Goal: Feedback & Contribution: Submit feedback/report problem

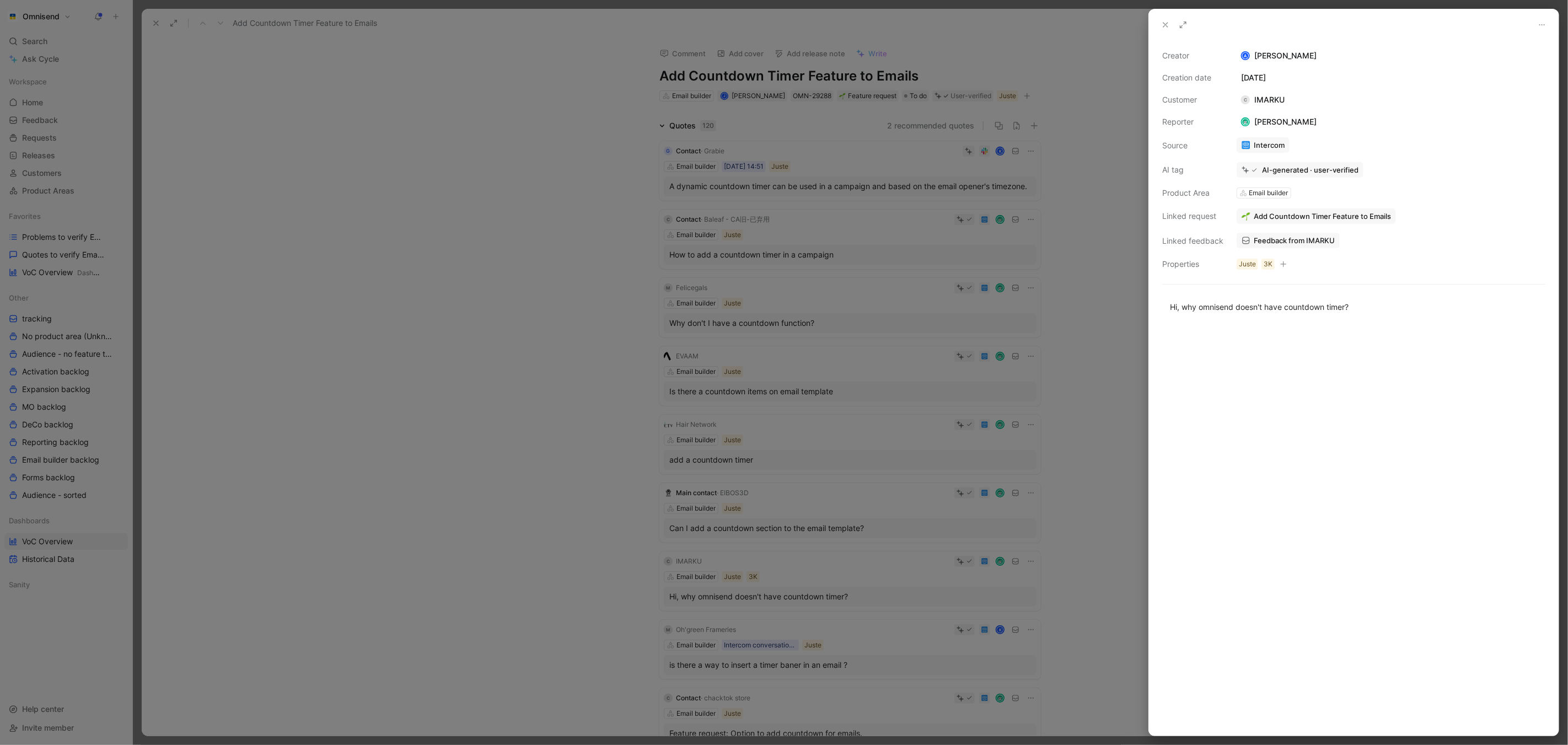
click at [526, 258] on div at bounding box center [784, 372] width 1568 height 745
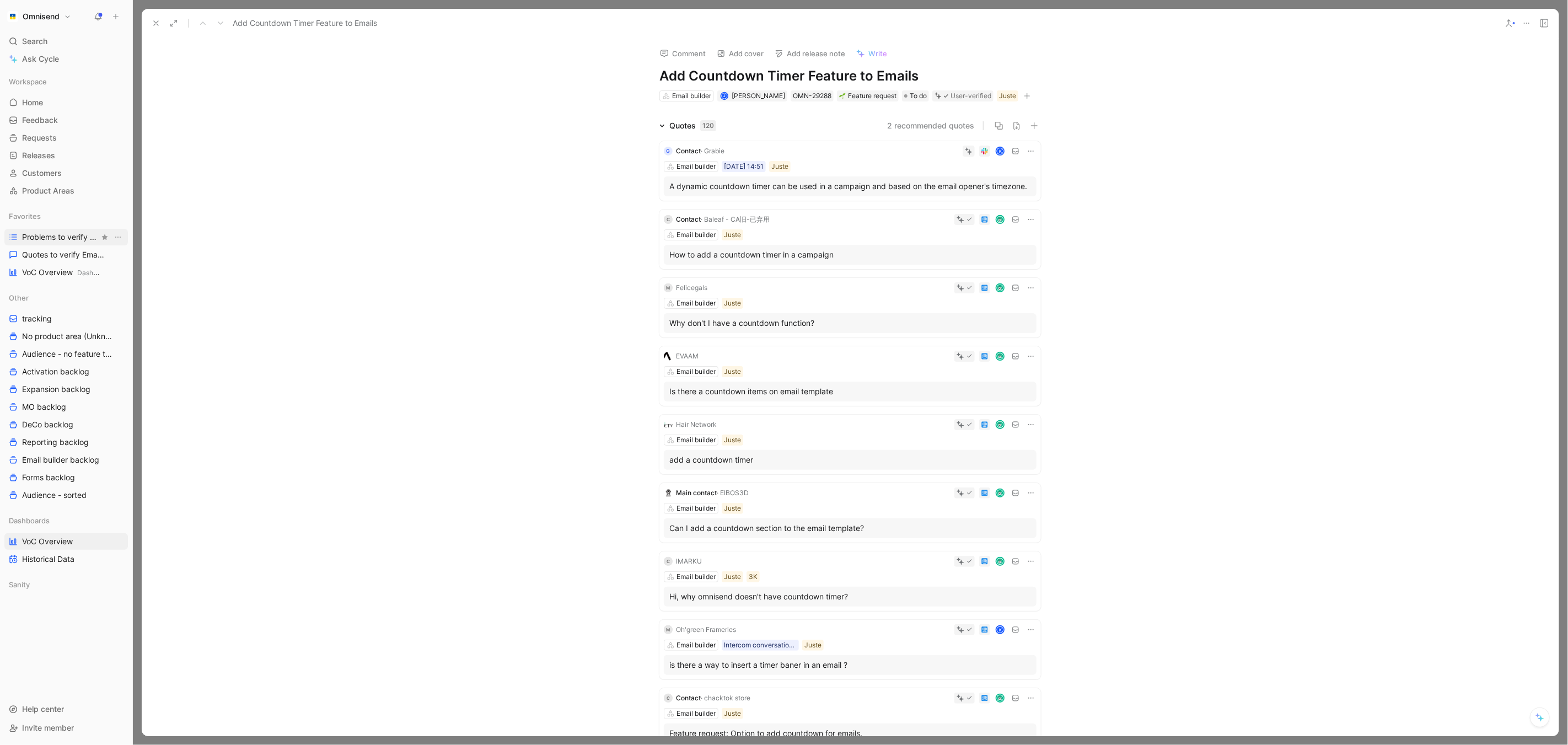
click at [83, 230] on link "Problems to verify Email Builder" at bounding box center [66, 237] width 124 height 17
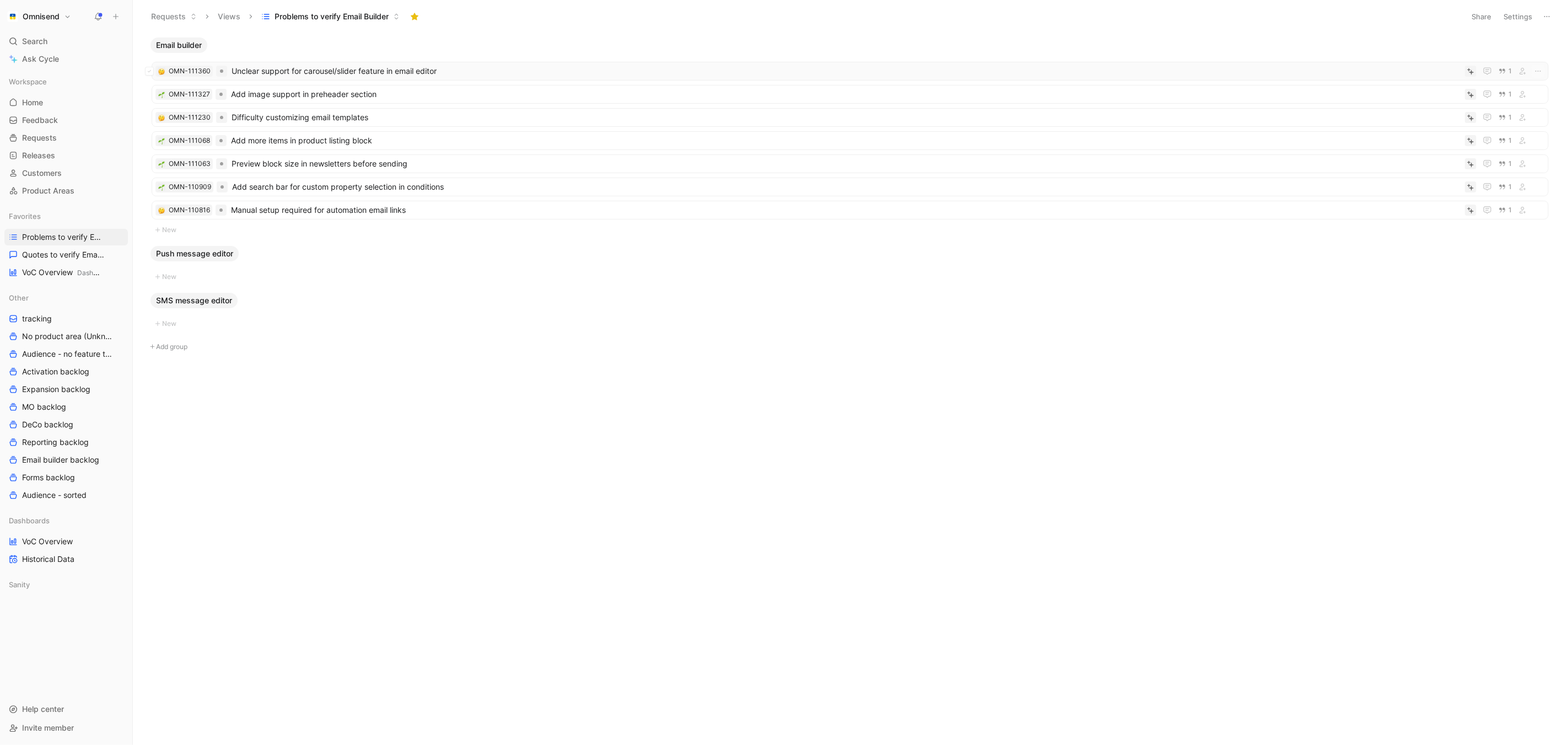
click at [489, 68] on span "Unclear support for carousel/slider feature in email editor" at bounding box center [846, 70] width 1229 height 13
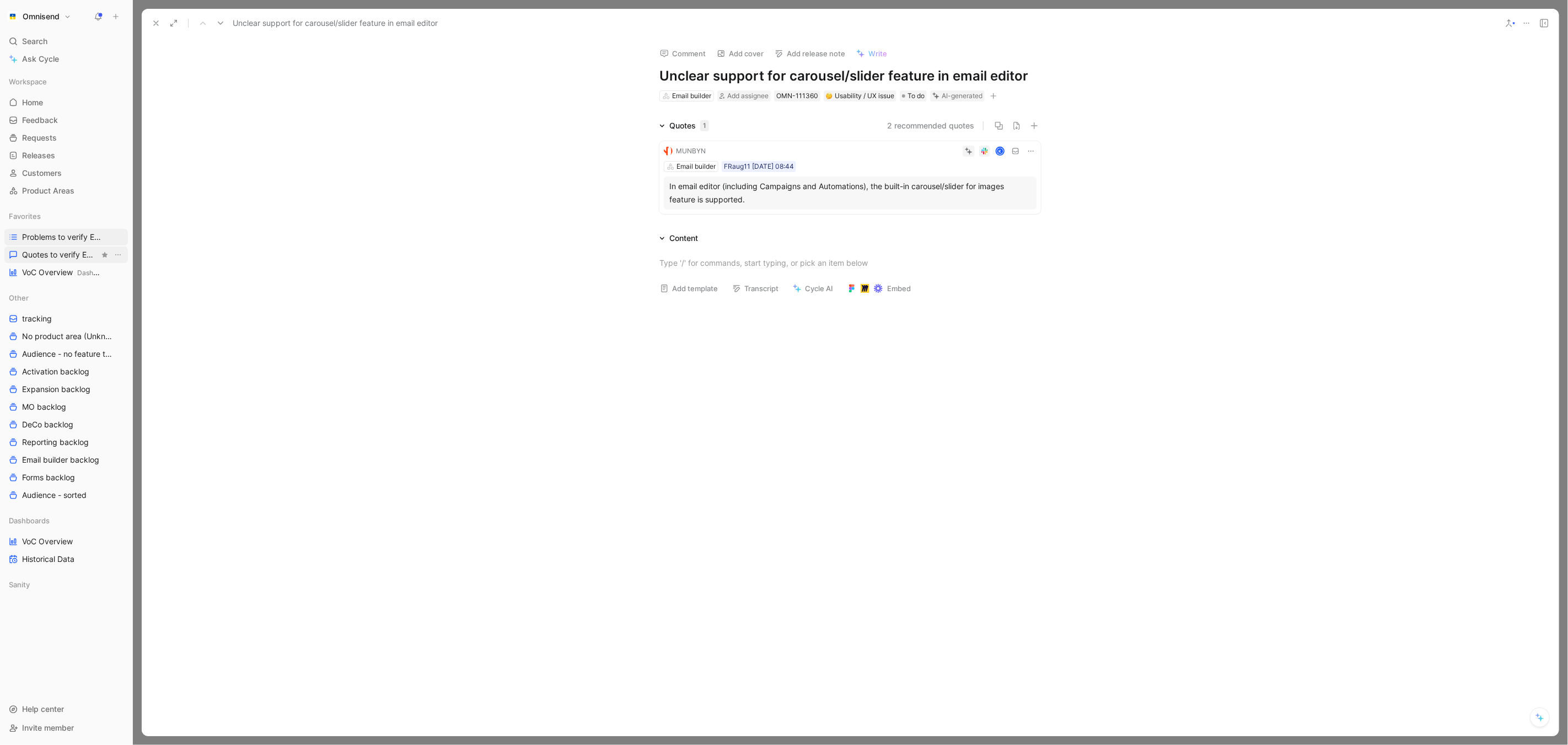
click at [71, 249] on link "Quotes to verify Email builder" at bounding box center [66, 255] width 124 height 17
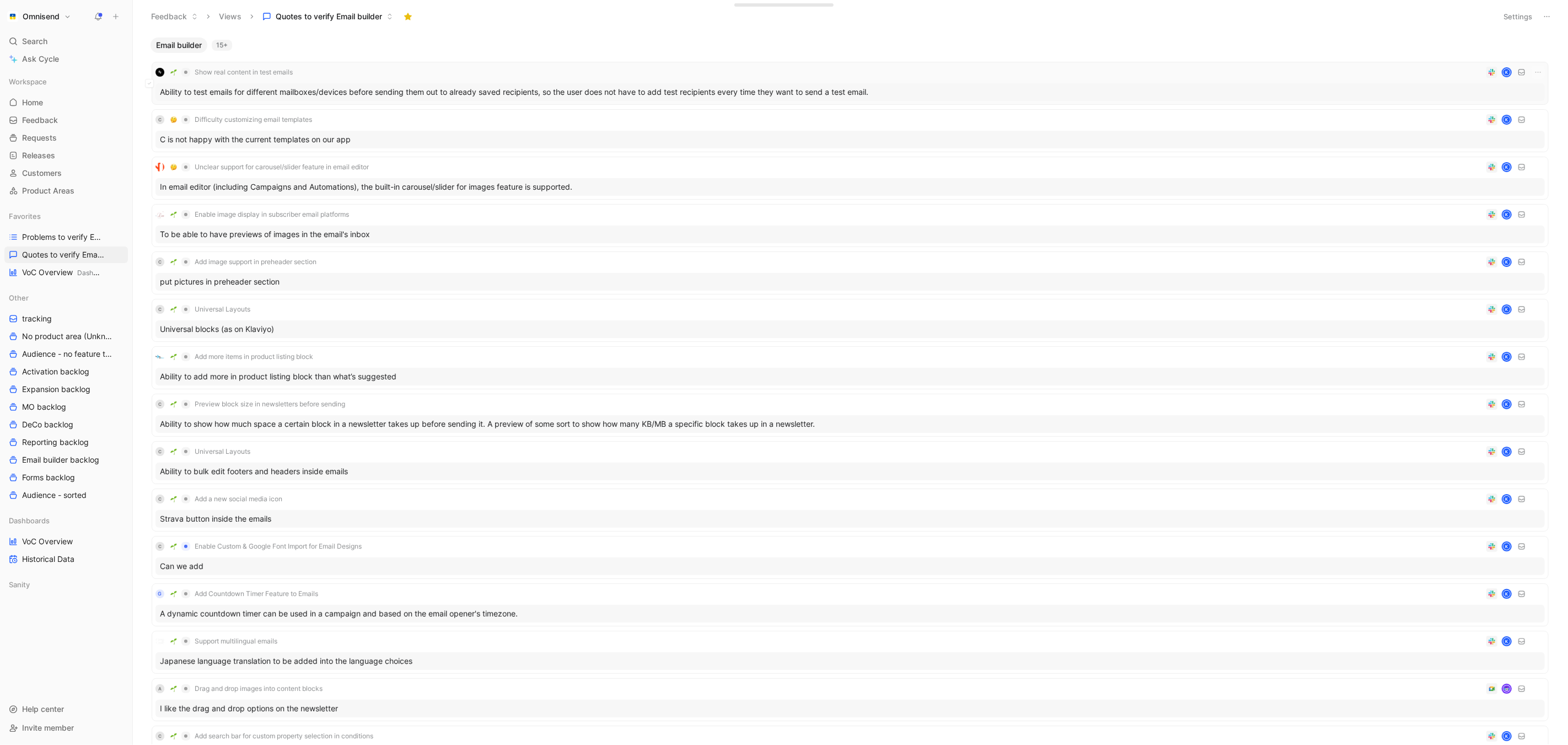
click at [293, 90] on div "Ability to test emails for different mailboxes/devices before sending them out …" at bounding box center [850, 92] width 1390 height 18
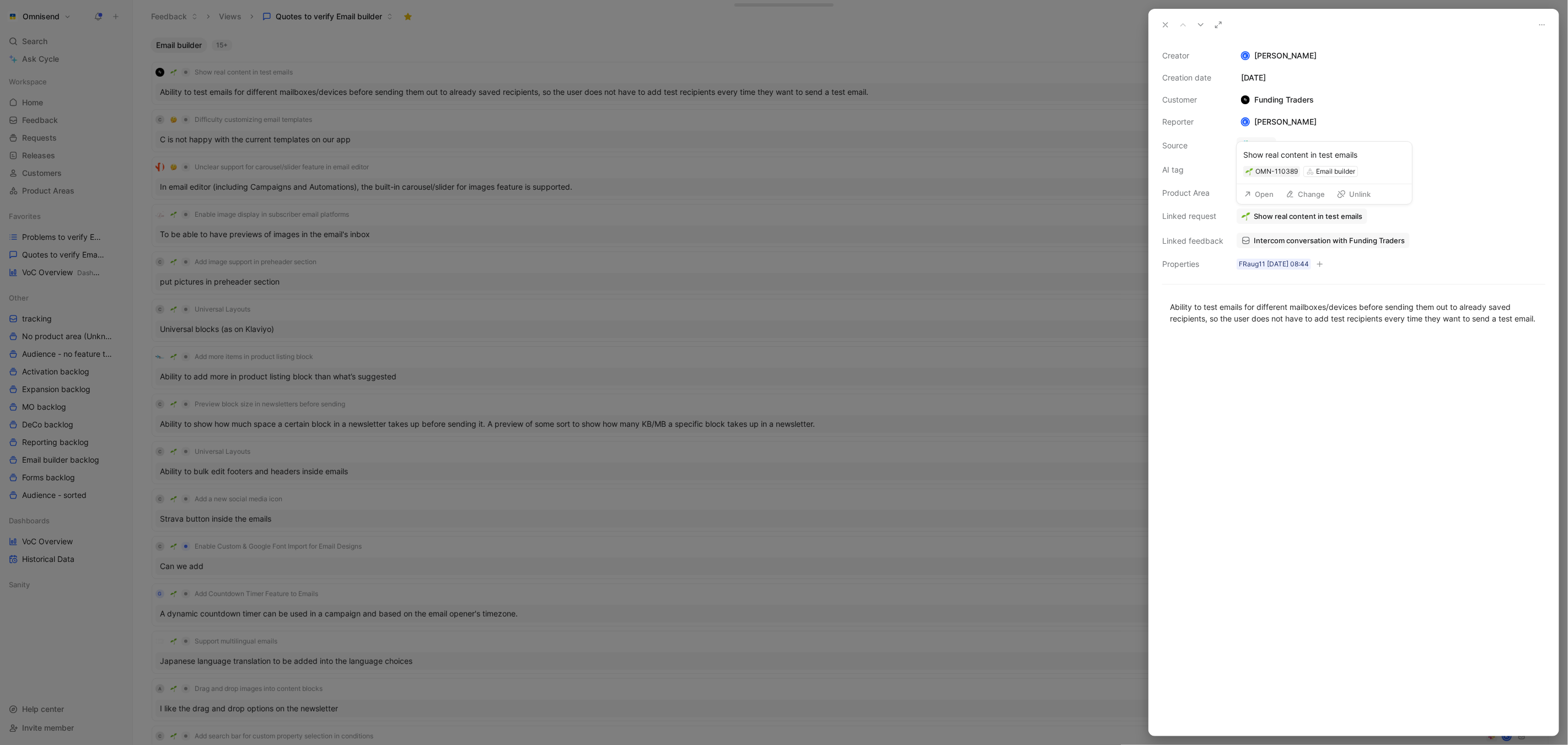
click at [1308, 196] on button "Change" at bounding box center [1305, 194] width 49 height 15
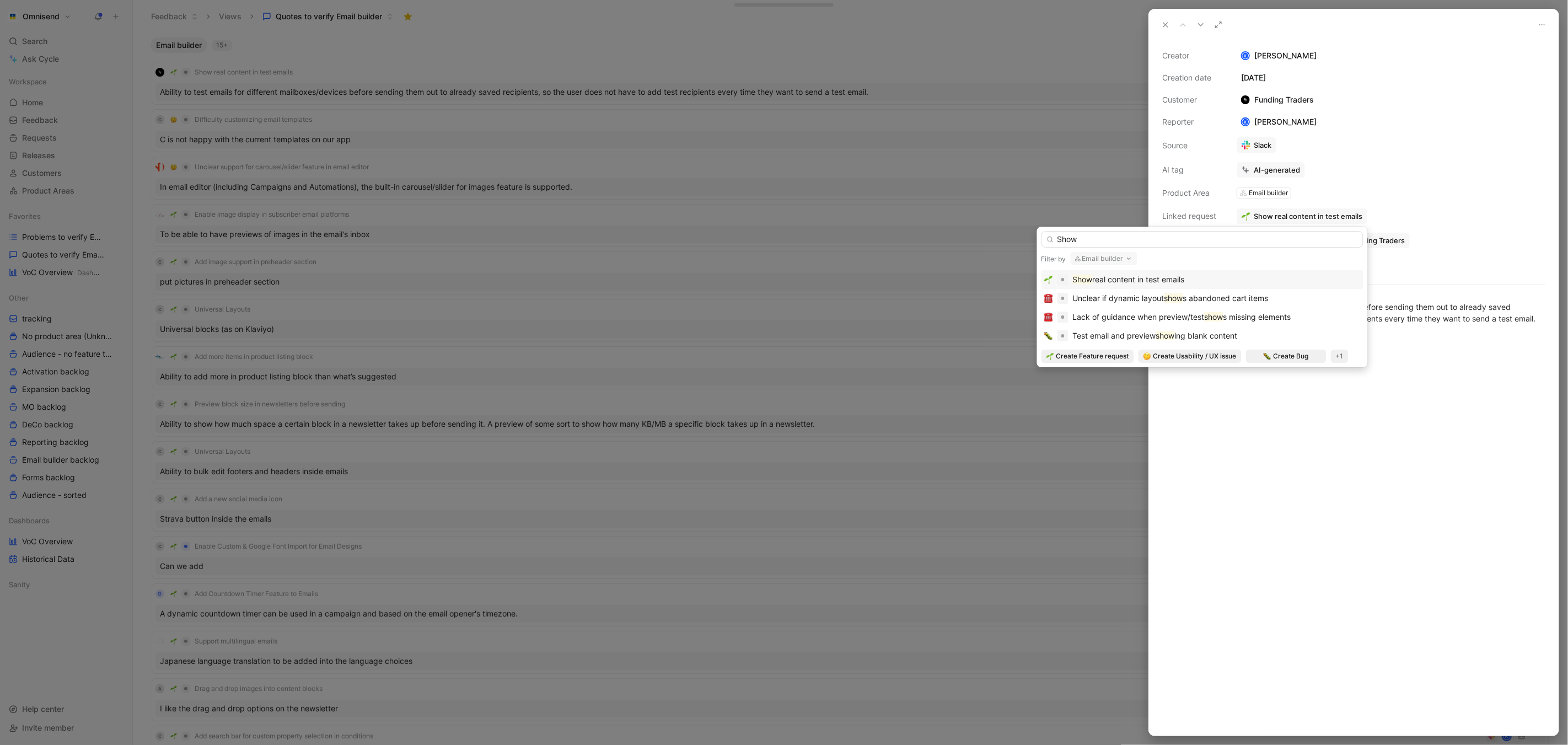
type input "Show"
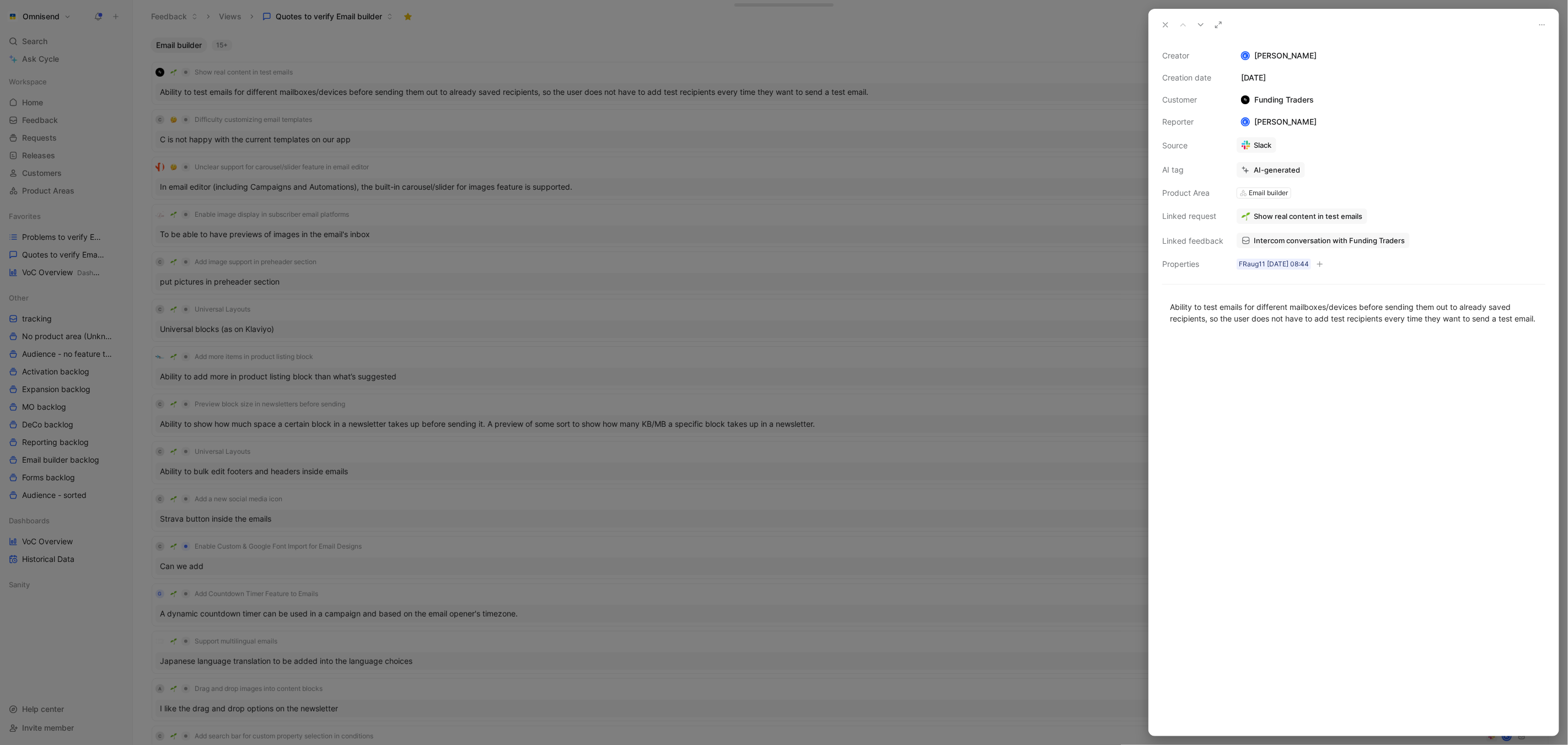
click at [1307, 220] on span "Show real content in test emails" at bounding box center [1308, 216] width 109 height 10
click at [1262, 191] on button "Open" at bounding box center [1259, 194] width 40 height 15
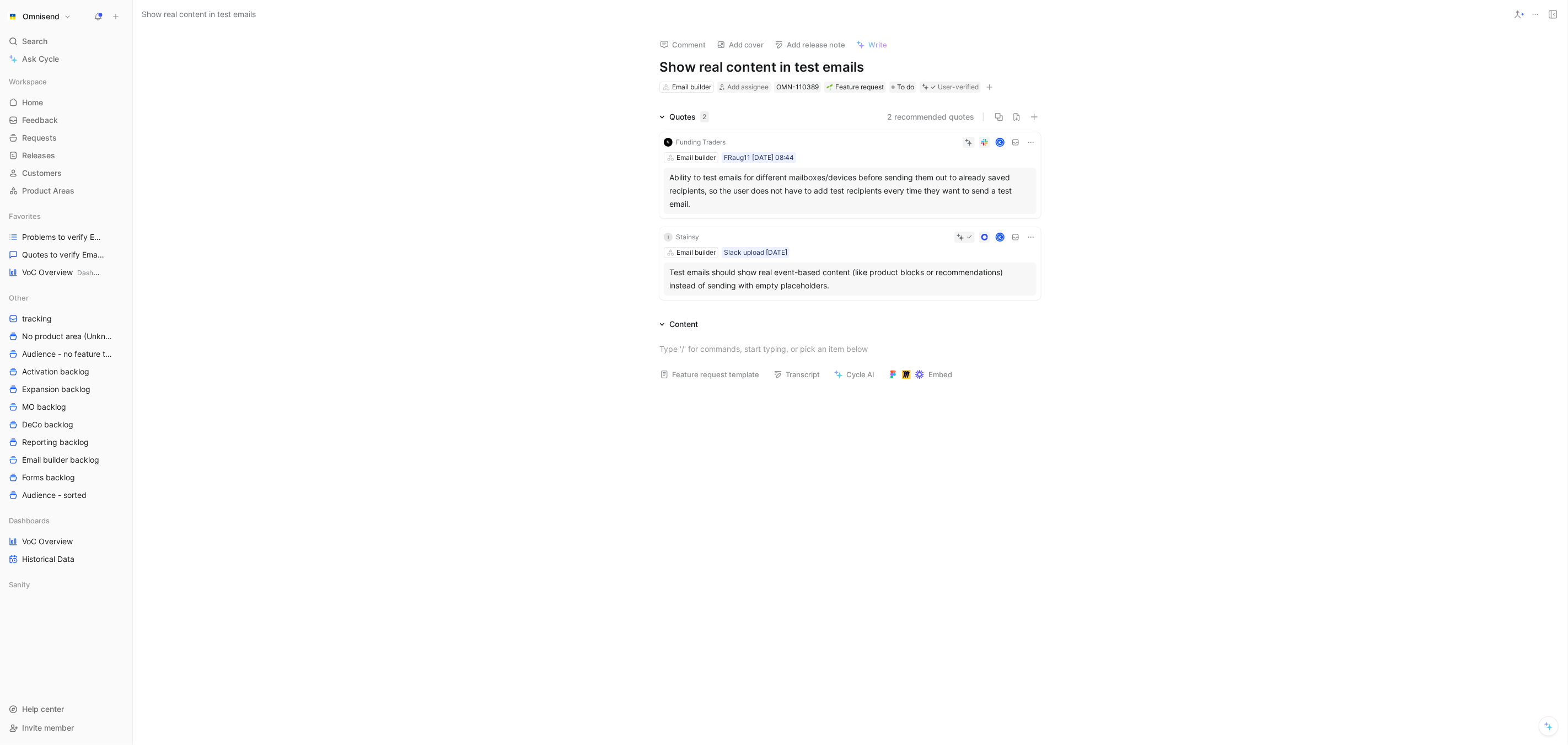
click at [1091, 172] on div "Quotes 2 2 recommended quotes Funding Traders K Email builder FRaug11 [DATE] 08…" at bounding box center [850, 208] width 1435 height 194
click at [1031, 142] on icon at bounding box center [1031, 142] width 9 height 9
click at [1008, 180] on span "Change request" at bounding box center [1004, 178] width 58 height 9
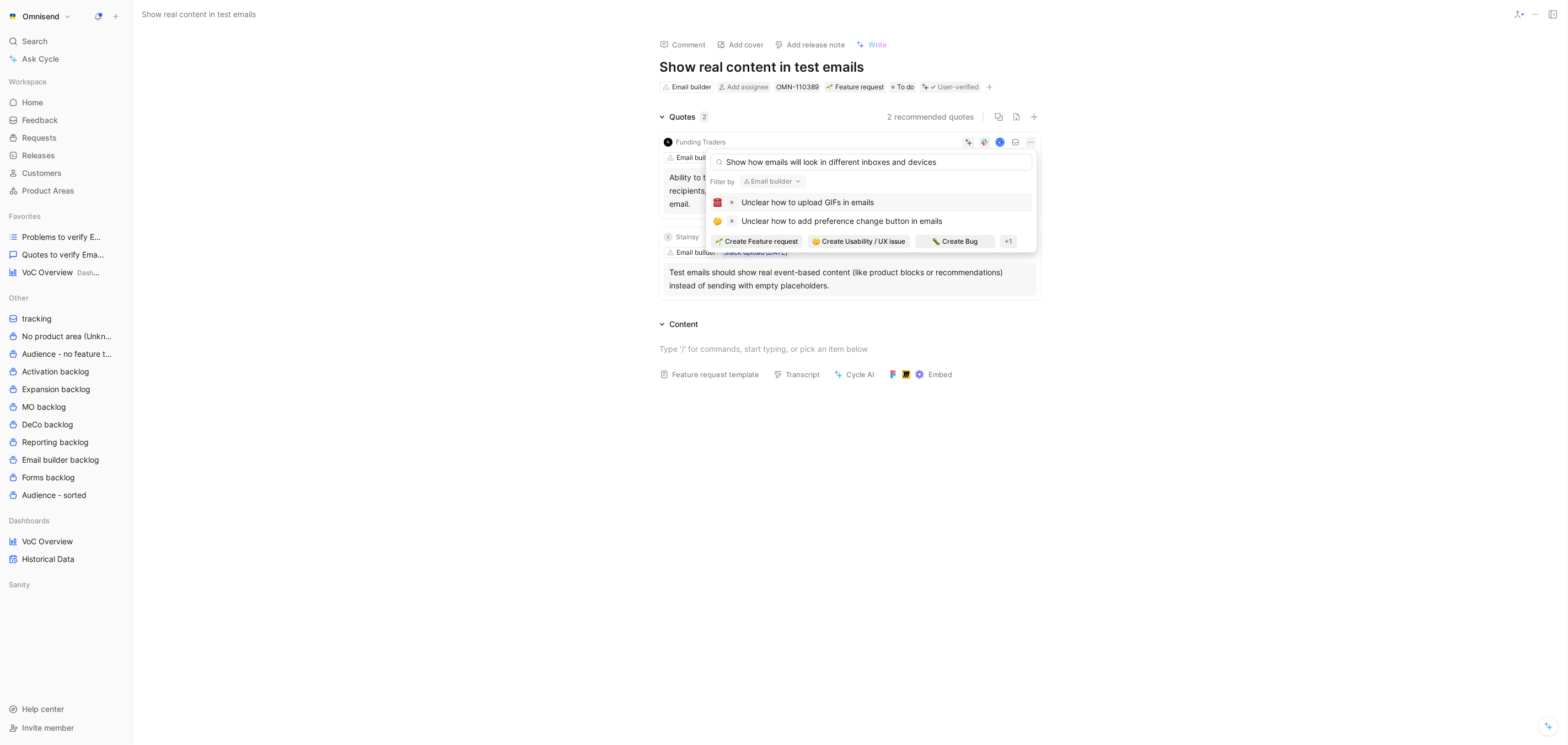
click at [739, 161] on input "Show how emails will look in different inboxes and devices" at bounding box center [871, 162] width 322 height 17
type input "Ability to see how emails will look in different inboxes and devices"
click at [790, 243] on div "Unclear how to upload GIFs in emails Unclear how to add preference change butto…" at bounding box center [871, 222] width 322 height 59
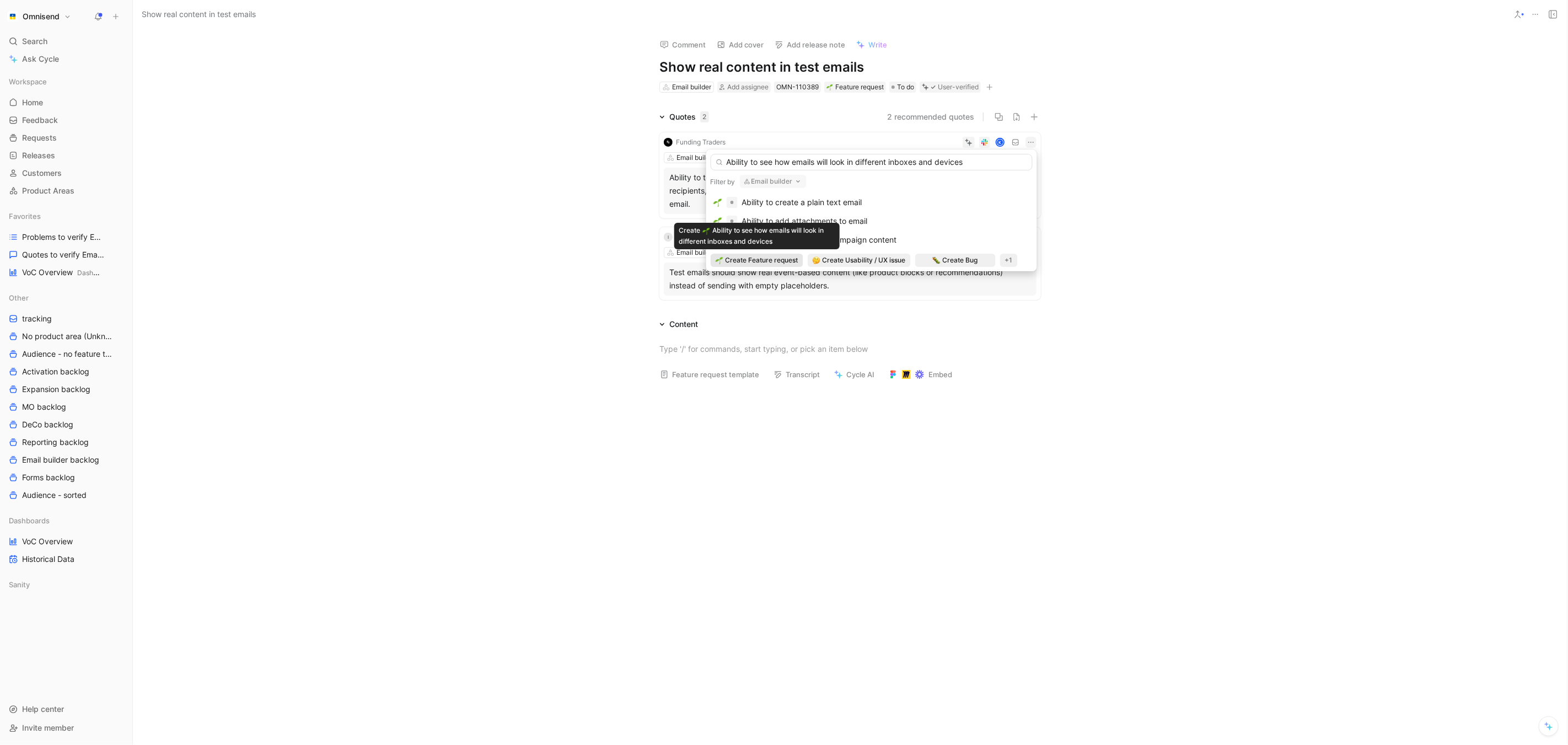
click at [764, 260] on span "Create Feature request" at bounding box center [762, 260] width 73 height 11
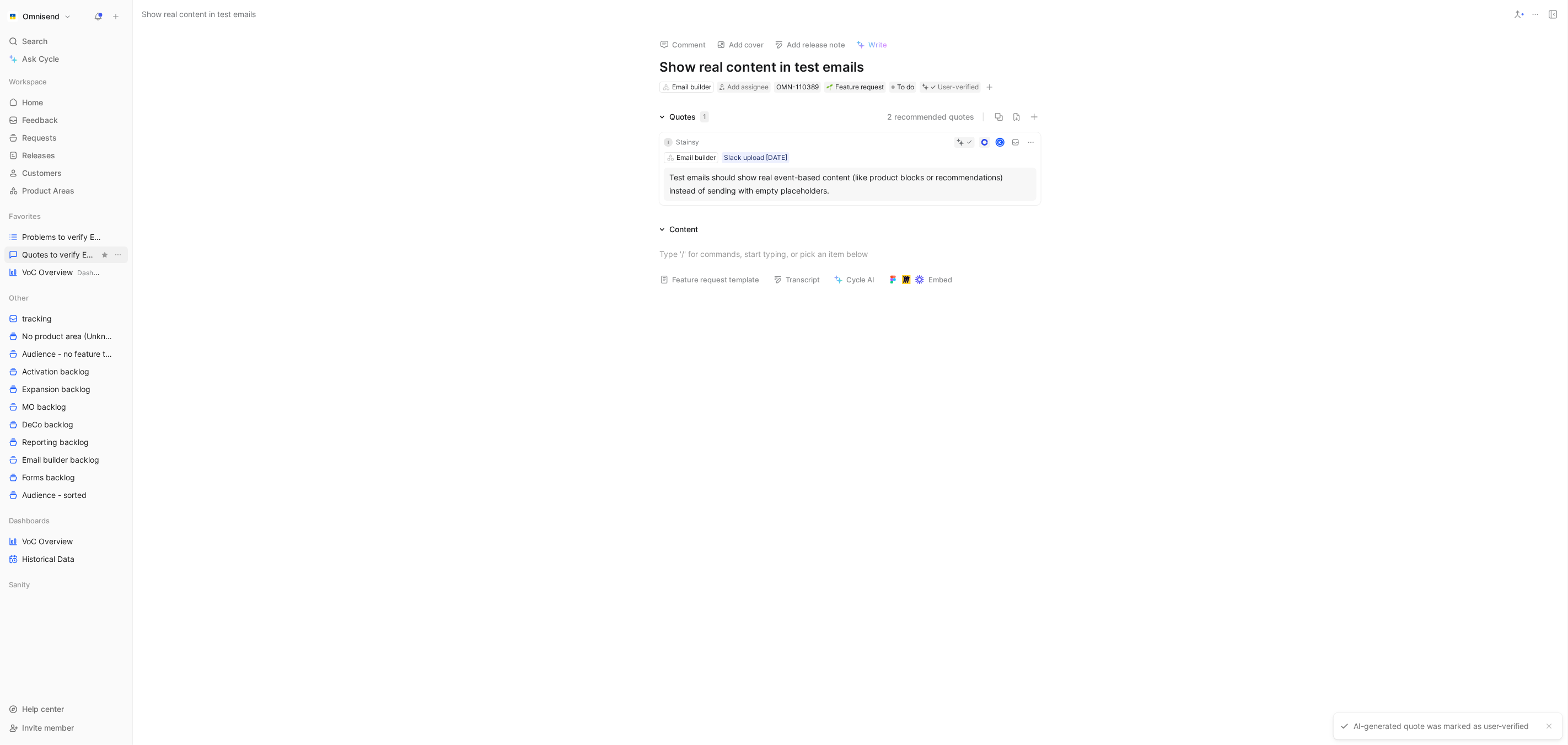
click at [48, 259] on span "Quotes to verify Email builder" at bounding box center [61, 255] width 77 height 11
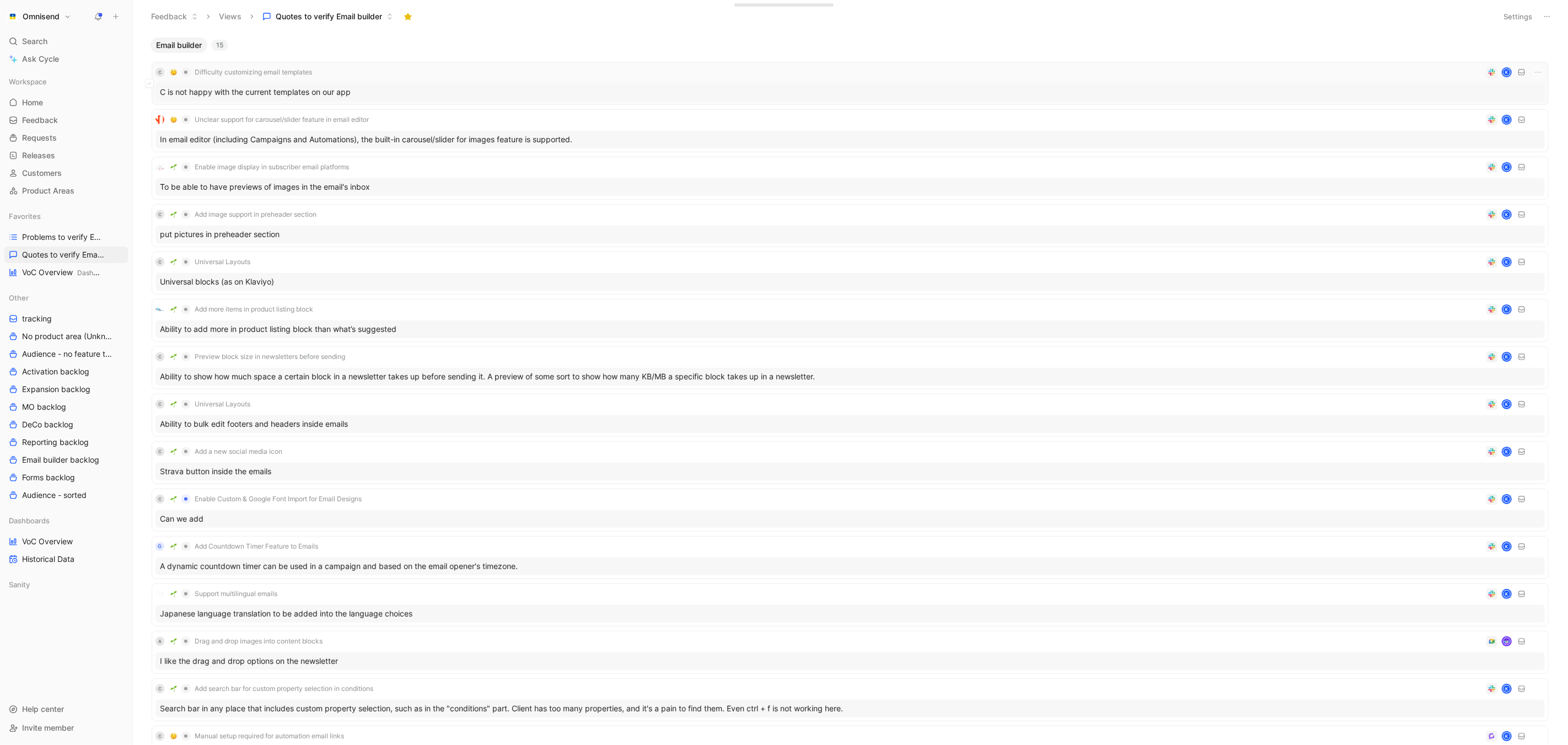
click at [262, 93] on div "C is not happy with the current templates on our app" at bounding box center [850, 92] width 1390 height 18
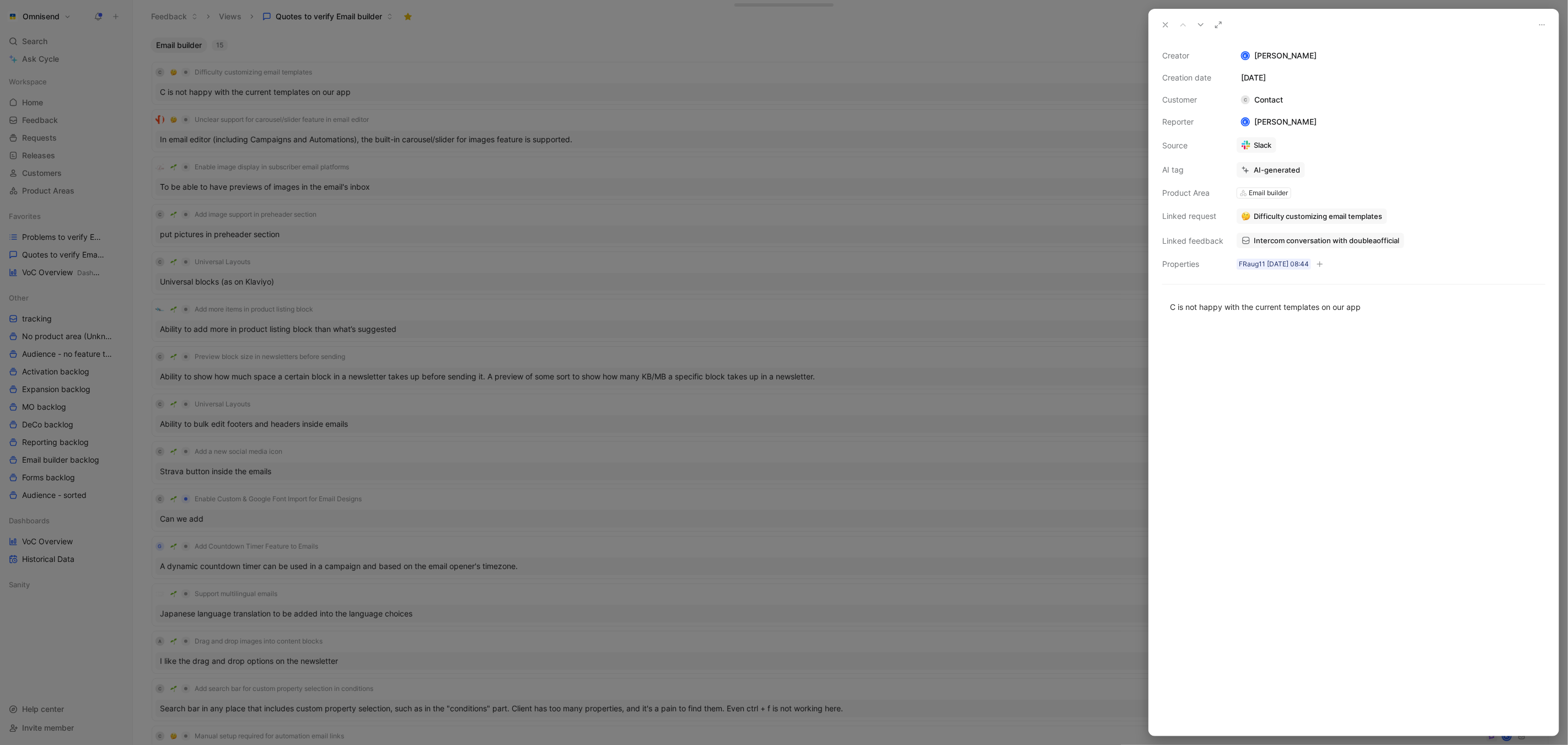
click at [1364, 217] on span "Difficulty customizing email templates" at bounding box center [1318, 216] width 128 height 10
click at [1254, 194] on button "Open" at bounding box center [1259, 194] width 40 height 15
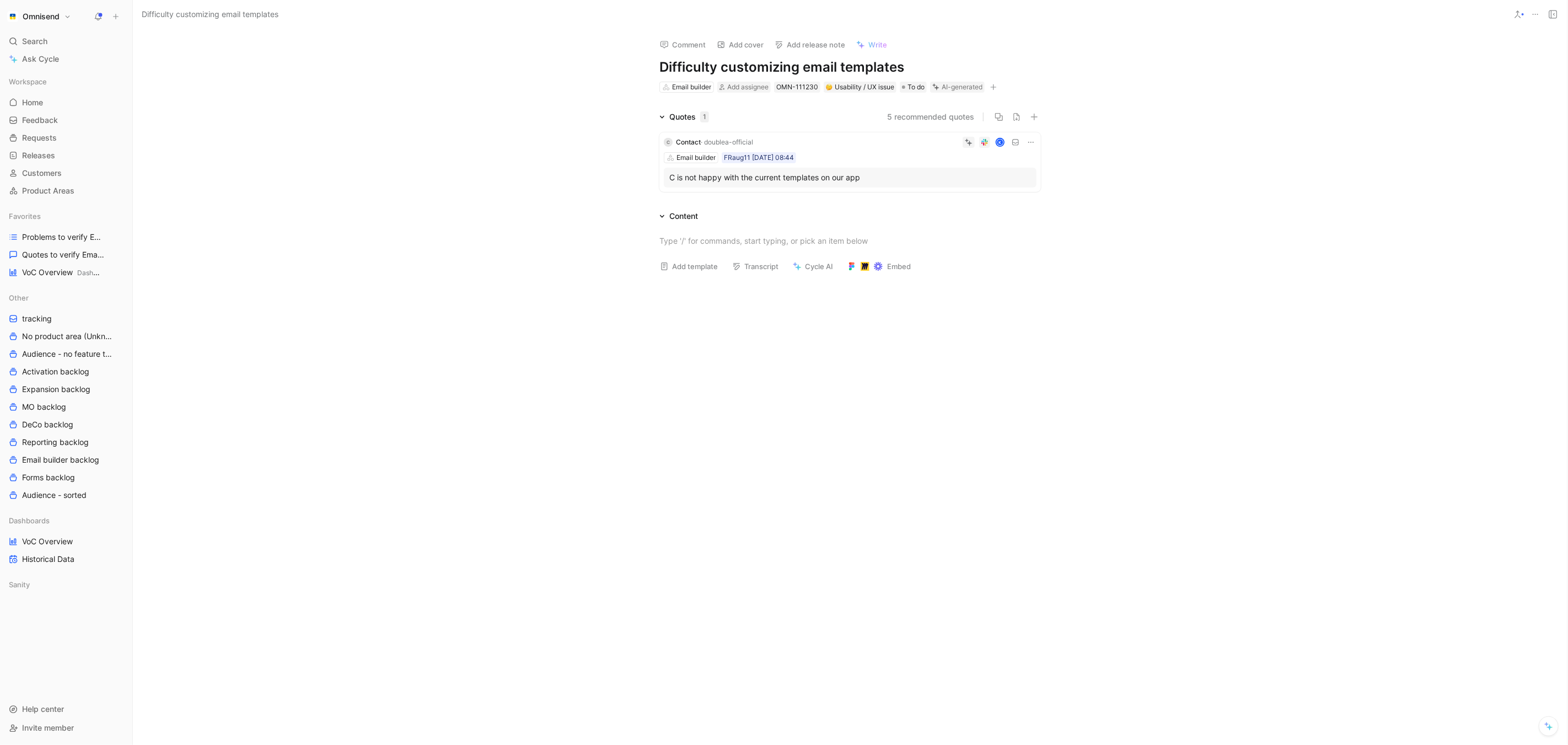
click at [1537, 15] on icon at bounding box center [1535, 14] width 9 height 9
click at [739, 175] on div "C is not happy with the current templates on our app" at bounding box center [850, 177] width 362 height 13
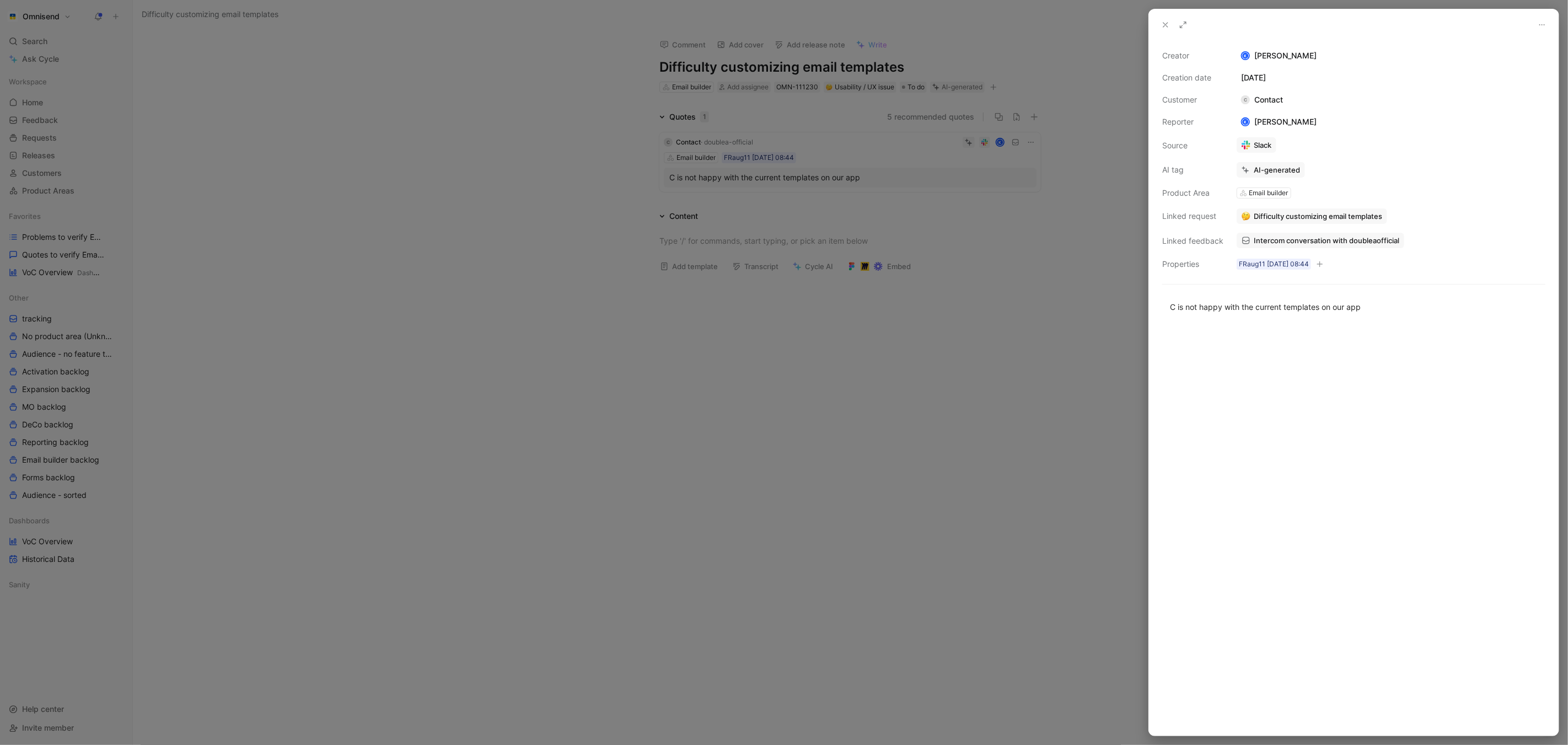
click at [1360, 238] on span "Intercom conversation with doubleaofficial" at bounding box center [1327, 240] width 146 height 10
click at [726, 488] on div at bounding box center [784, 372] width 1568 height 745
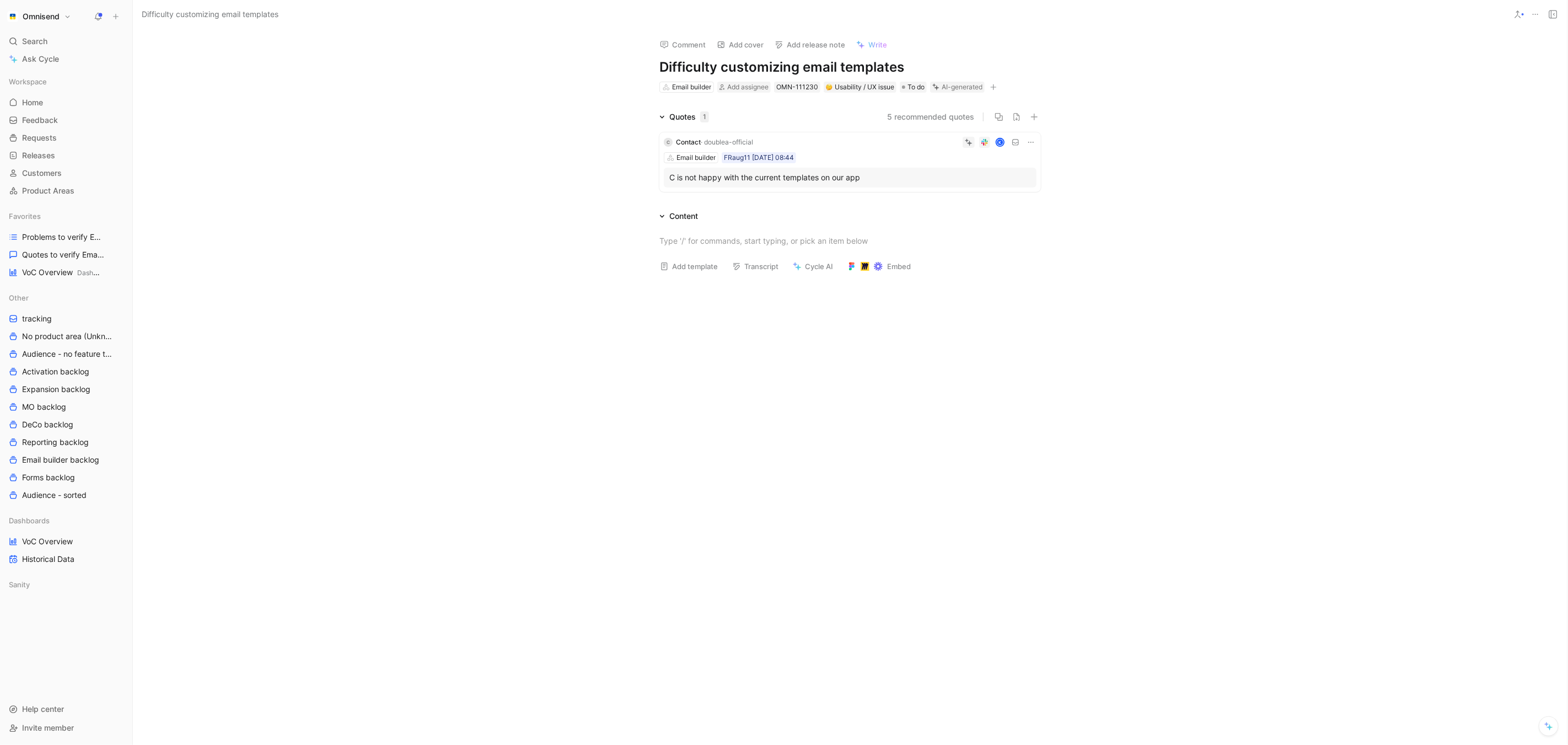
click at [1540, 14] on icon at bounding box center [1535, 14] width 9 height 9
click at [1488, 85] on div "Delete" at bounding box center [1488, 86] width 100 height 13
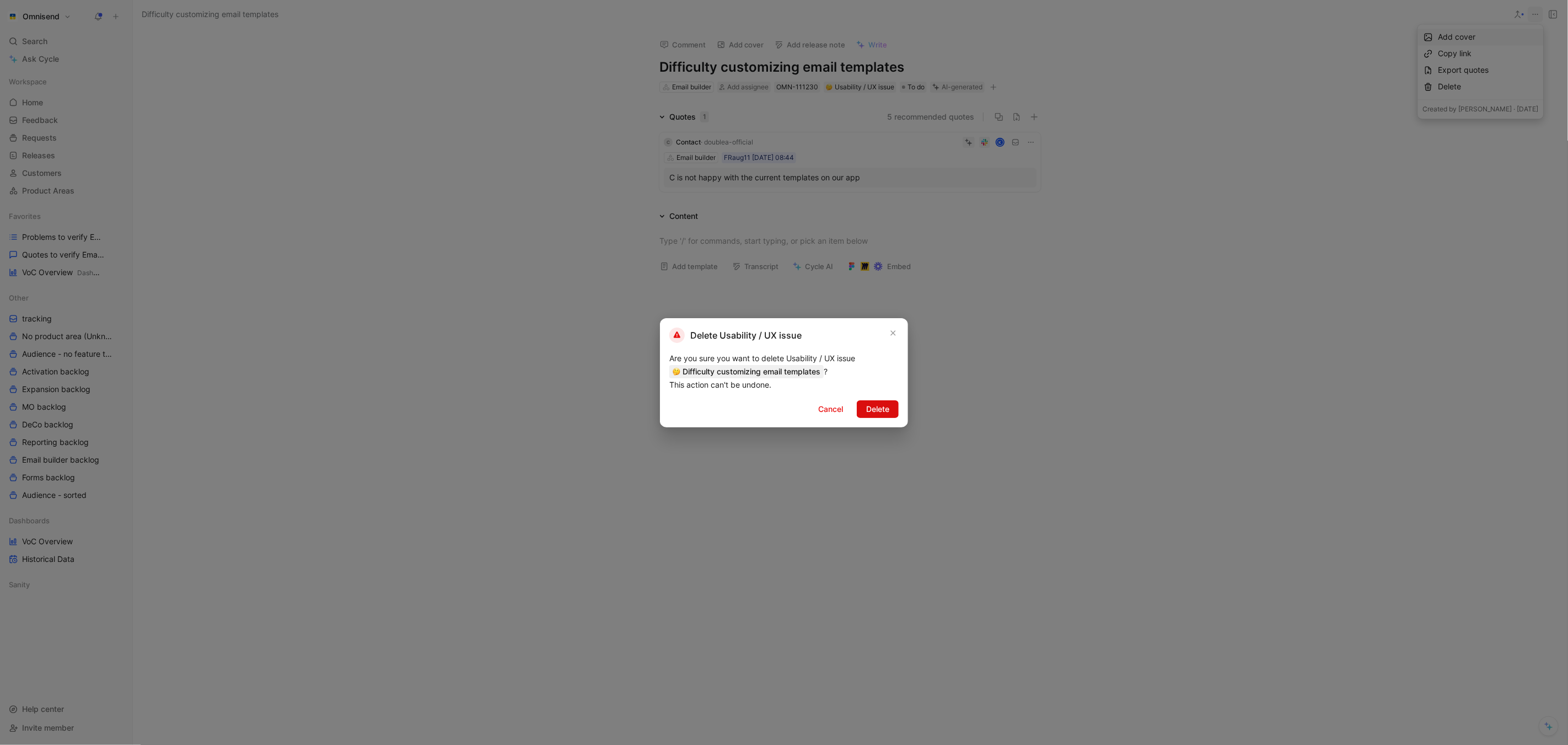
click at [889, 406] on button "Delete" at bounding box center [878, 409] width 42 height 18
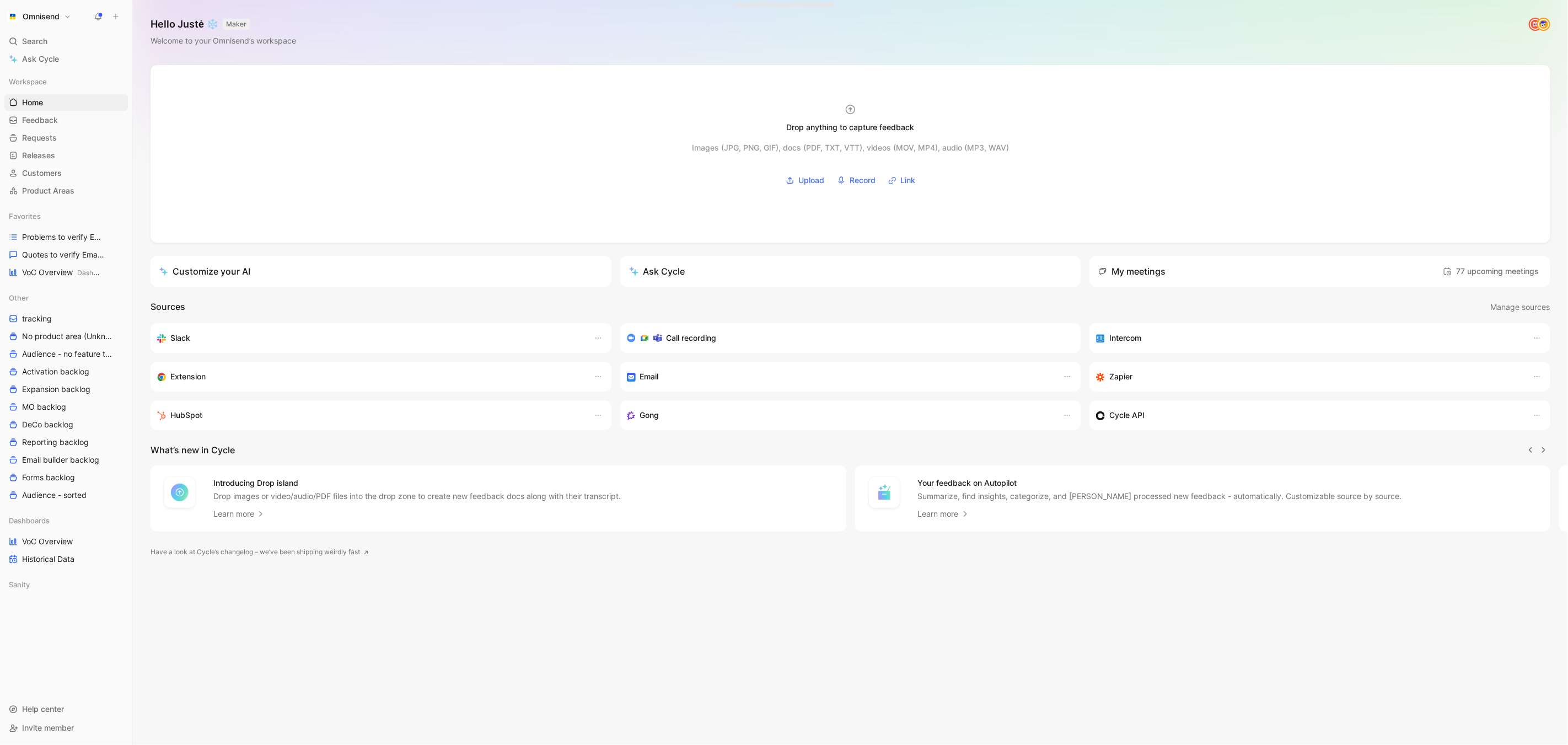
scroll to position [0, 1]
click at [59, 255] on span "Quotes to verify Email builder" at bounding box center [61, 255] width 77 height 11
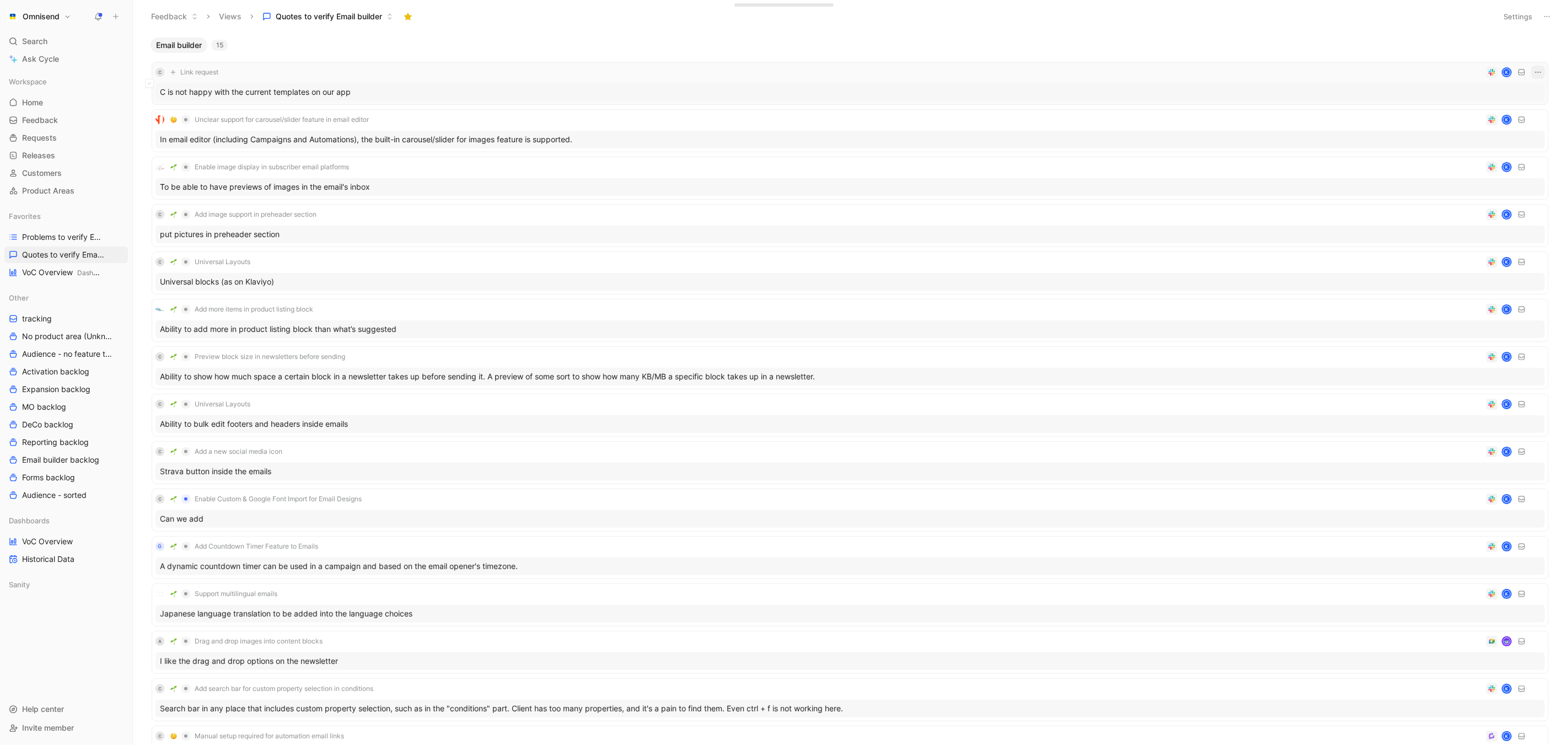
click at [1537, 70] on icon "button" at bounding box center [1538, 72] width 9 height 9
click at [1502, 126] on div "Delete" at bounding box center [1490, 127] width 100 height 13
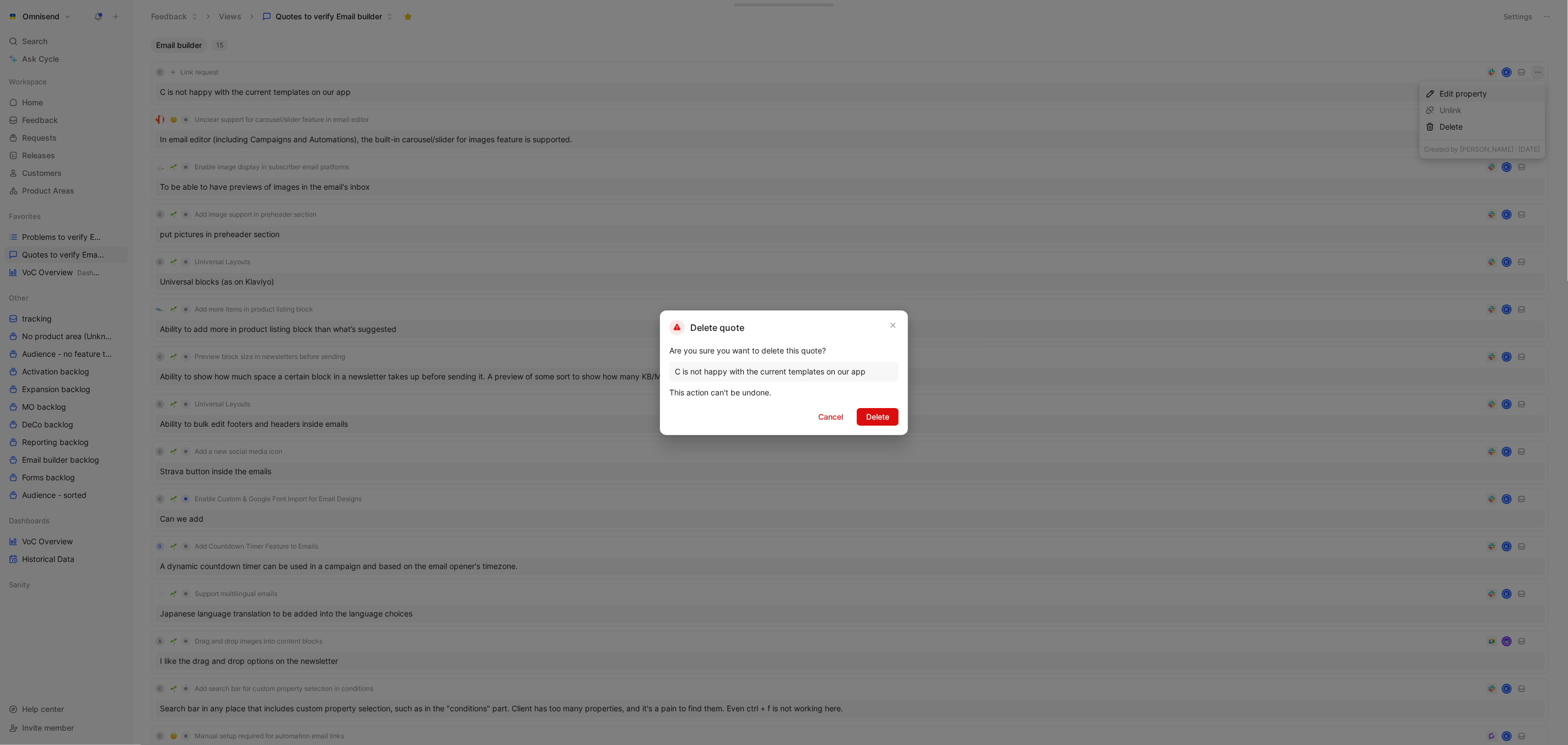
click at [880, 411] on span "Delete" at bounding box center [878, 416] width 23 height 13
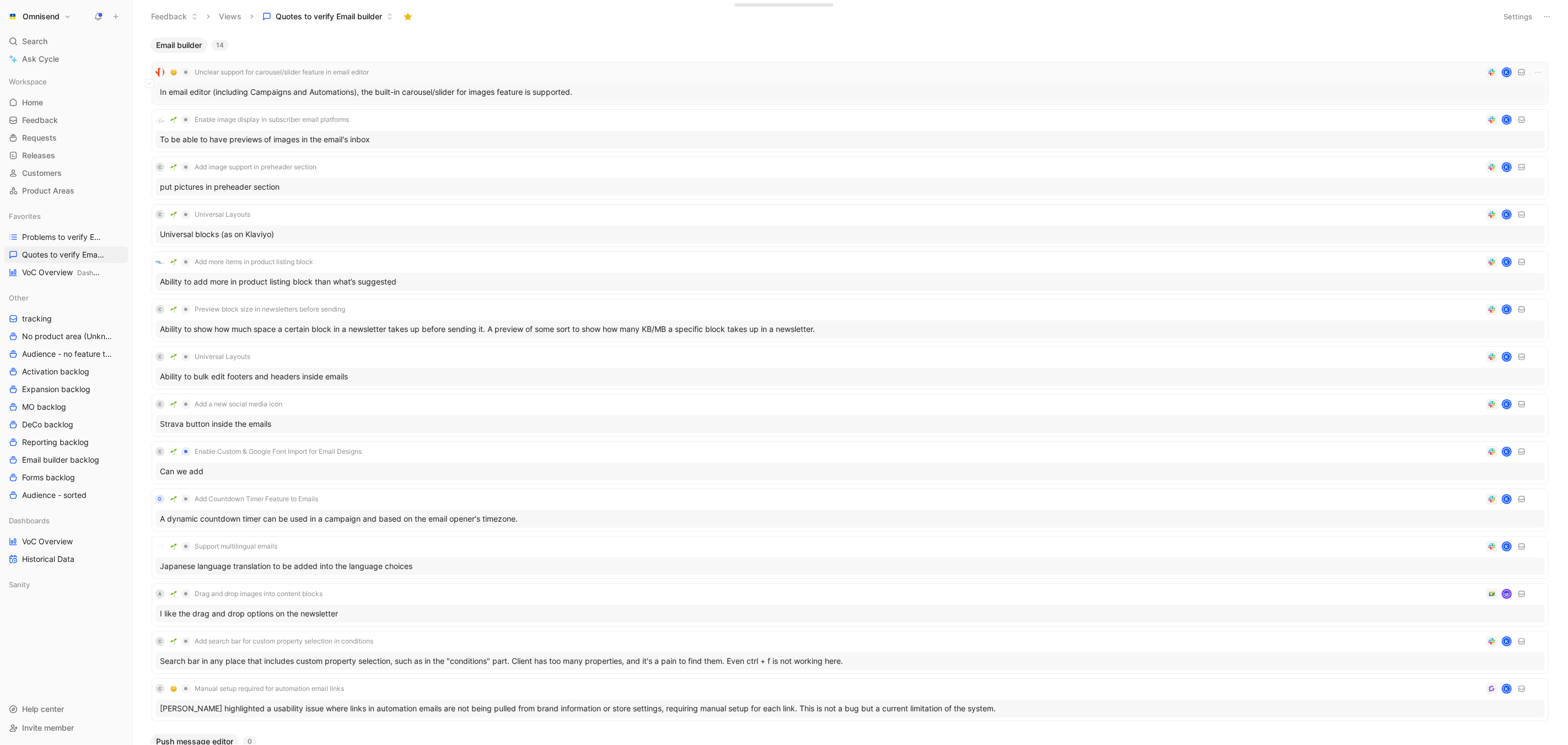
click at [389, 93] on div "In email editor (including Campaigns and Automations), the built-in carousel/sl…" at bounding box center [850, 92] width 1390 height 18
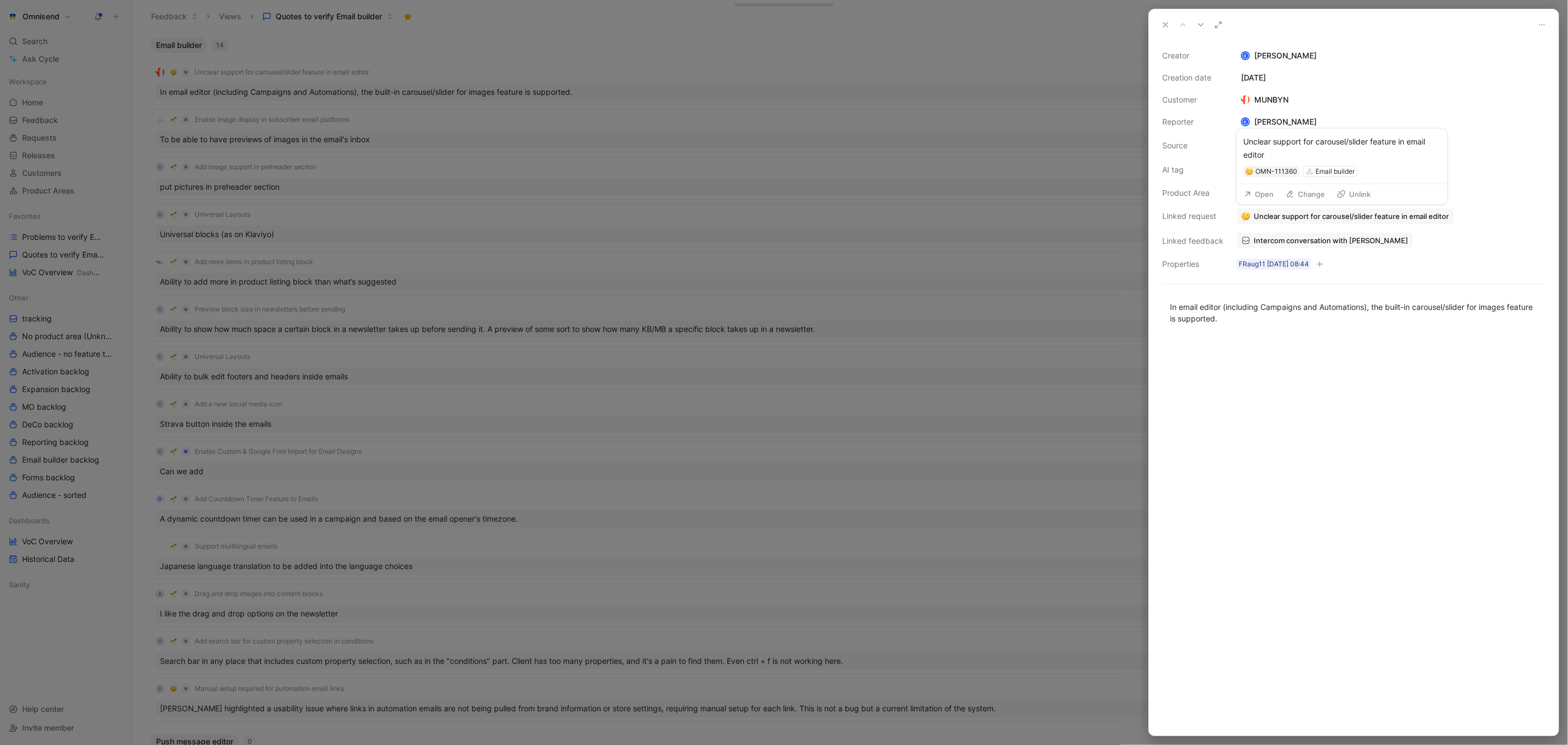
click at [1410, 219] on span "Unclear support for carousel/slider feature in email editor" at bounding box center [1351, 216] width 195 height 10
click at [1256, 197] on button "Open" at bounding box center [1259, 194] width 40 height 15
click at [1307, 195] on button "Change" at bounding box center [1305, 194] width 49 height 15
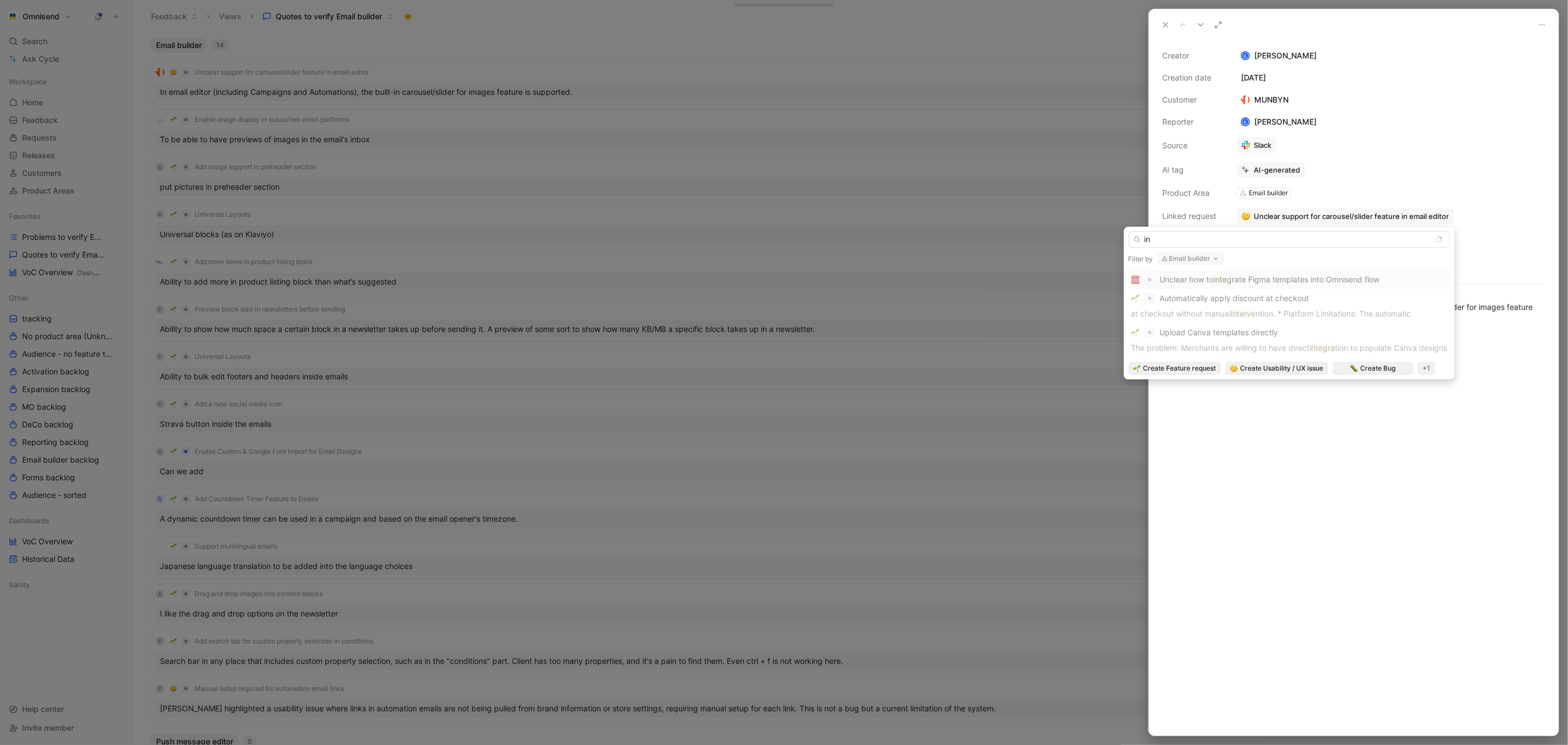
type input "i"
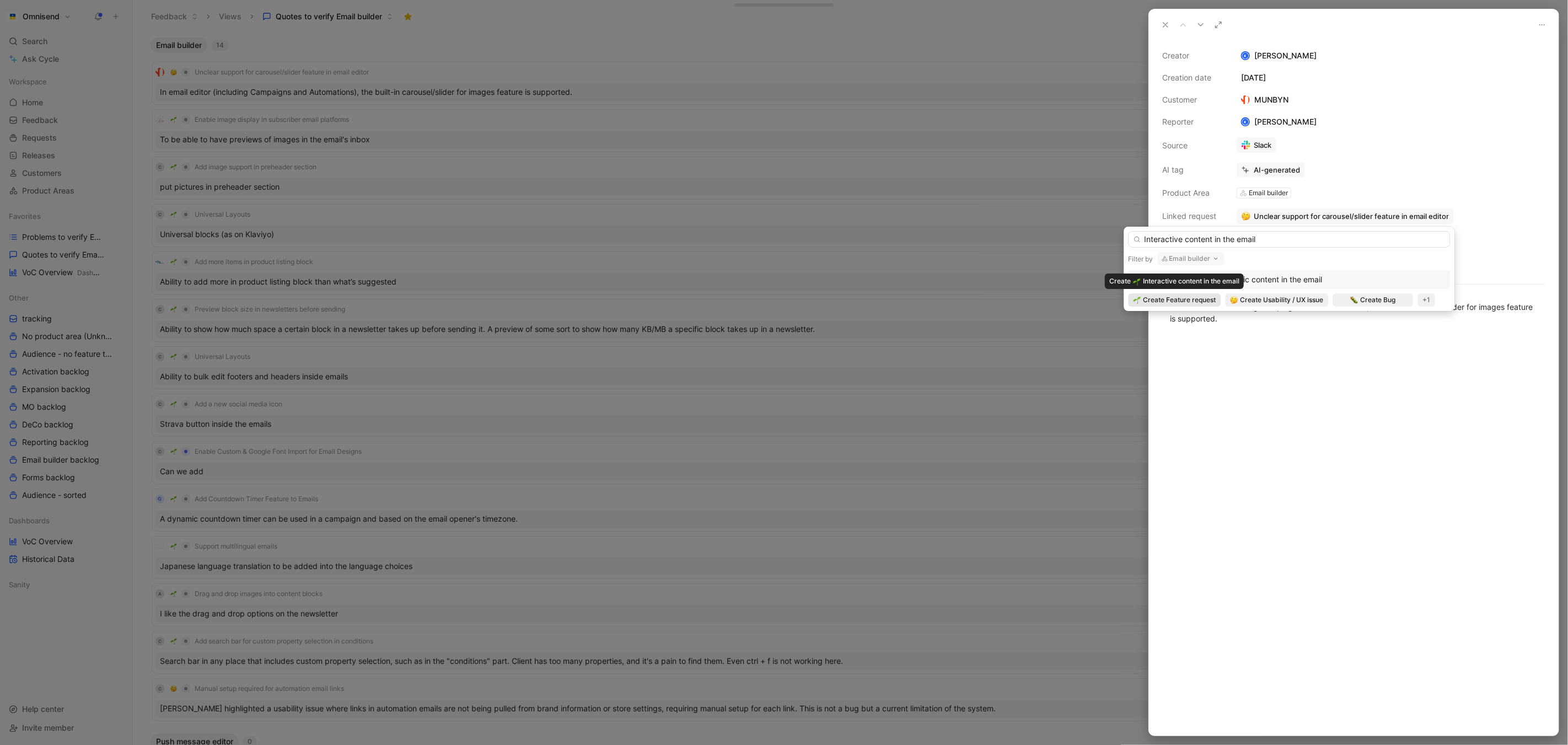
type input "Interactive content in the email"
click at [1190, 297] on span "Create Feature request" at bounding box center [1180, 300] width 73 height 11
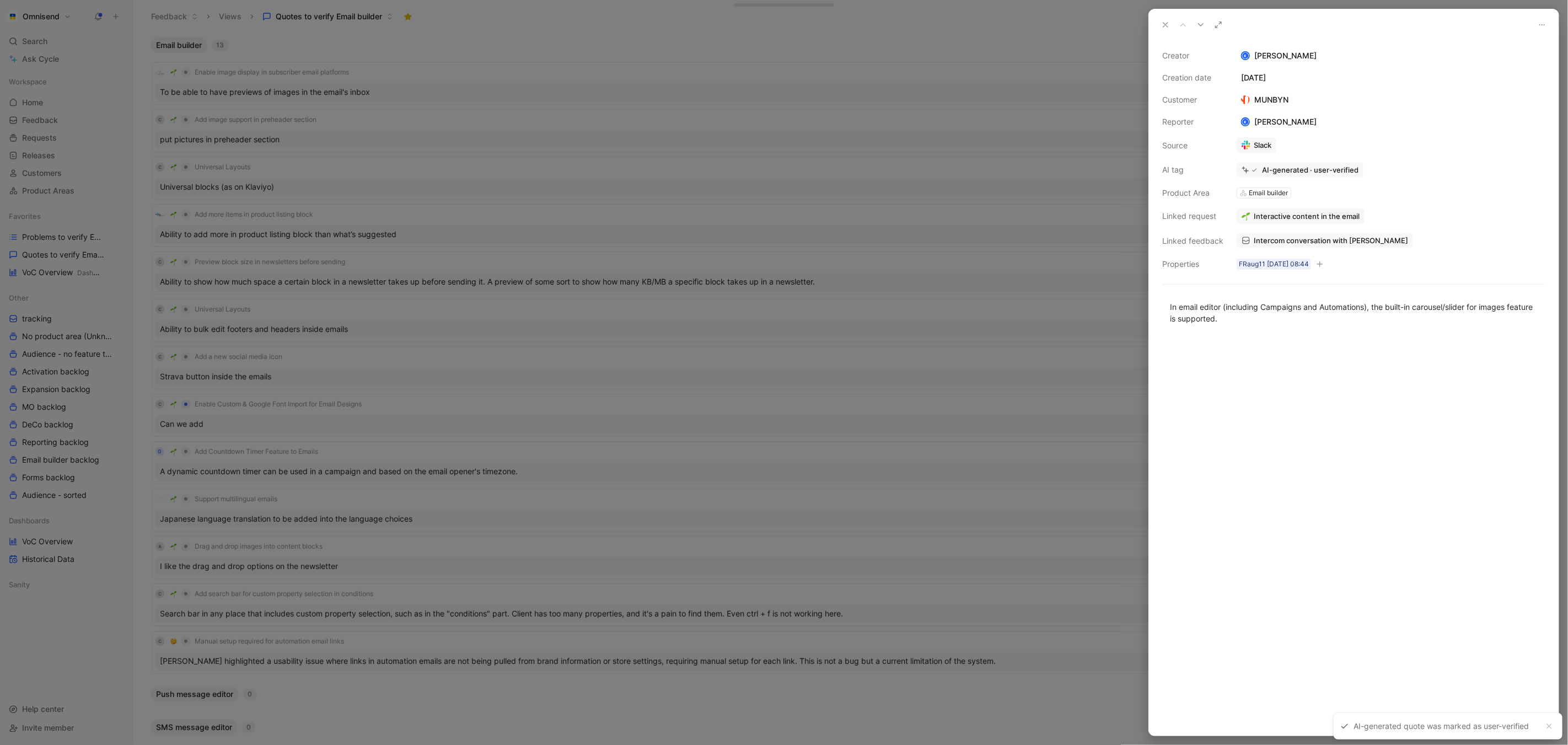
click at [1099, 67] on div at bounding box center [784, 372] width 1568 height 745
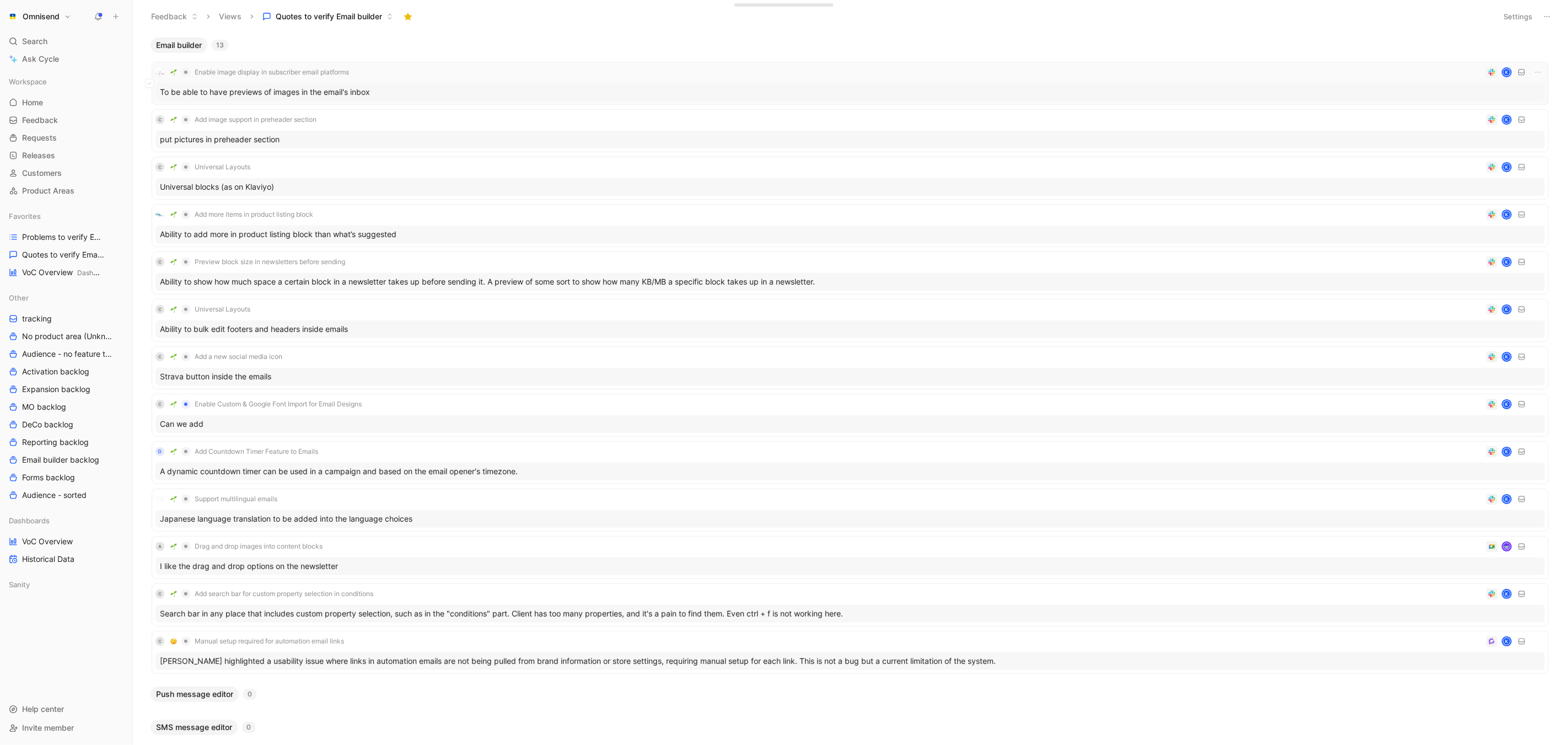
click at [357, 94] on div "To be able to have previews of images in the email's inbox" at bounding box center [850, 92] width 1390 height 18
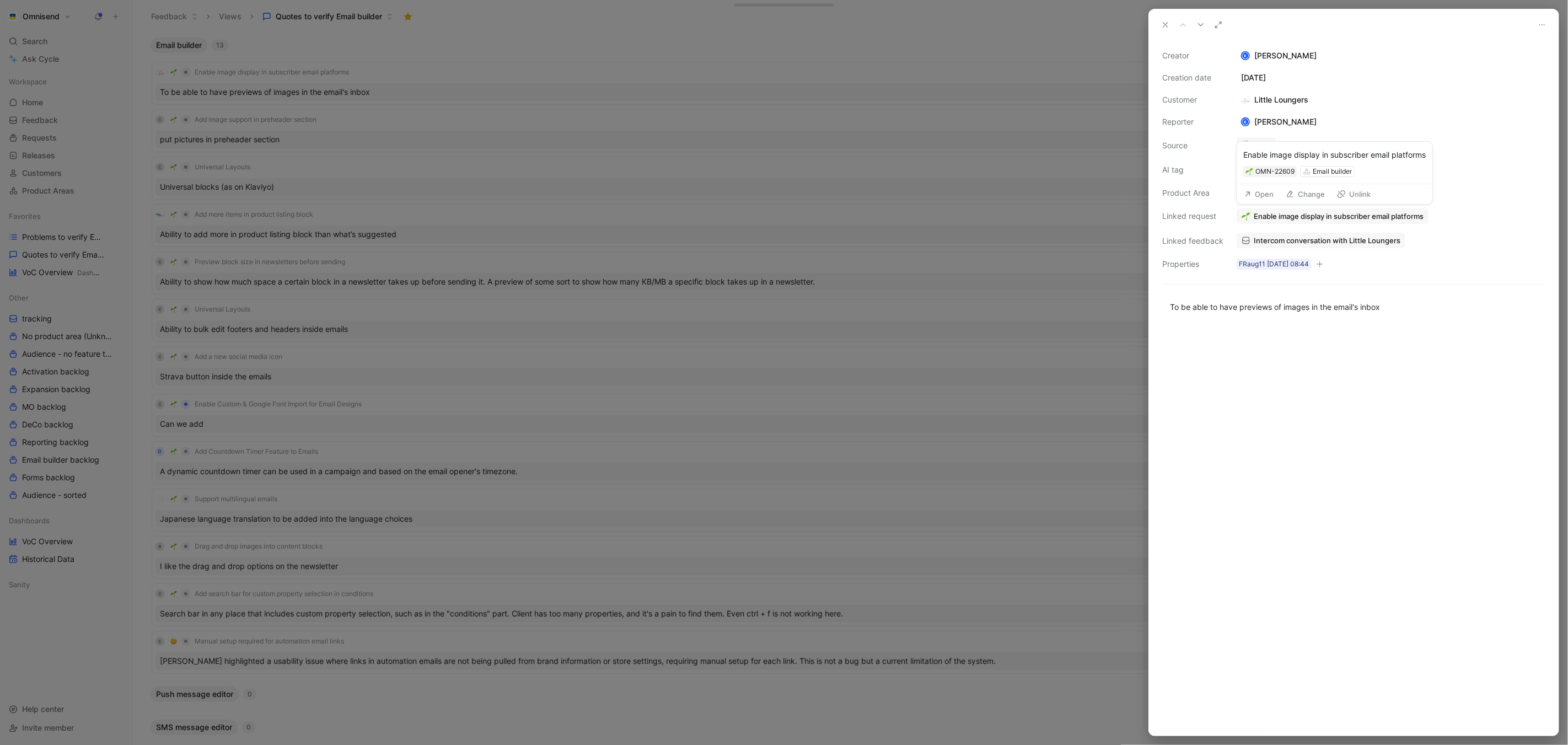
click at [1267, 197] on button "Open" at bounding box center [1259, 194] width 40 height 15
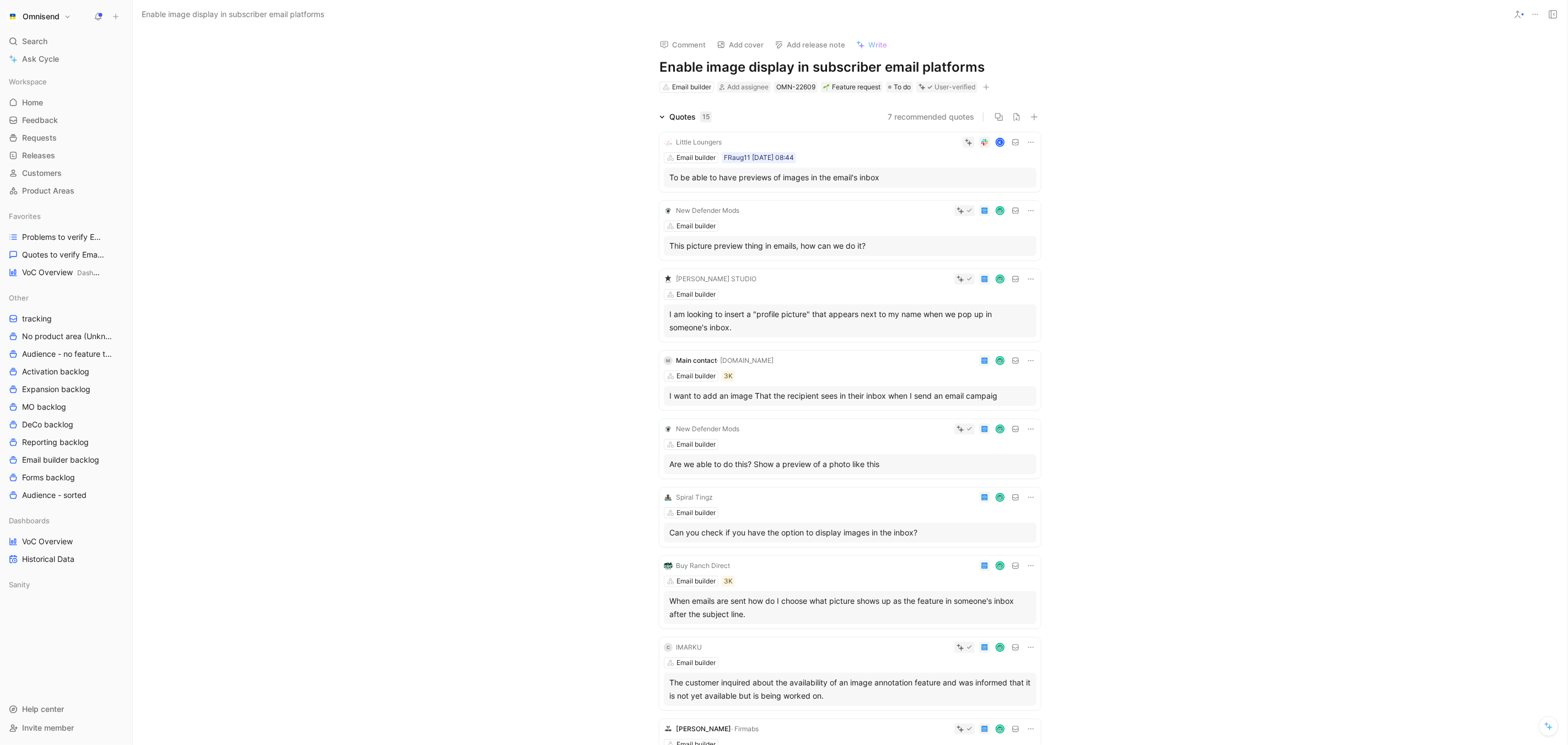
click at [825, 460] on div "Are we able to do this? Show a preview of a photo like this" at bounding box center [850, 464] width 362 height 13
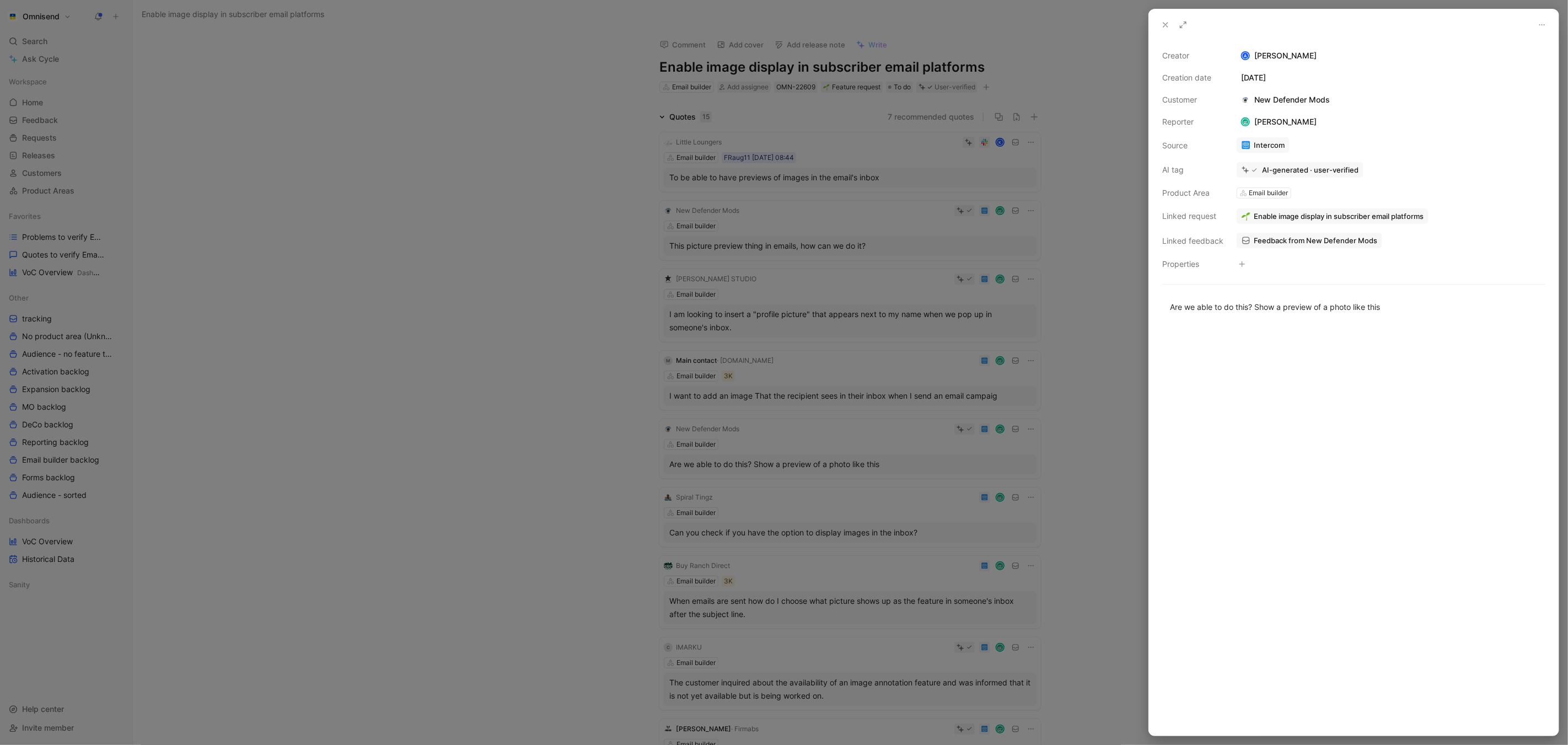
click at [1330, 242] on span "Feedback from New Defender Mods" at bounding box center [1315, 240] width 124 height 10
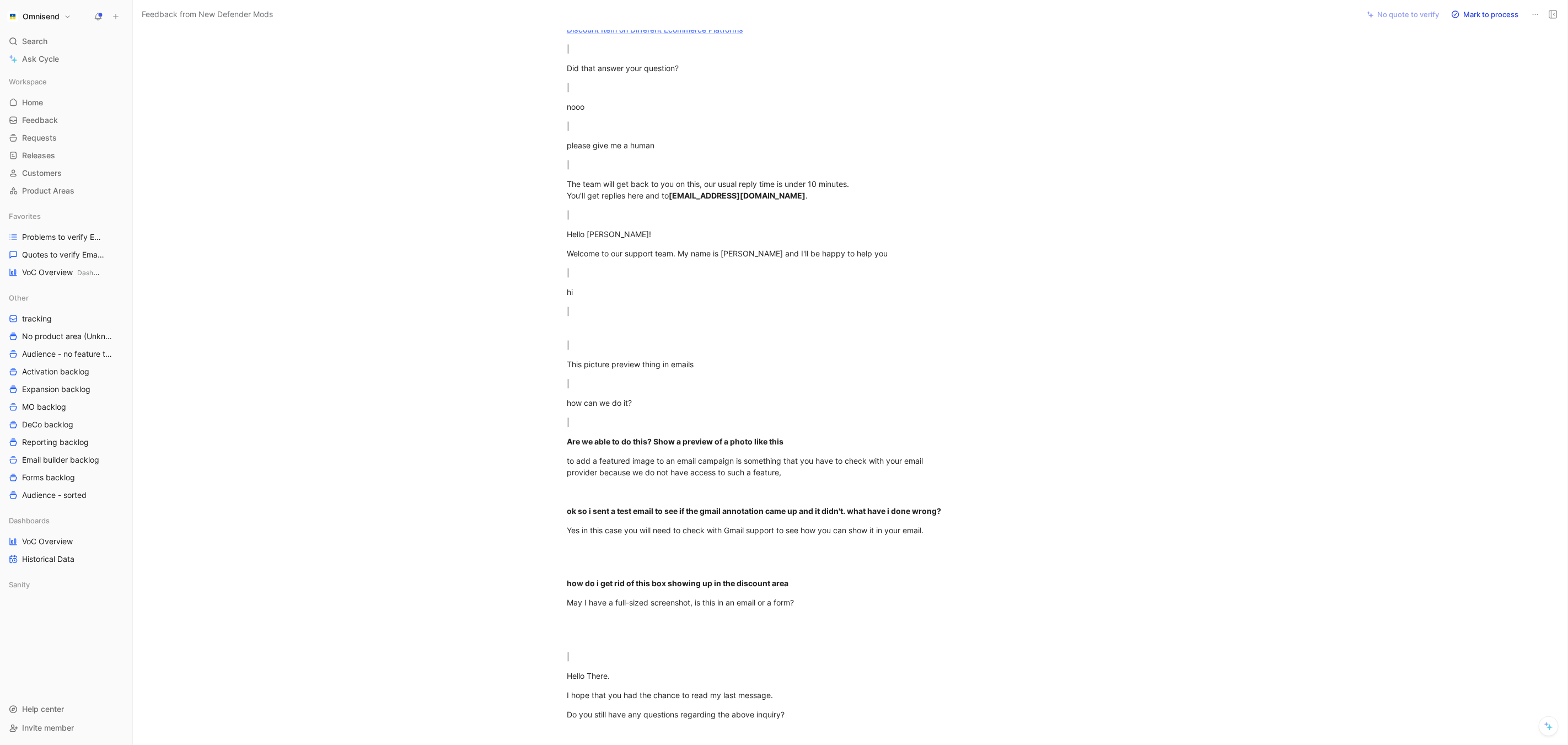
scroll to position [1778, 0]
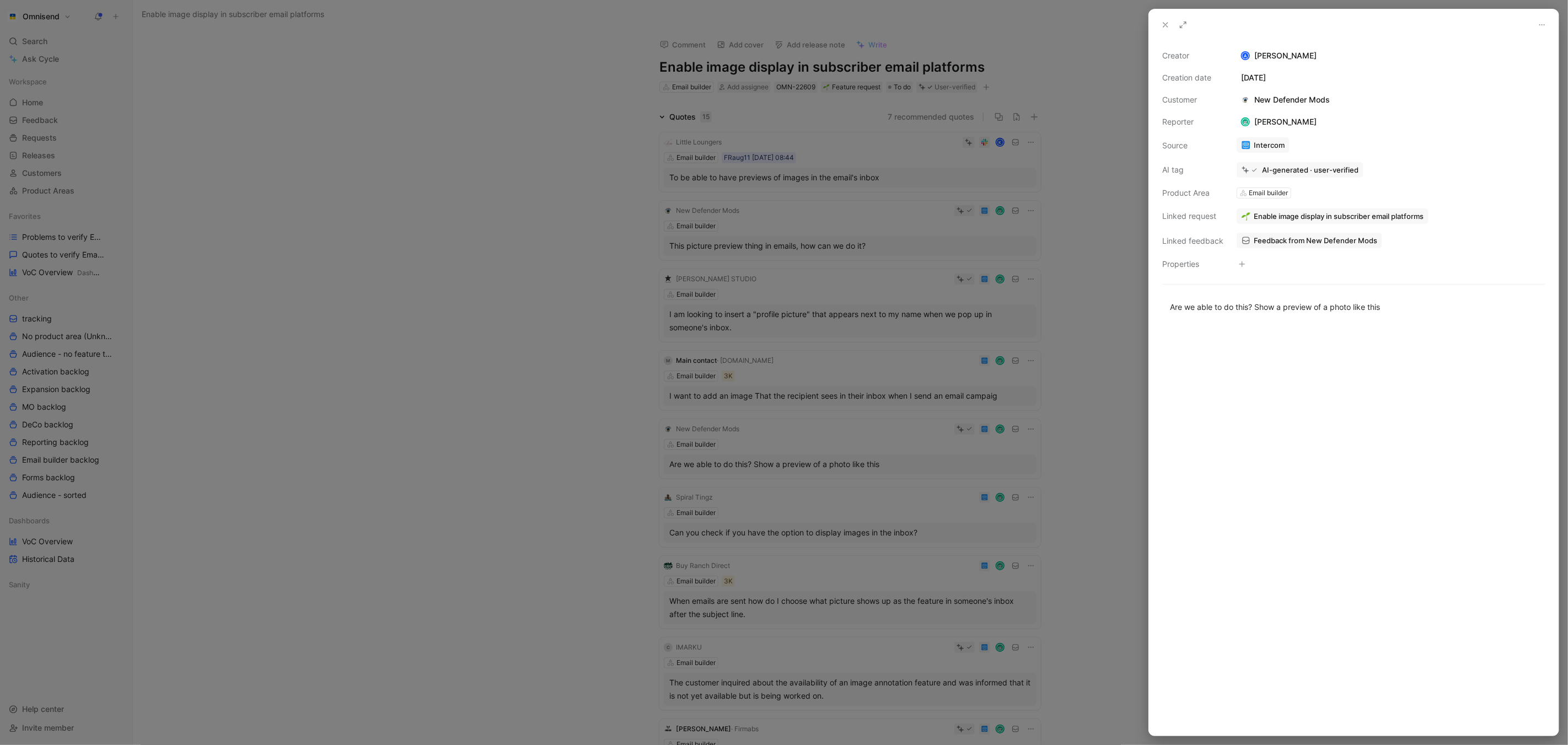
click at [398, 240] on div at bounding box center [784, 372] width 1568 height 745
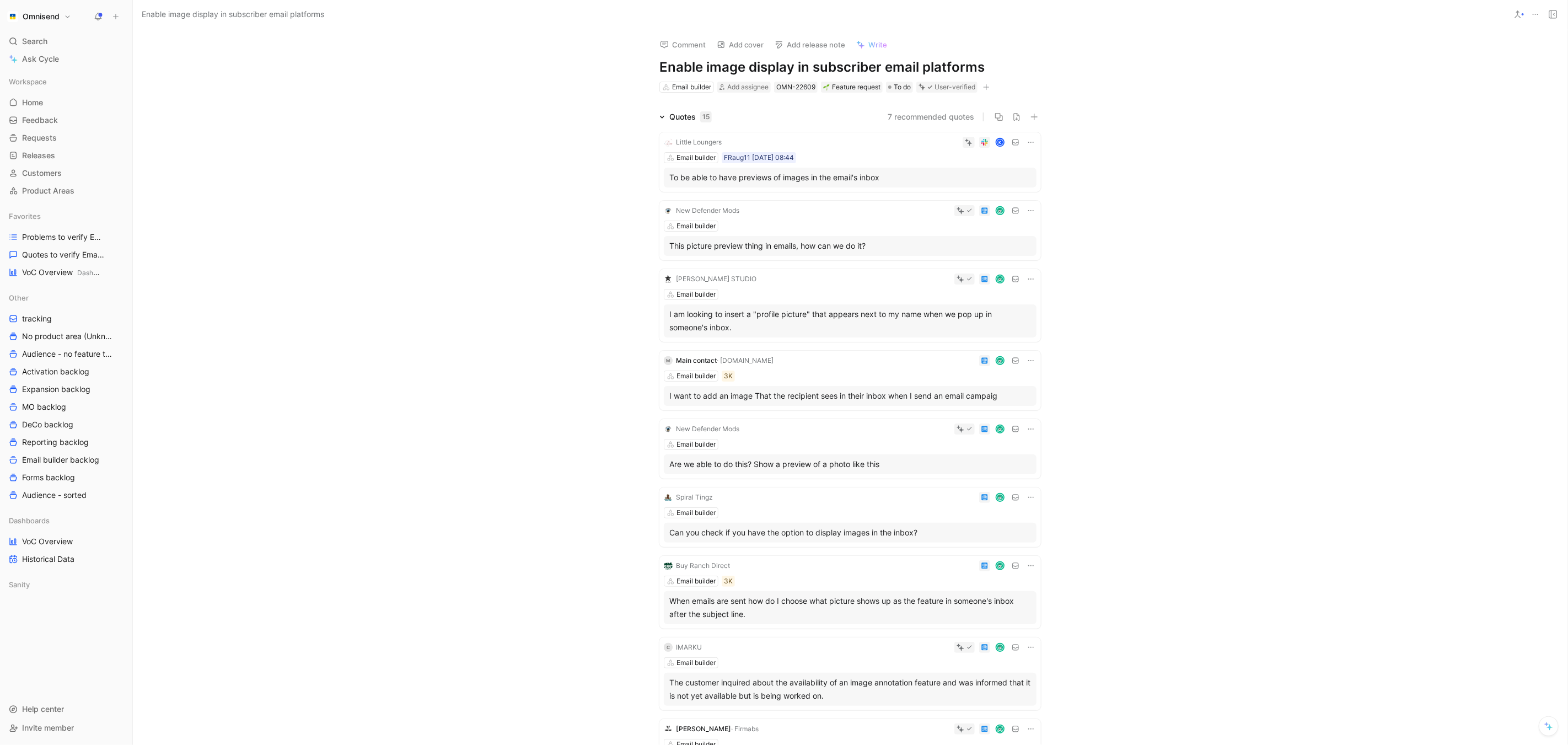
scroll to position [3, 0]
click at [812, 177] on div "To be able to have previews of images in the email's inbox" at bounding box center [850, 174] width 362 height 13
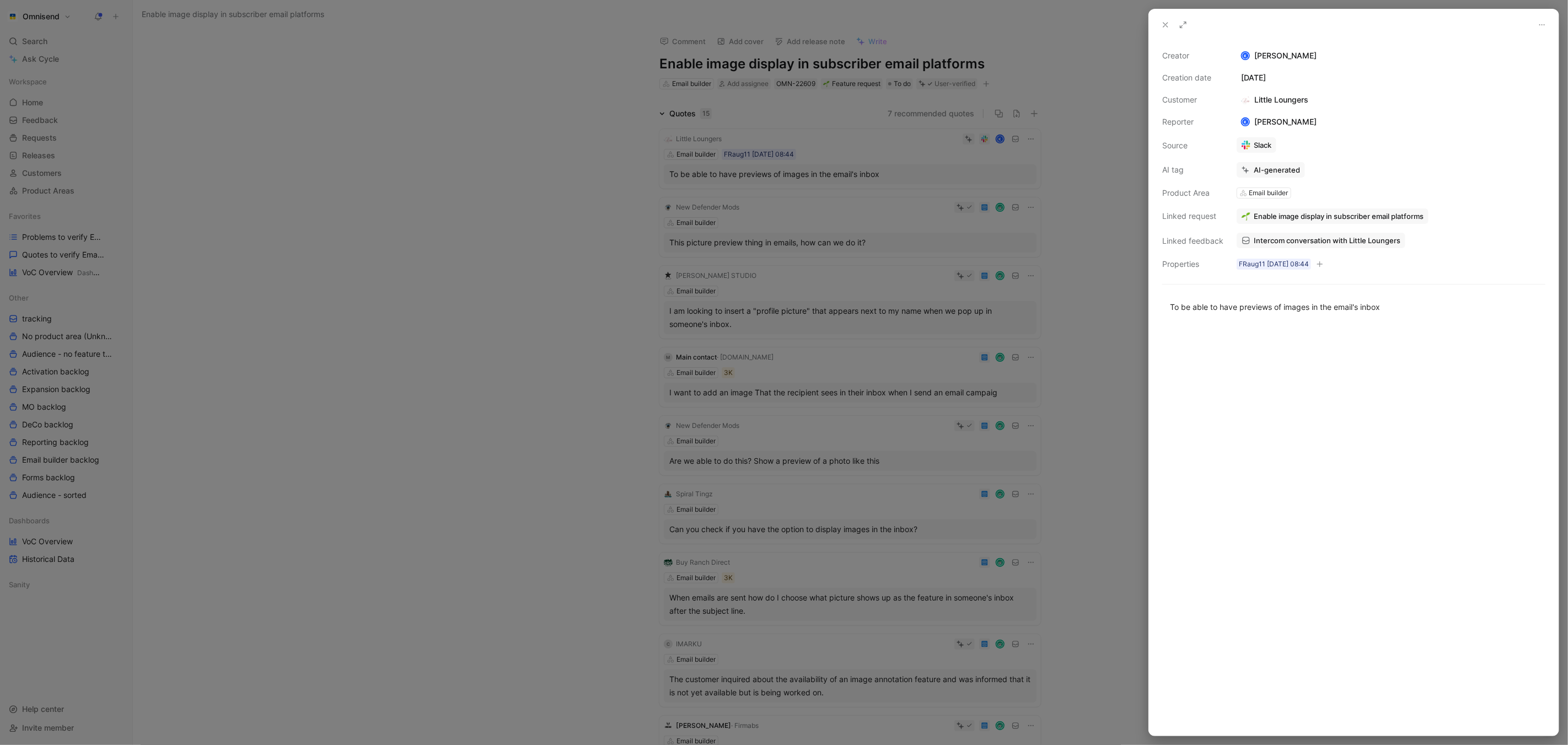
click at [1346, 245] on span "Intercom conversation with Little Loungers" at bounding box center [1327, 240] width 146 height 10
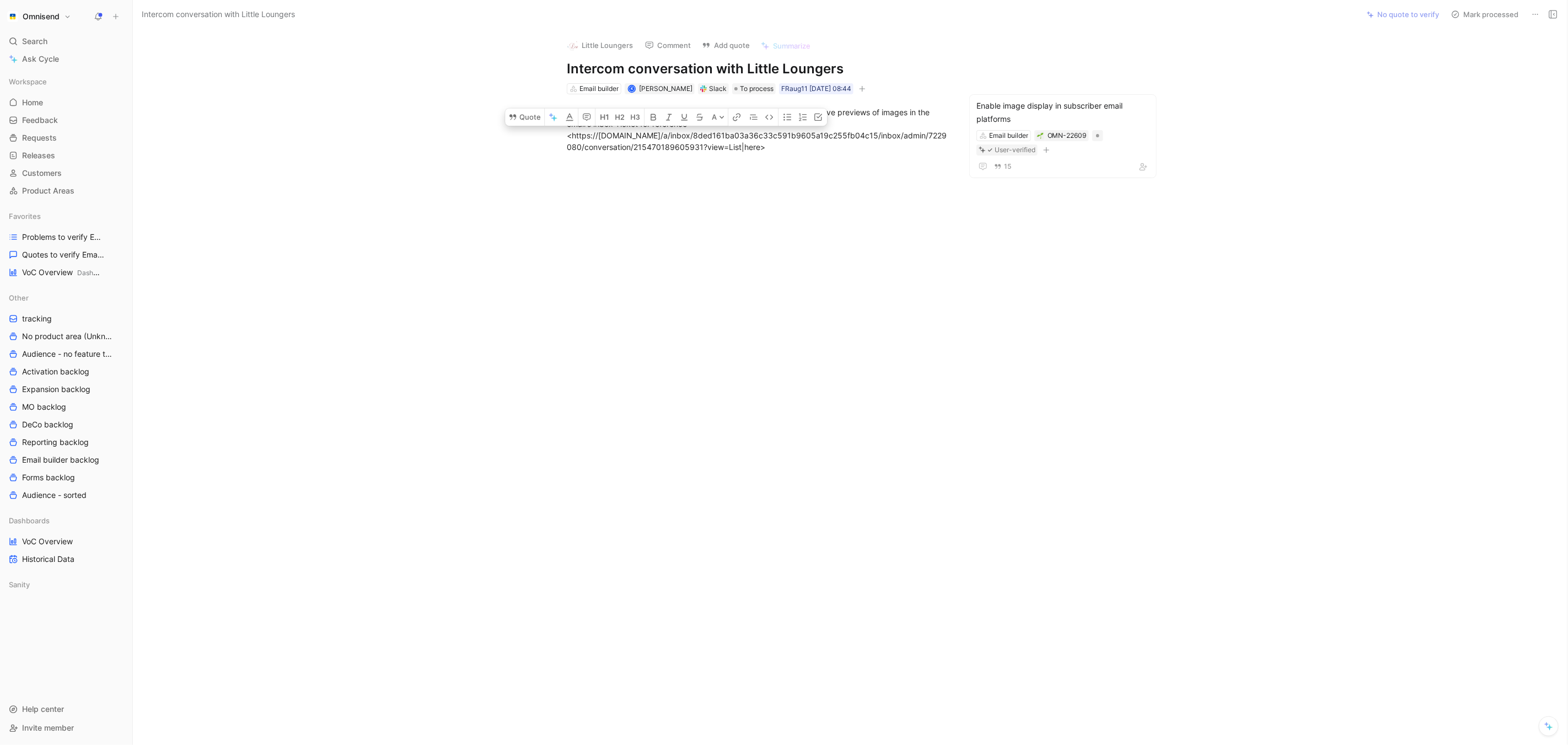
drag, startPoint x: 571, startPoint y: 135, endPoint x: 758, endPoint y: 146, distance: 187.3
click at [758, 146] on div "BID: 66213ee8b57b0d72cbe12314 MRR: 196 Request: To be able to have previews of …" at bounding box center [758, 129] width 382 height 46
copy div "https://[DOMAIN_NAME]/a/inbox/8ded161ba03a36c33c591b9605a19c255fb04c15/inbox/ad…"
click at [787, 234] on div at bounding box center [758, 277] width 1203 height 224
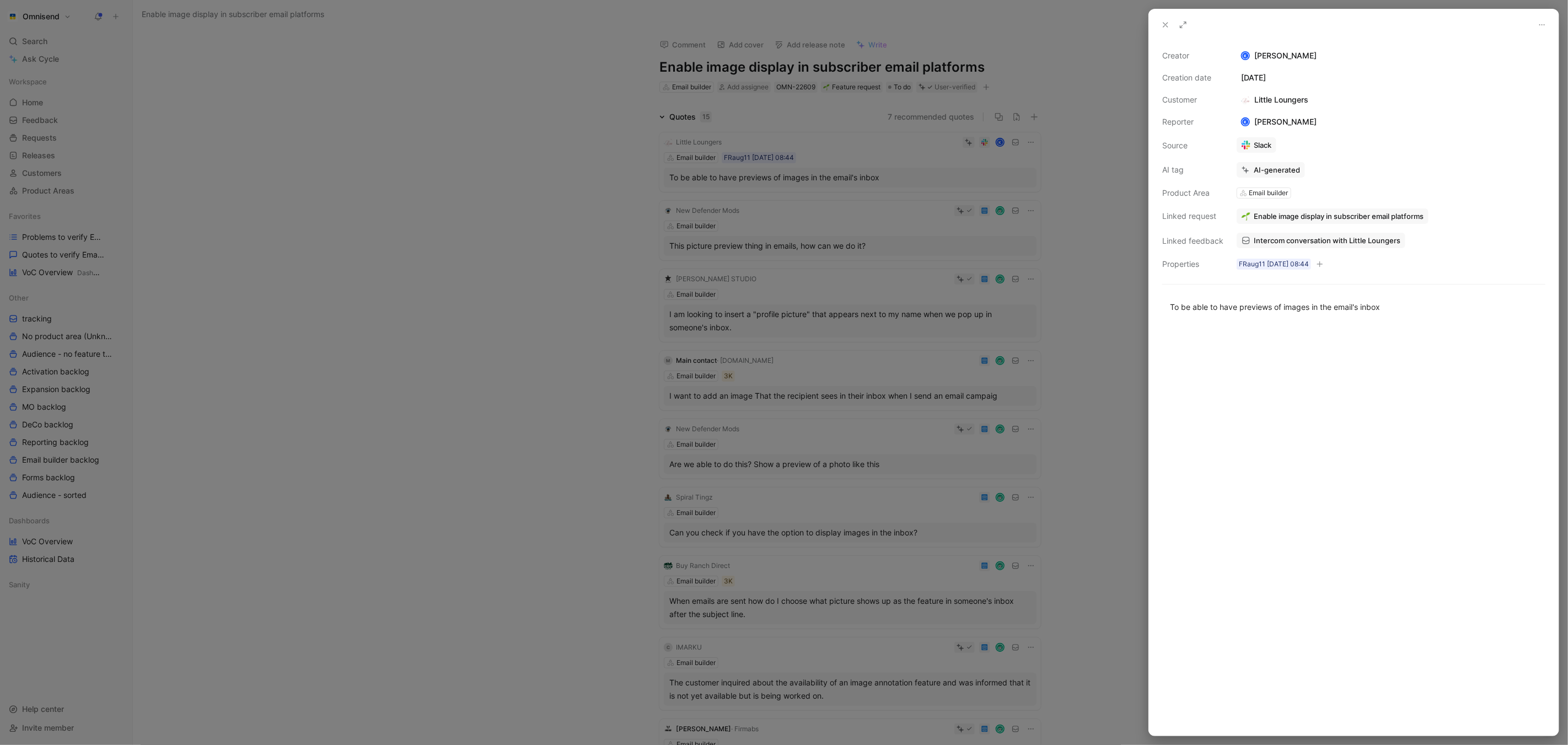
click at [380, 161] on div at bounding box center [784, 372] width 1568 height 745
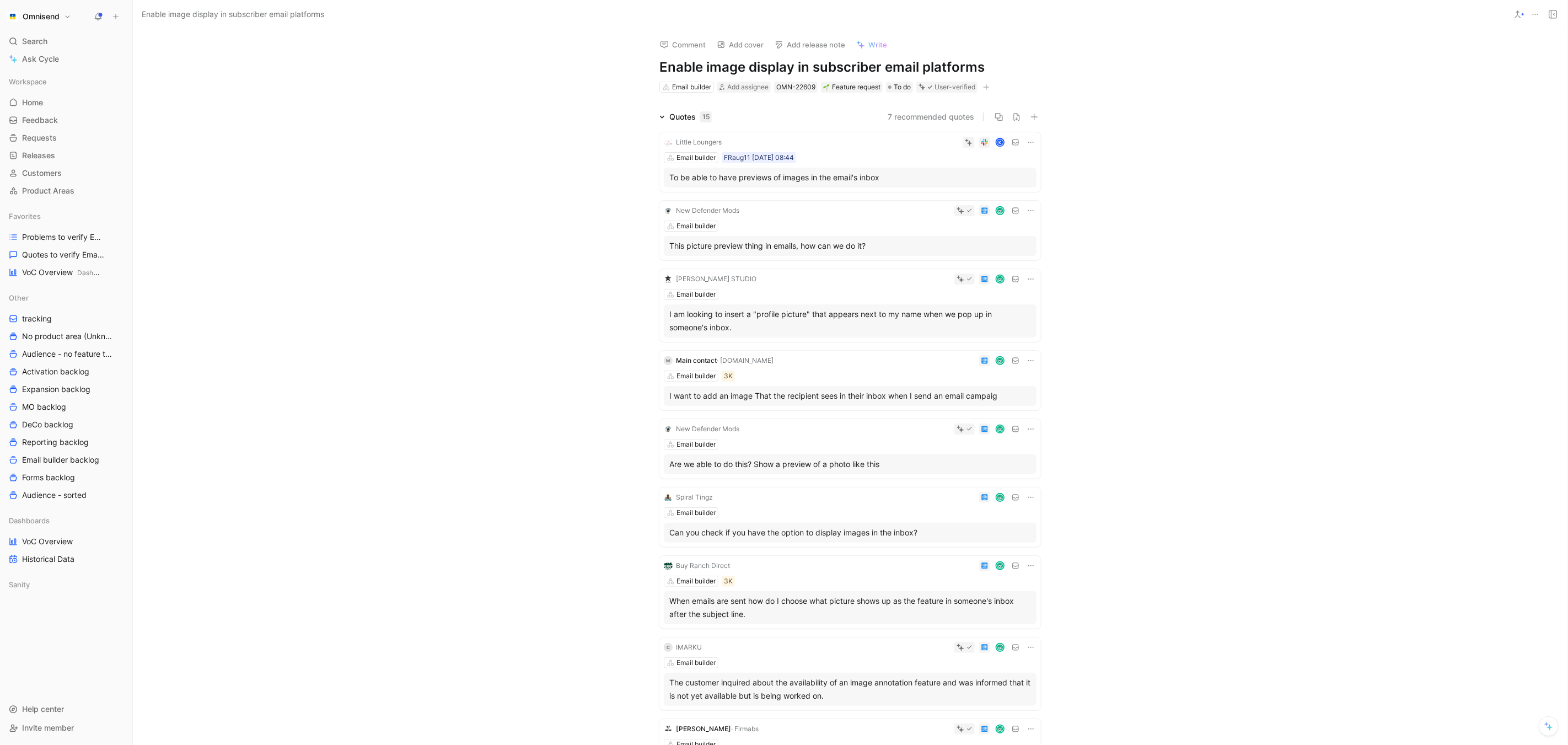
click at [1028, 139] on icon at bounding box center [1031, 142] width 9 height 9
click at [1013, 182] on span "Change request" at bounding box center [1004, 178] width 58 height 9
type input "Gmail annotation of Product images"
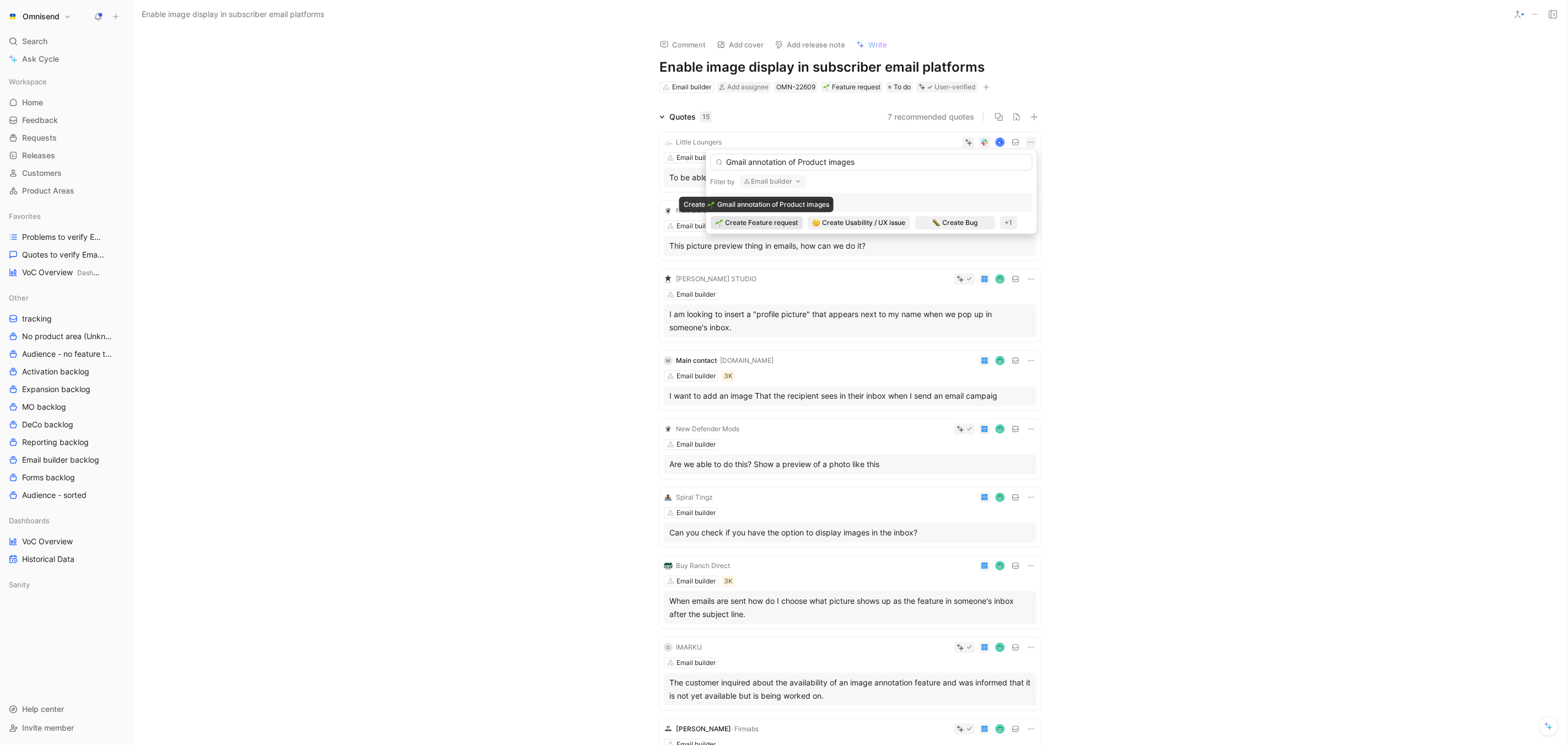
click at [783, 221] on span "Create Feature request" at bounding box center [762, 223] width 73 height 11
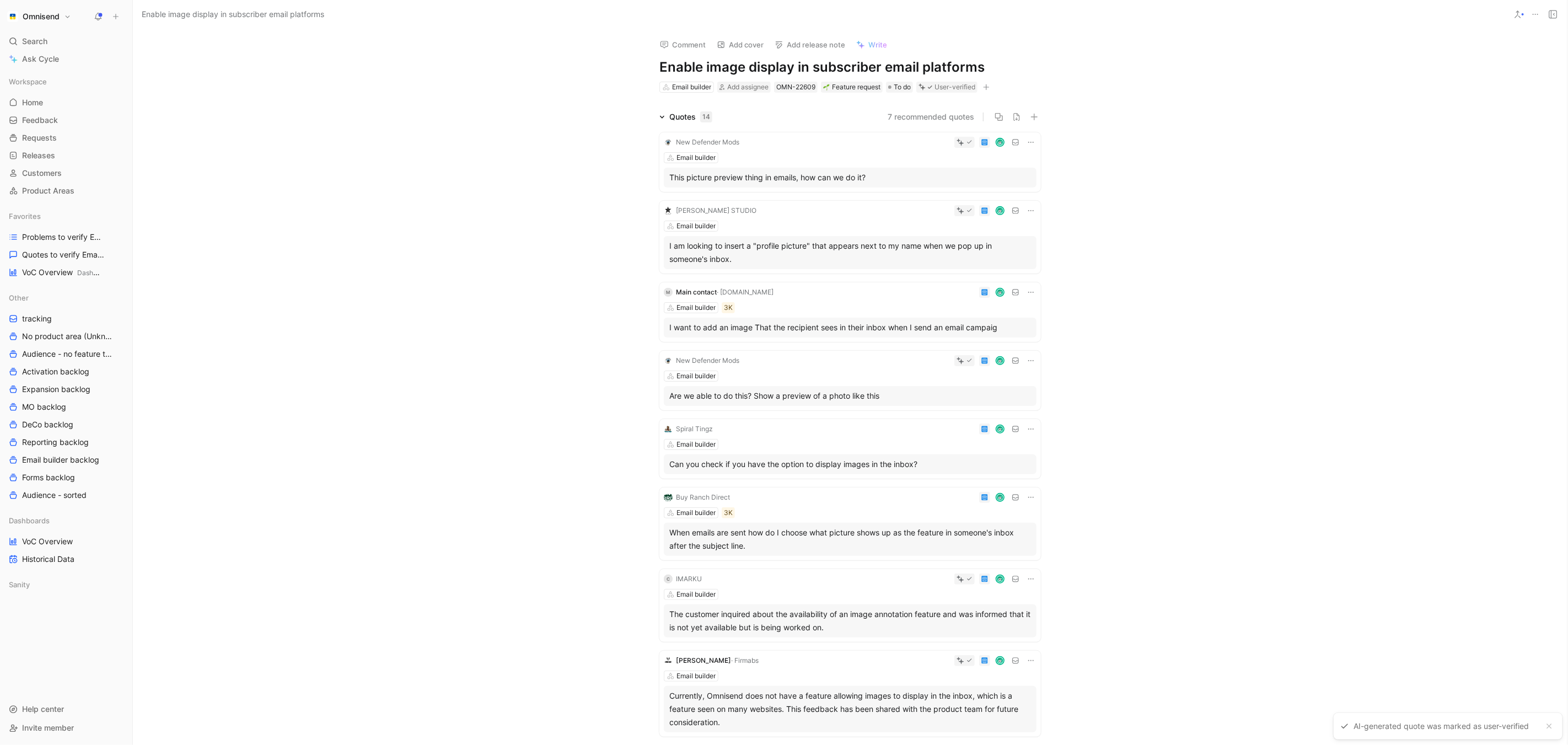
click at [1033, 140] on icon at bounding box center [1031, 142] width 9 height 9
click at [1020, 179] on span "Change request" at bounding box center [1004, 178] width 58 height 9
type input "Gmail"
click at [952, 204] on div "Gmail annotation of Product images" at bounding box center [871, 202] width 316 height 13
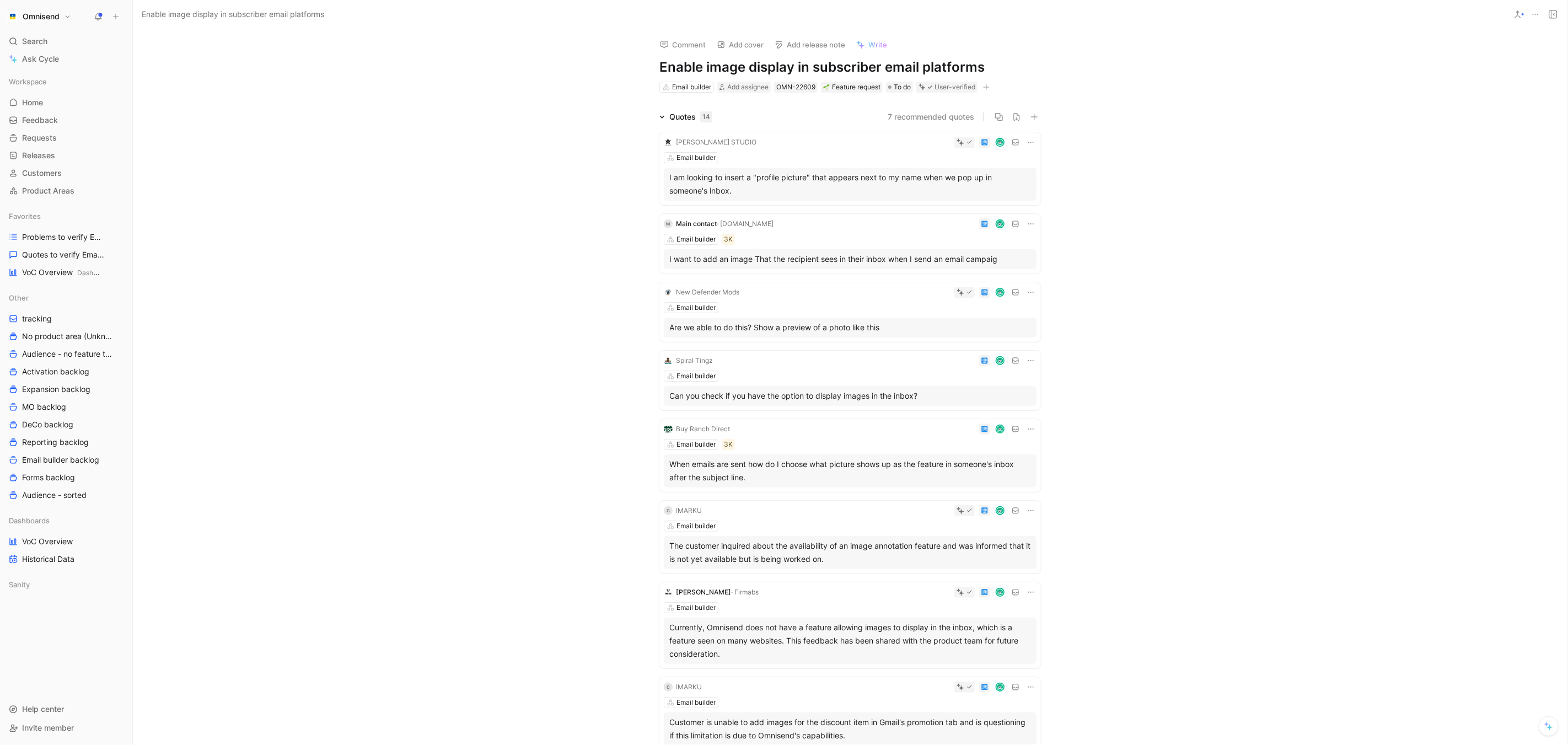
click at [1033, 224] on icon at bounding box center [1031, 224] width 9 height 9
click at [1018, 262] on span "Change request" at bounding box center [1004, 259] width 58 height 9
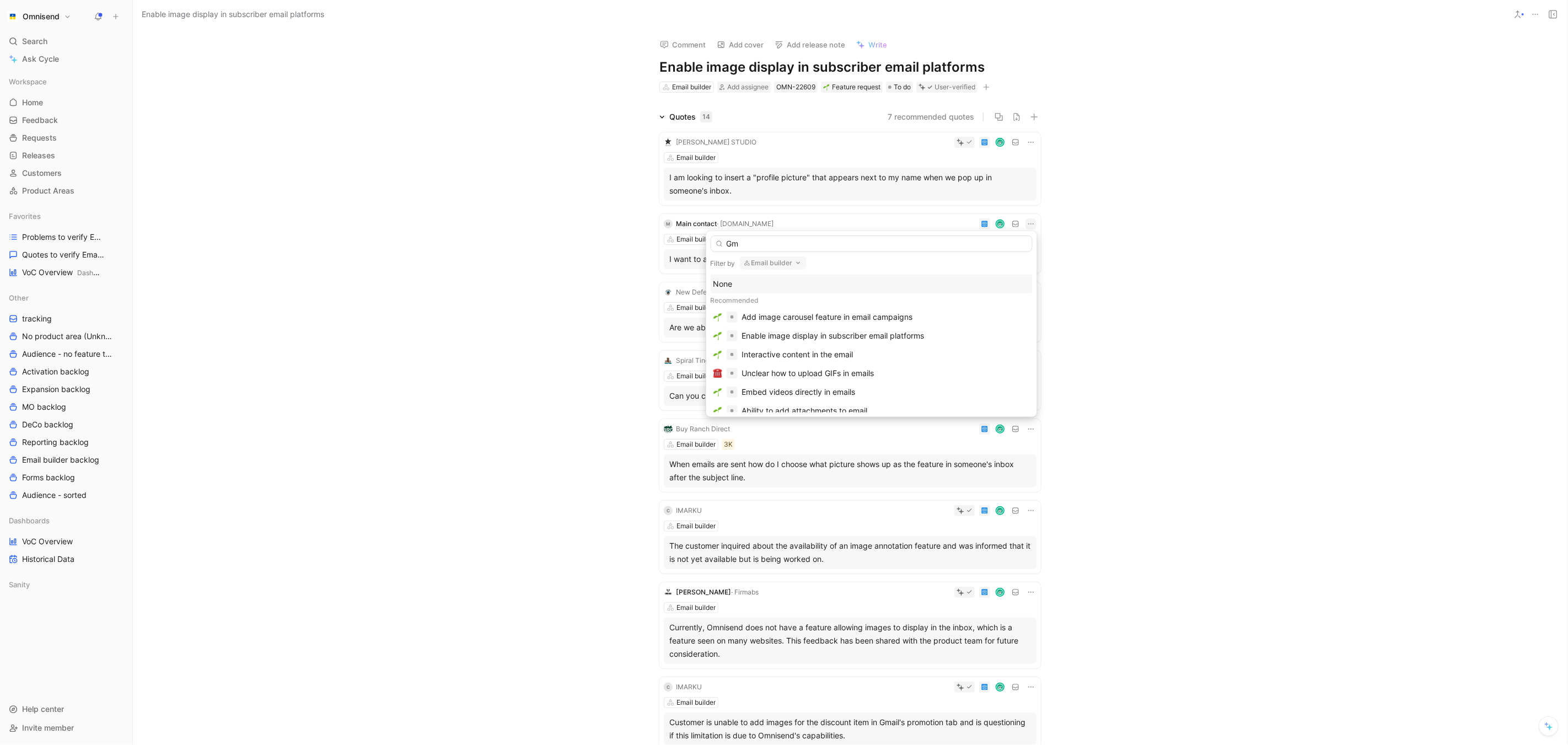
type input "Gma"
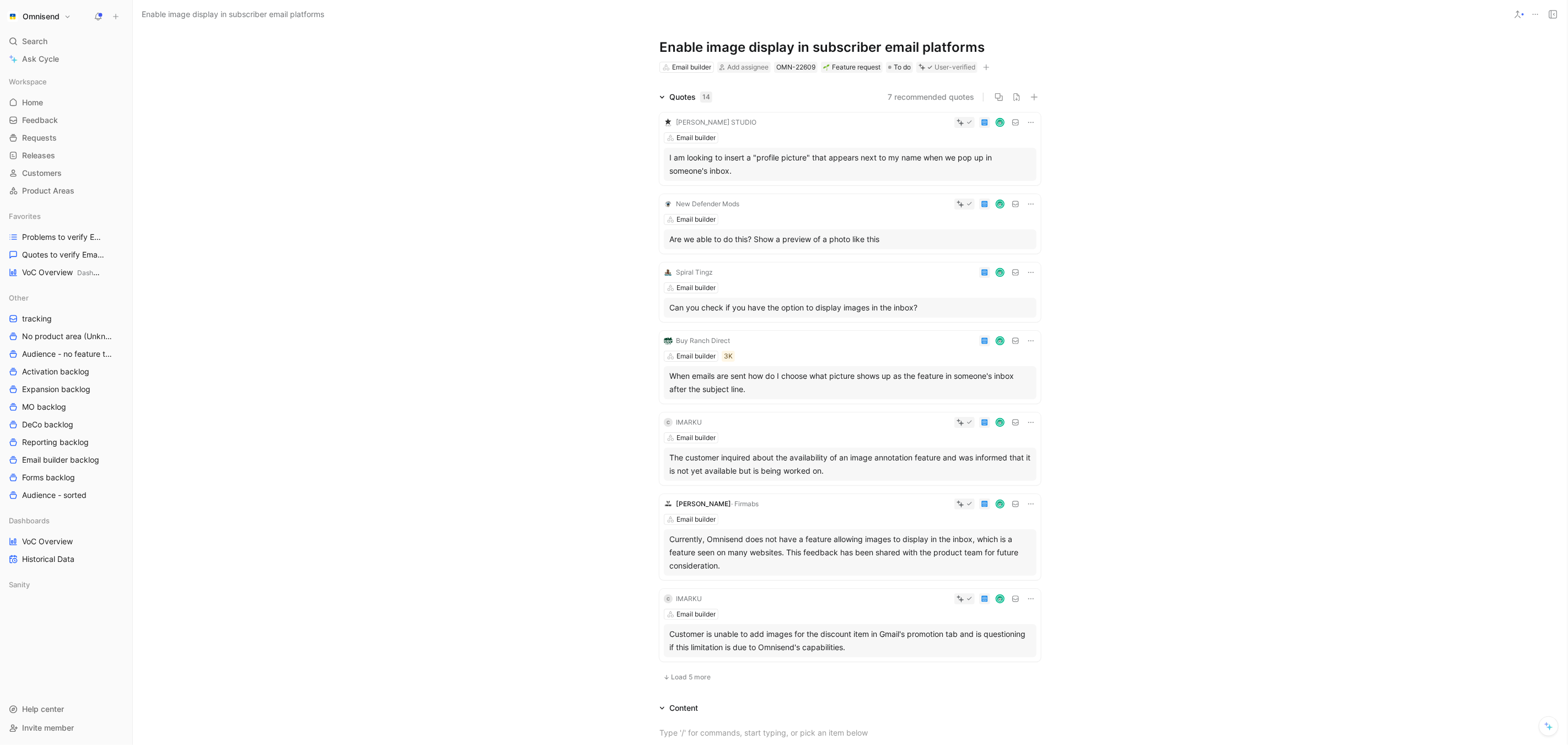
scroll to position [21, 0]
click at [56, 255] on span "Quotes to verify Email builder" at bounding box center [61, 255] width 77 height 11
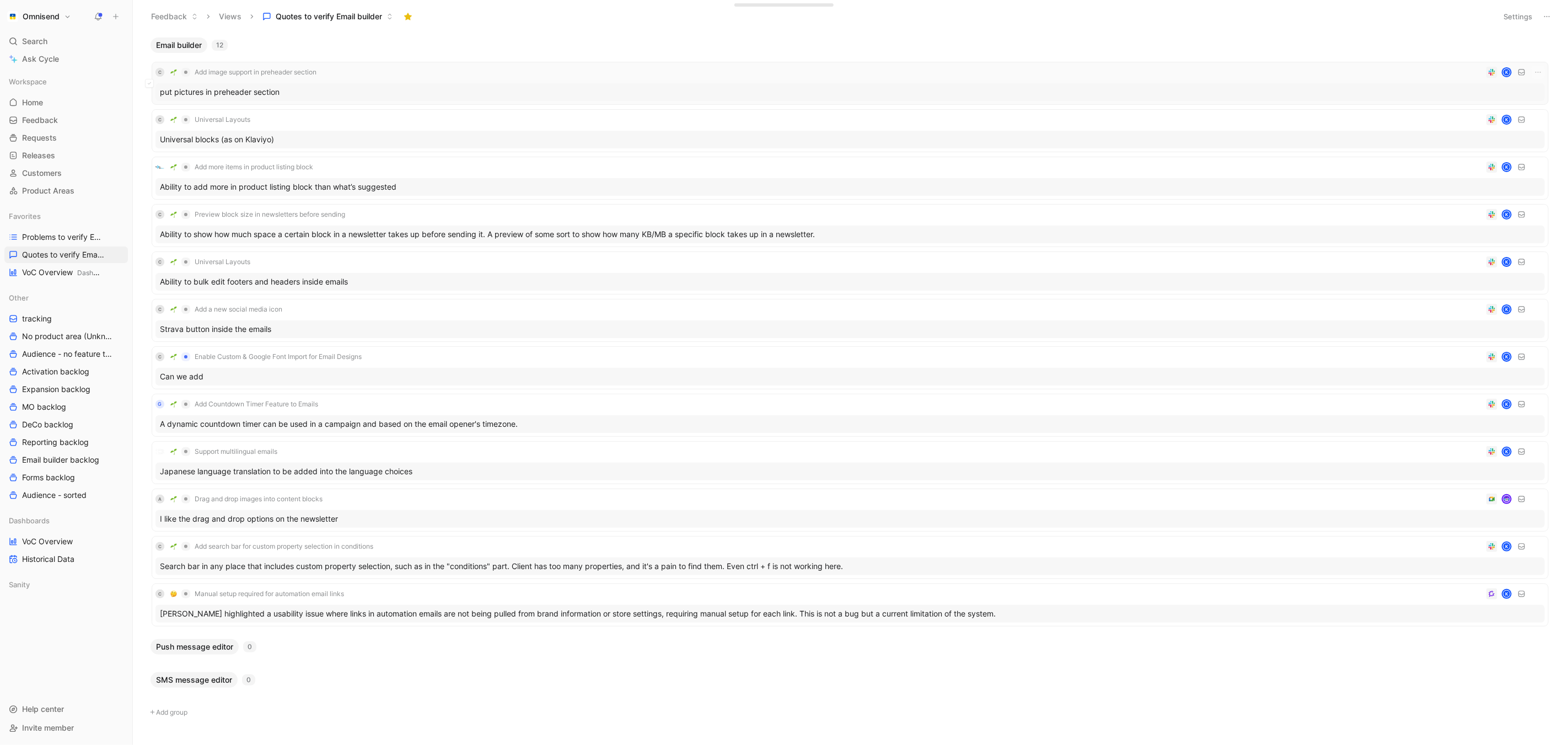
click at [453, 90] on div "put pictures in preheader section" at bounding box center [850, 92] width 1390 height 18
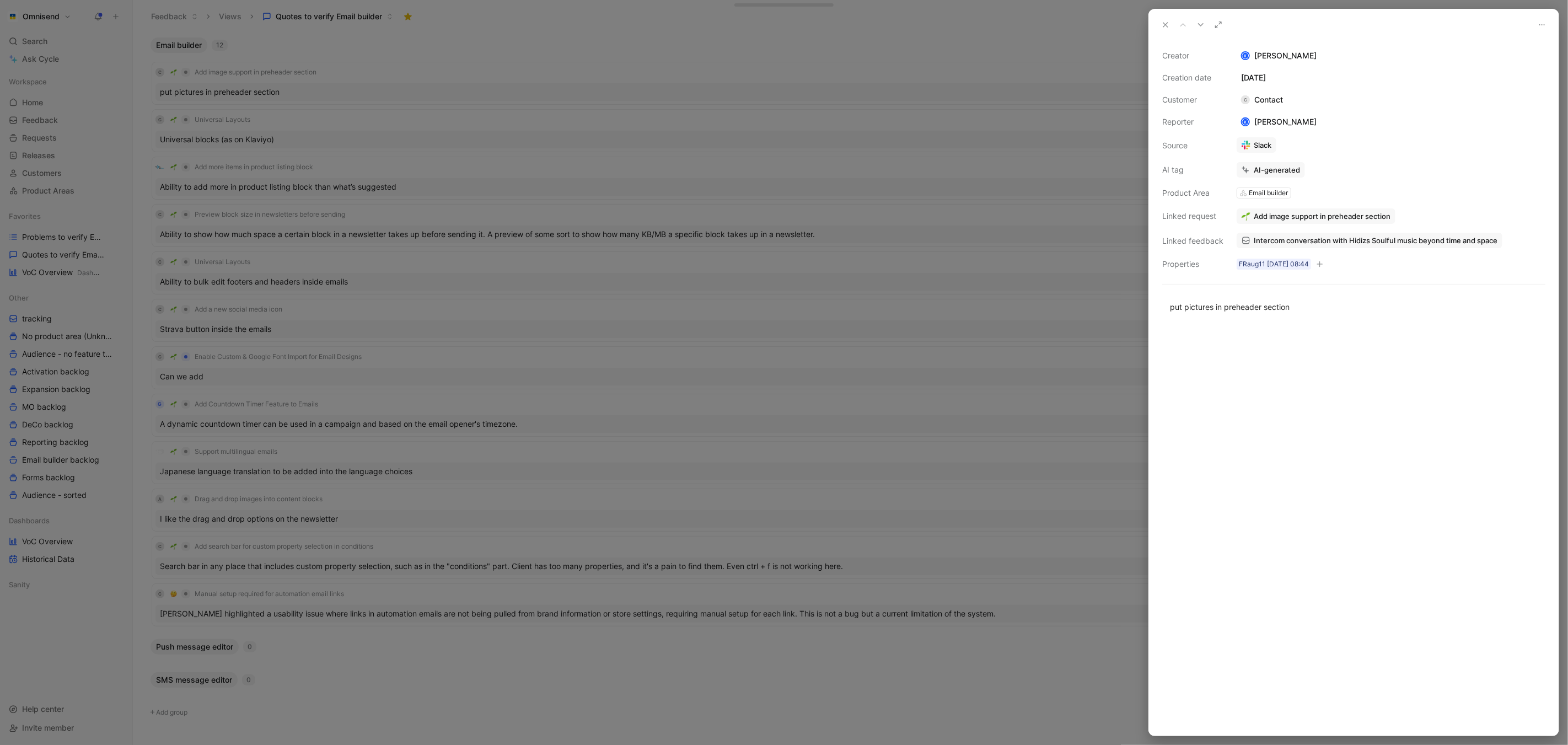
click at [1319, 240] on span "Intercom conversation with Hidizs Soulful music beyond time and space" at bounding box center [1375, 240] width 244 height 10
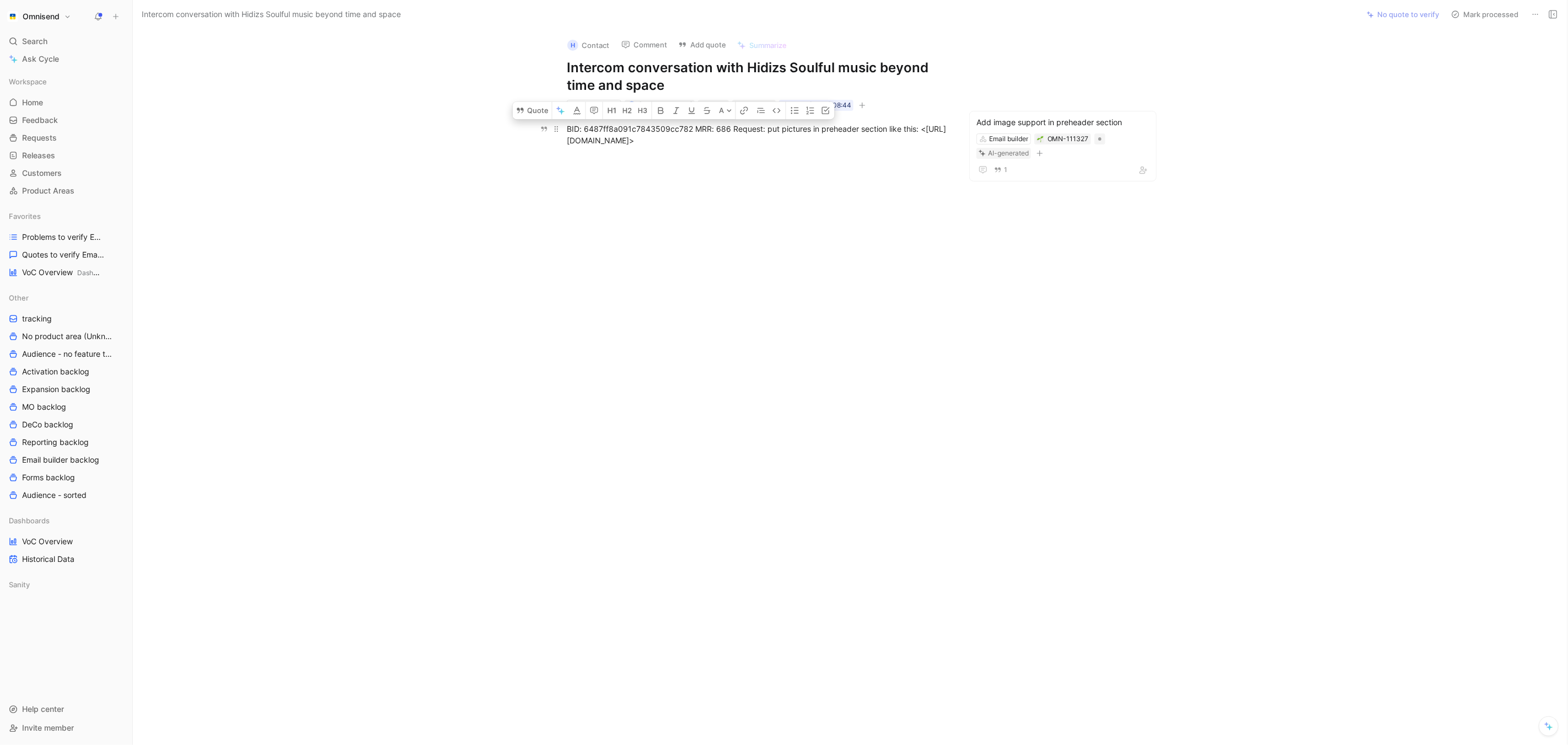
drag, startPoint x: 573, startPoint y: 139, endPoint x: 777, endPoint y: 151, distance: 204.4
click at [777, 146] on div "BID: 6487ff8a091c7843509cc782 MRR: 686 Request: put pictures in preheader secti…" at bounding box center [758, 134] width 382 height 23
click at [767, 219] on div at bounding box center [758, 270] width 1203 height 224
click at [656, 124] on div "BID: 6487ff8a091c7843509cc782 MRR: 686 Request: put pictures in preheader secti…" at bounding box center [758, 134] width 382 height 23
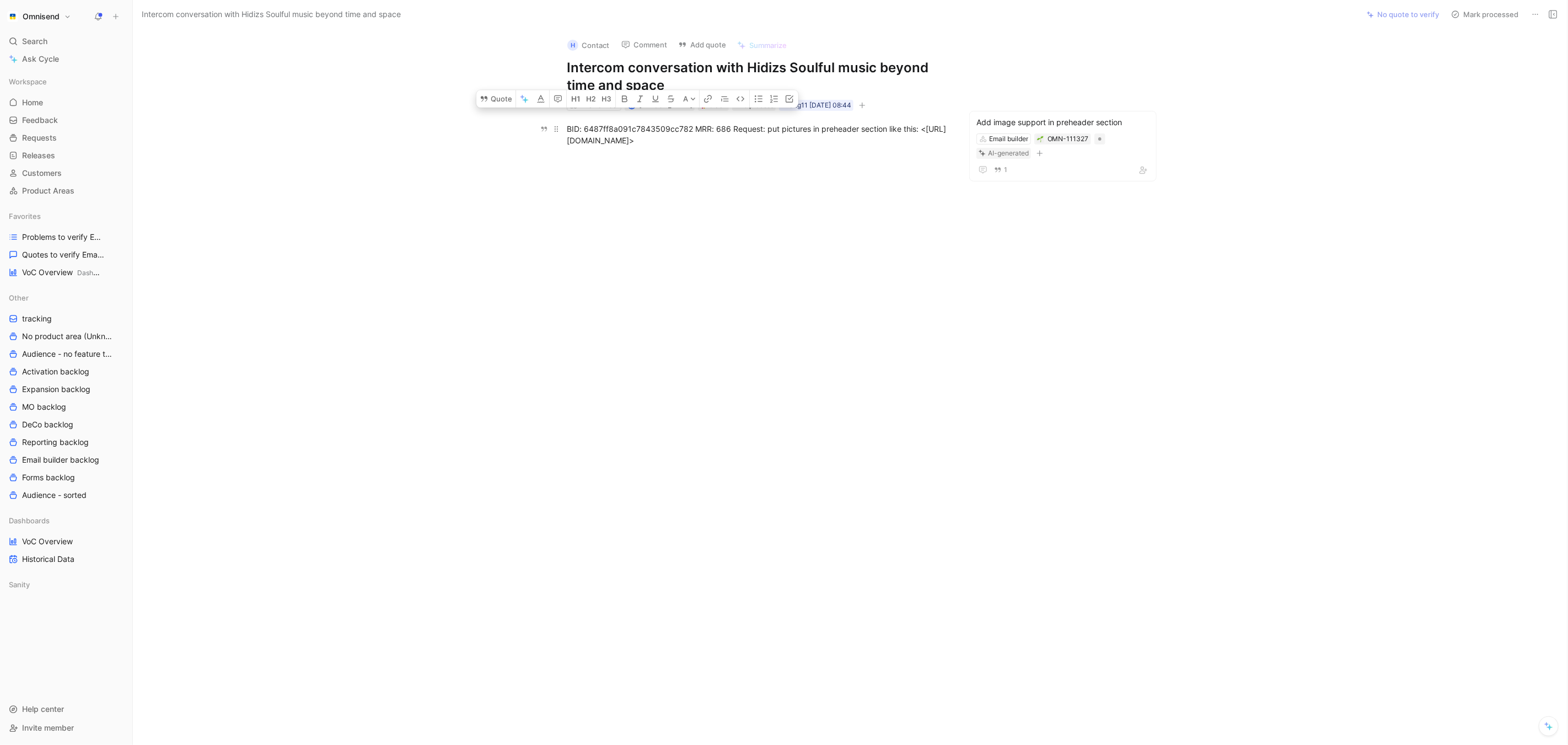
copy div "6487ff8a091c7843509cc782"
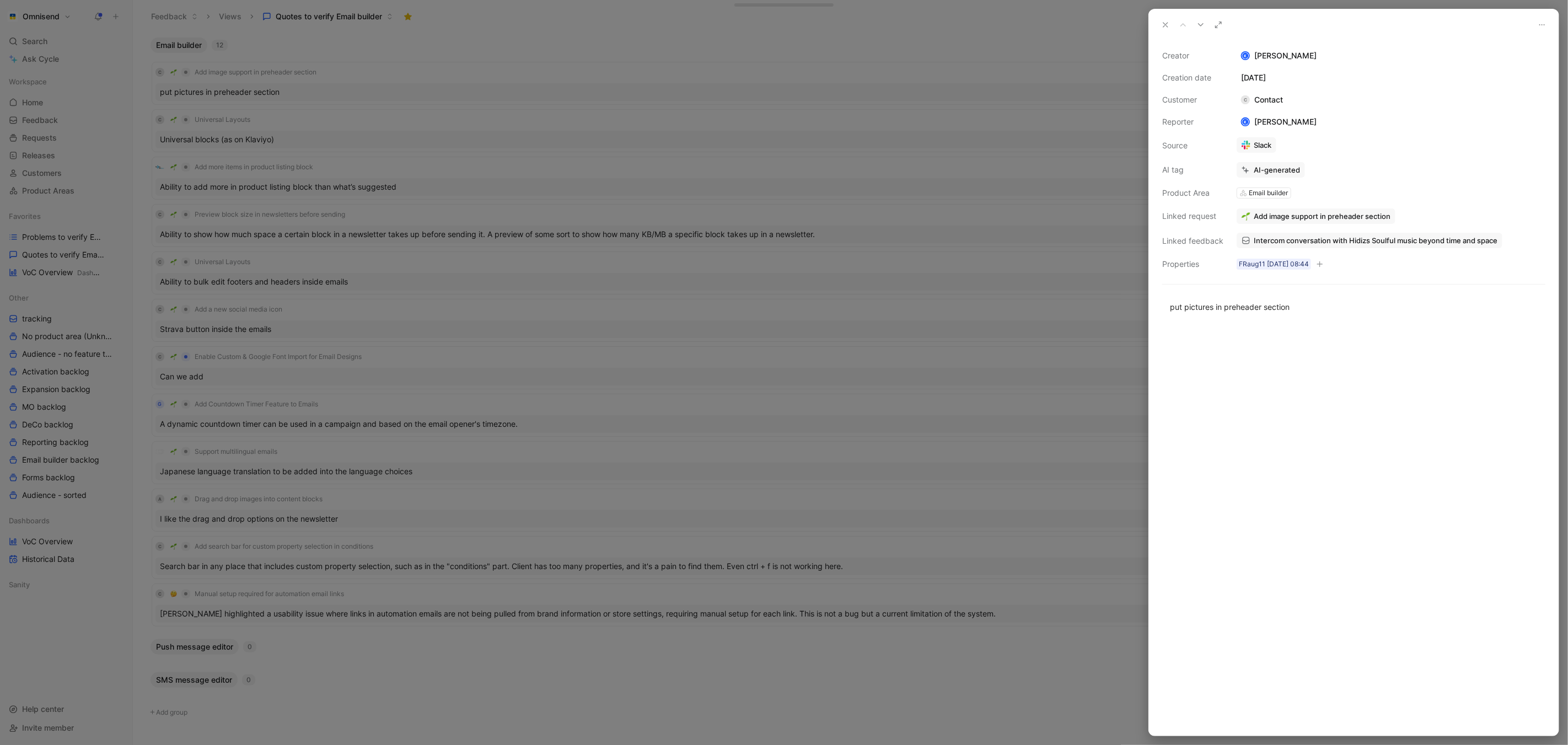
click at [636, 24] on div at bounding box center [784, 372] width 1568 height 745
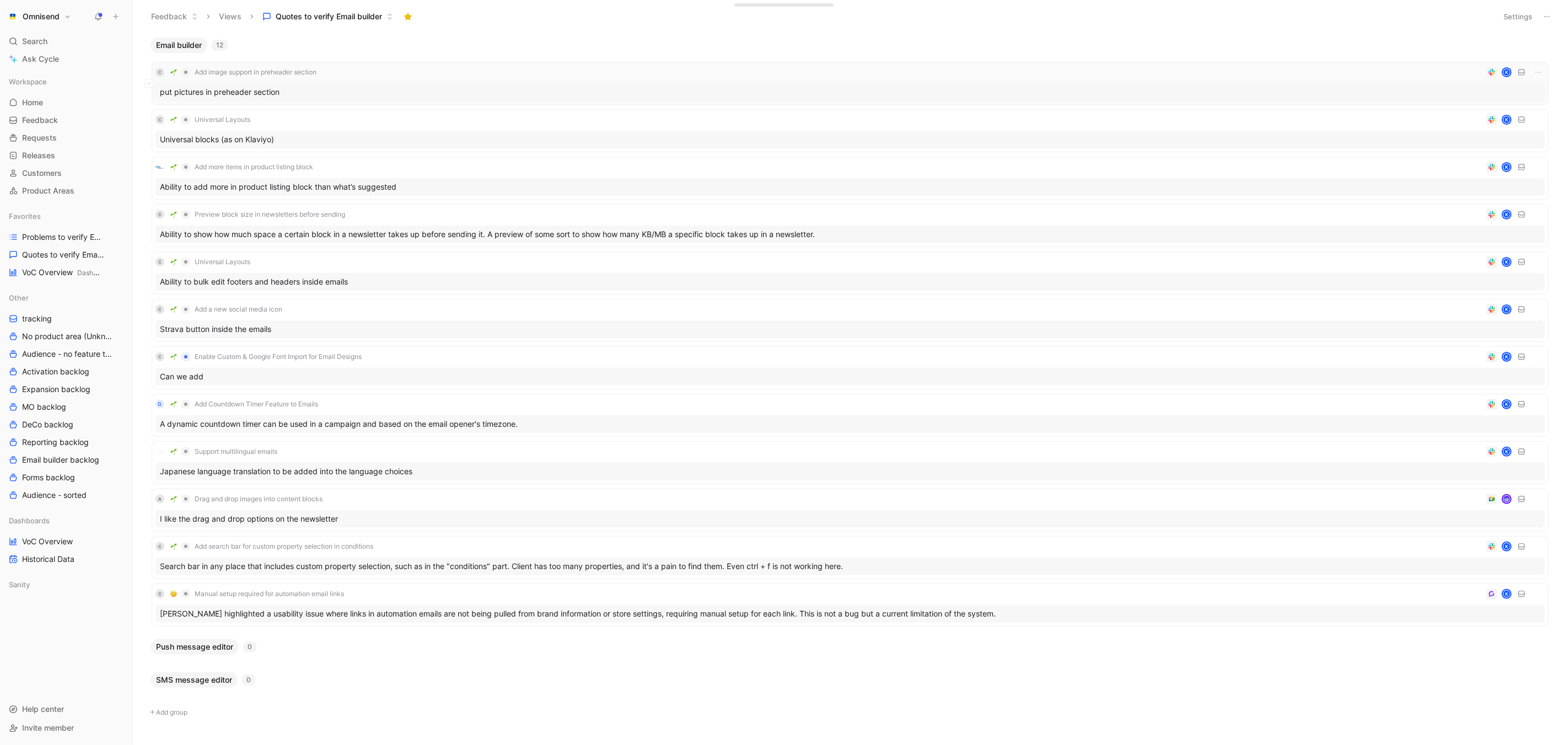
click at [527, 93] on div "put pictures in preheader section" at bounding box center [850, 92] width 1390 height 18
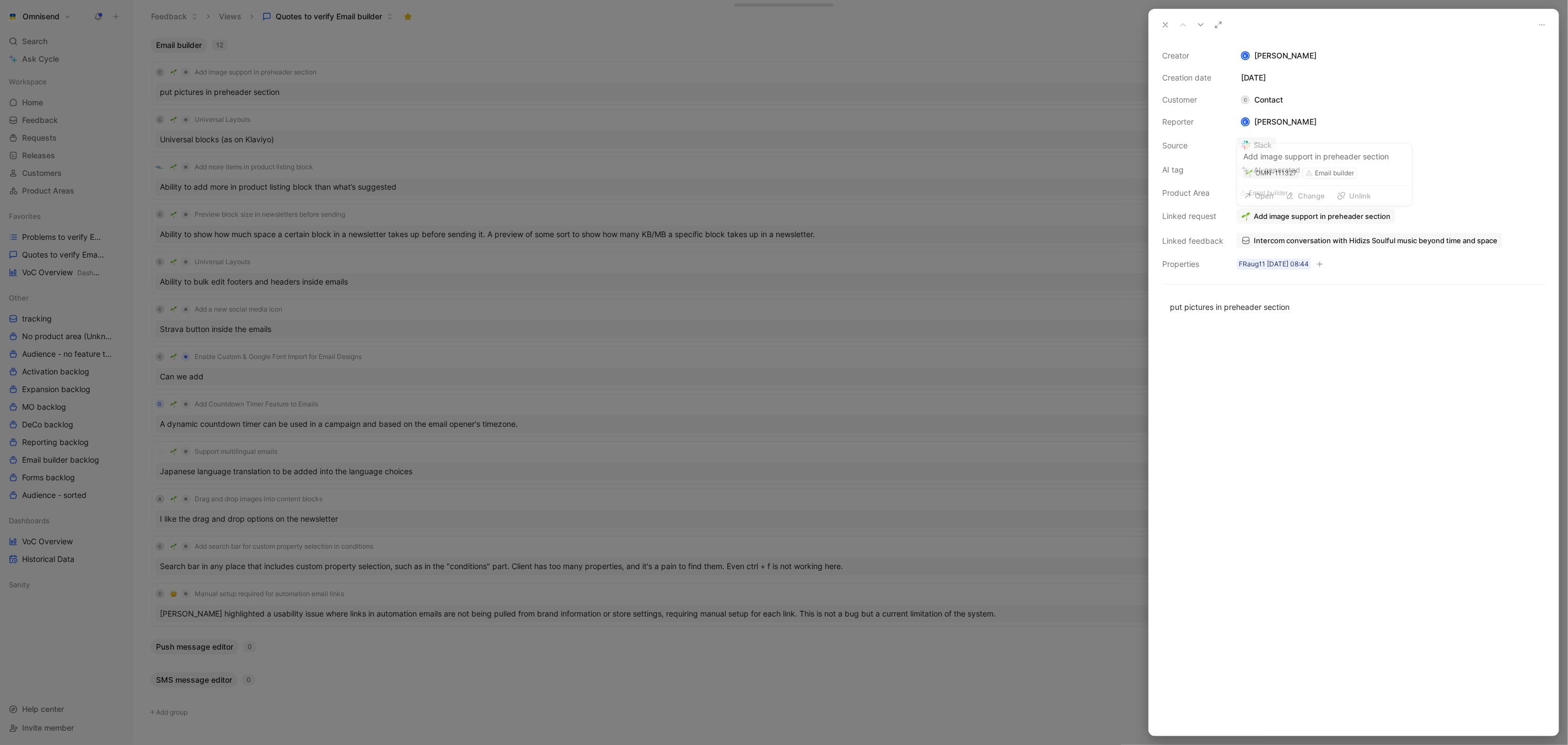
click at [1356, 218] on span "Add image support in preheader section" at bounding box center [1322, 216] width 136 height 10
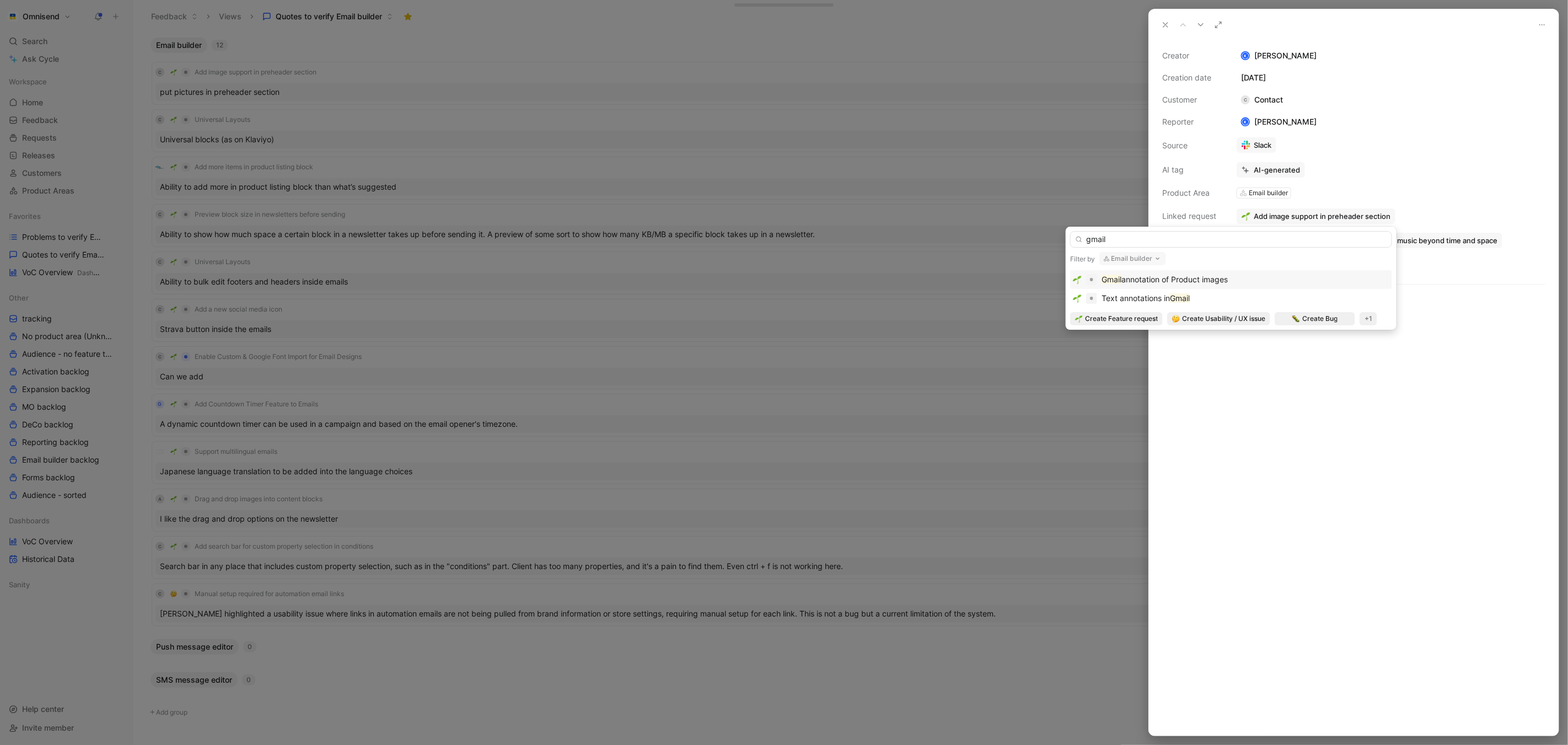
type input "gmail"
click at [1150, 278] on span "annotation of Product images" at bounding box center [1175, 279] width 106 height 9
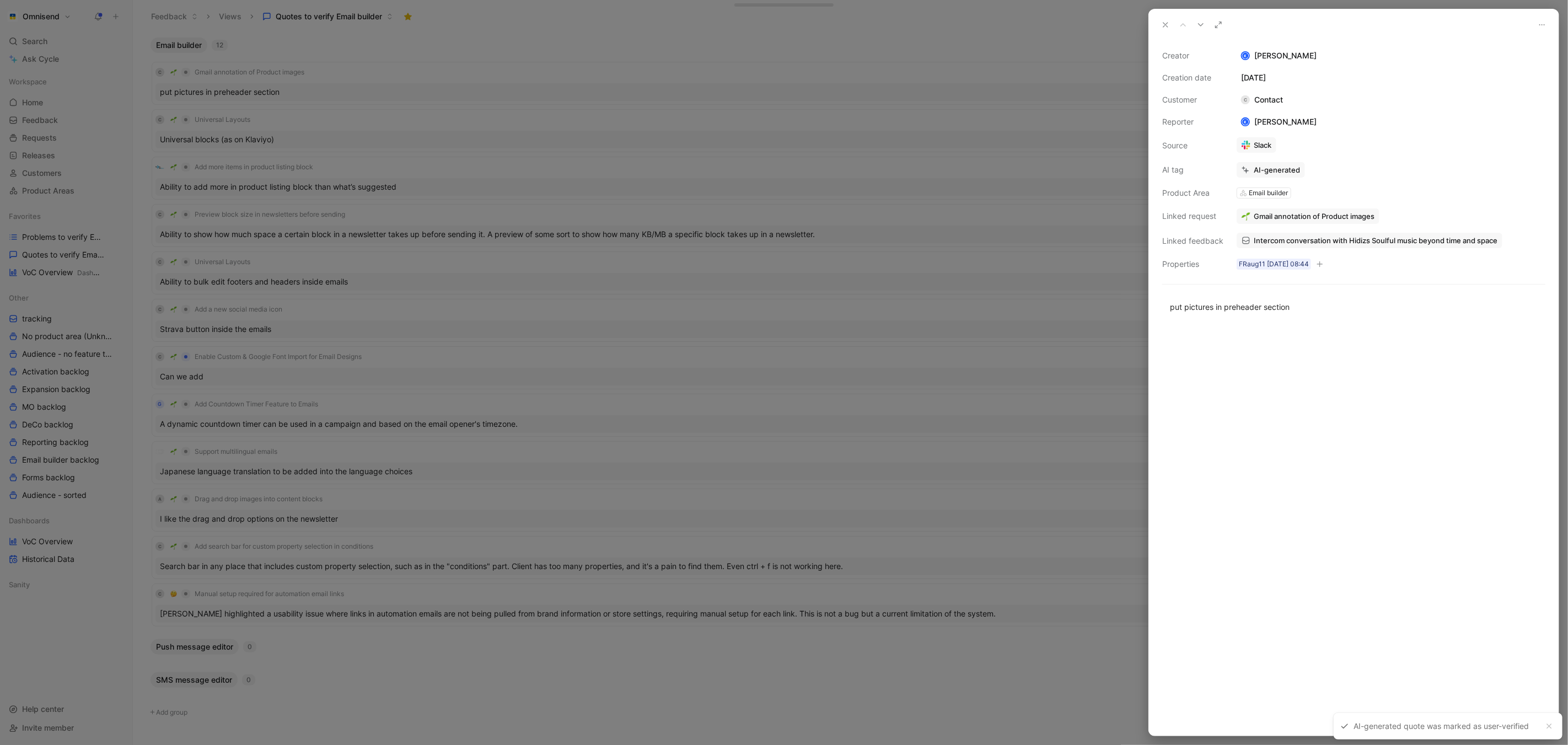
click at [950, 229] on div at bounding box center [784, 372] width 1568 height 745
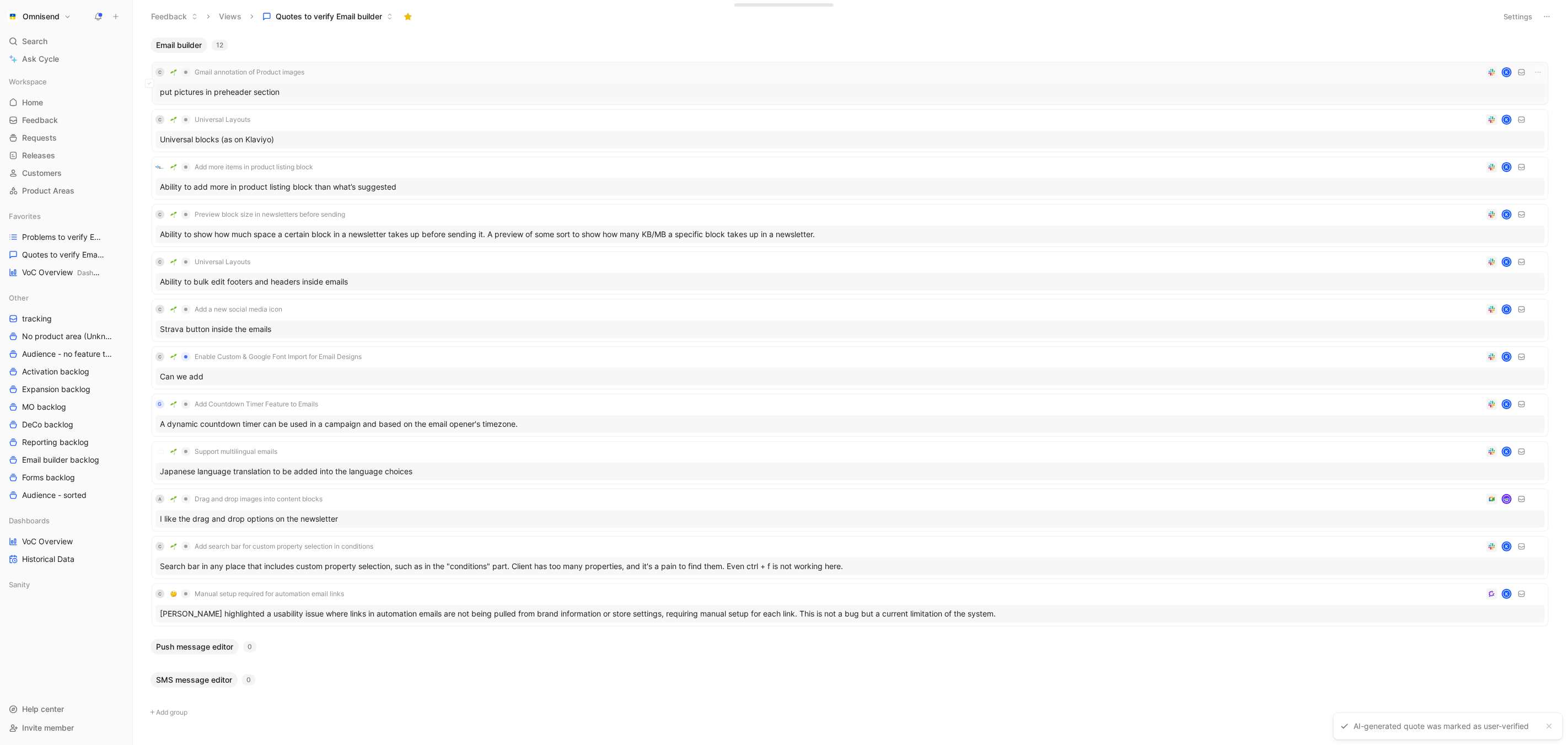
click at [432, 94] on div "put pictures in preheader section" at bounding box center [850, 92] width 1390 height 18
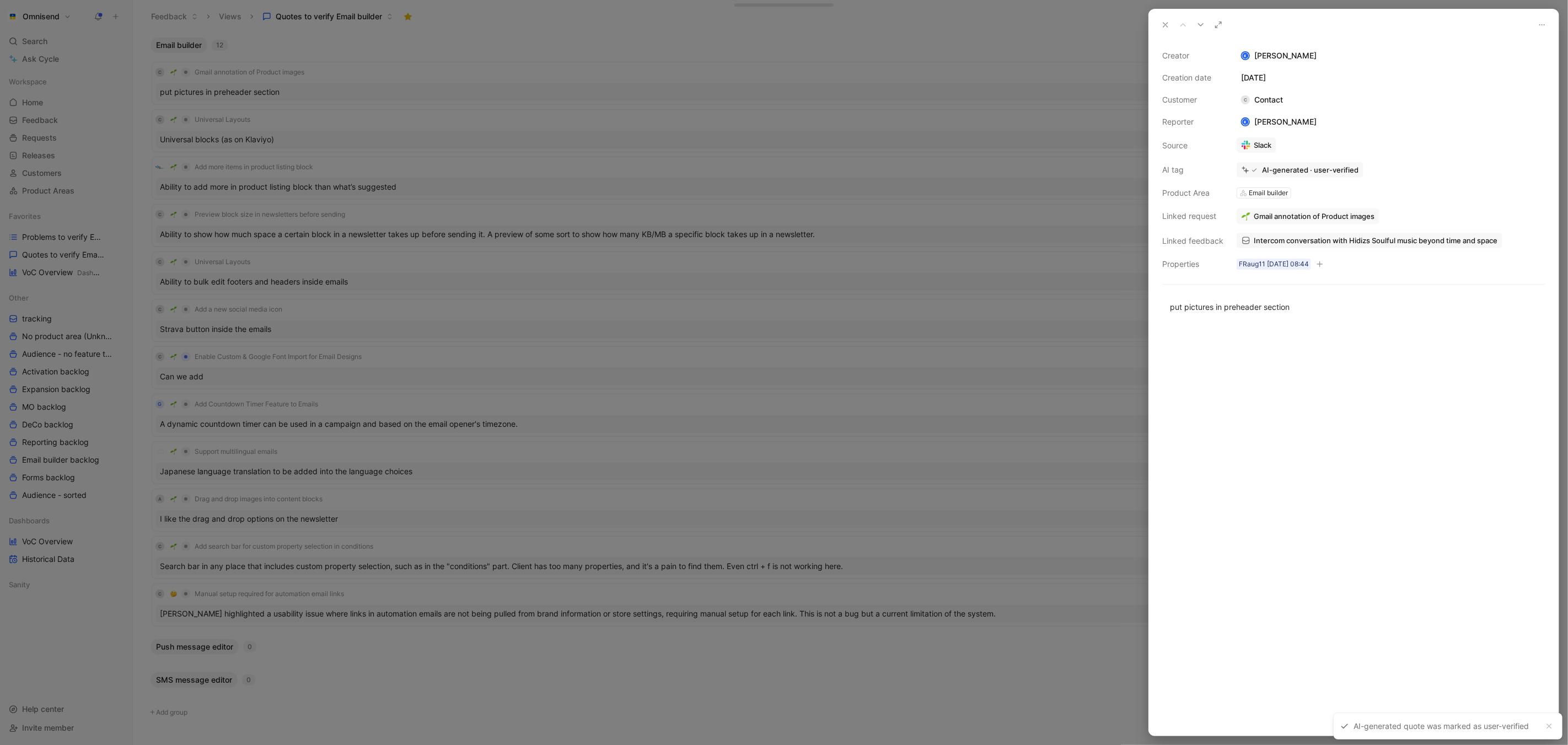
click at [461, 51] on div at bounding box center [784, 372] width 1568 height 745
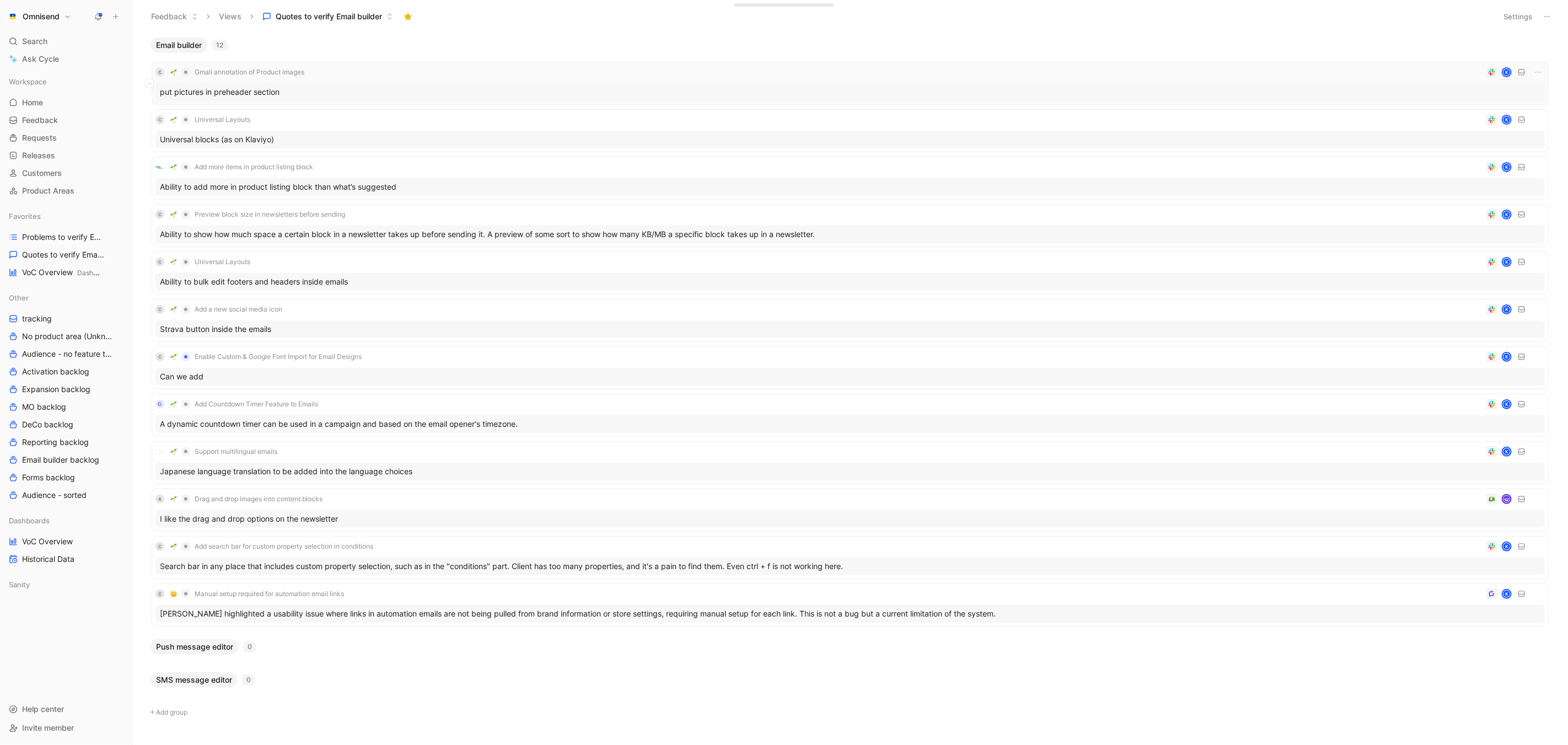
click at [337, 83] on div "put pictures in preheader section" at bounding box center [850, 92] width 1390 height 18
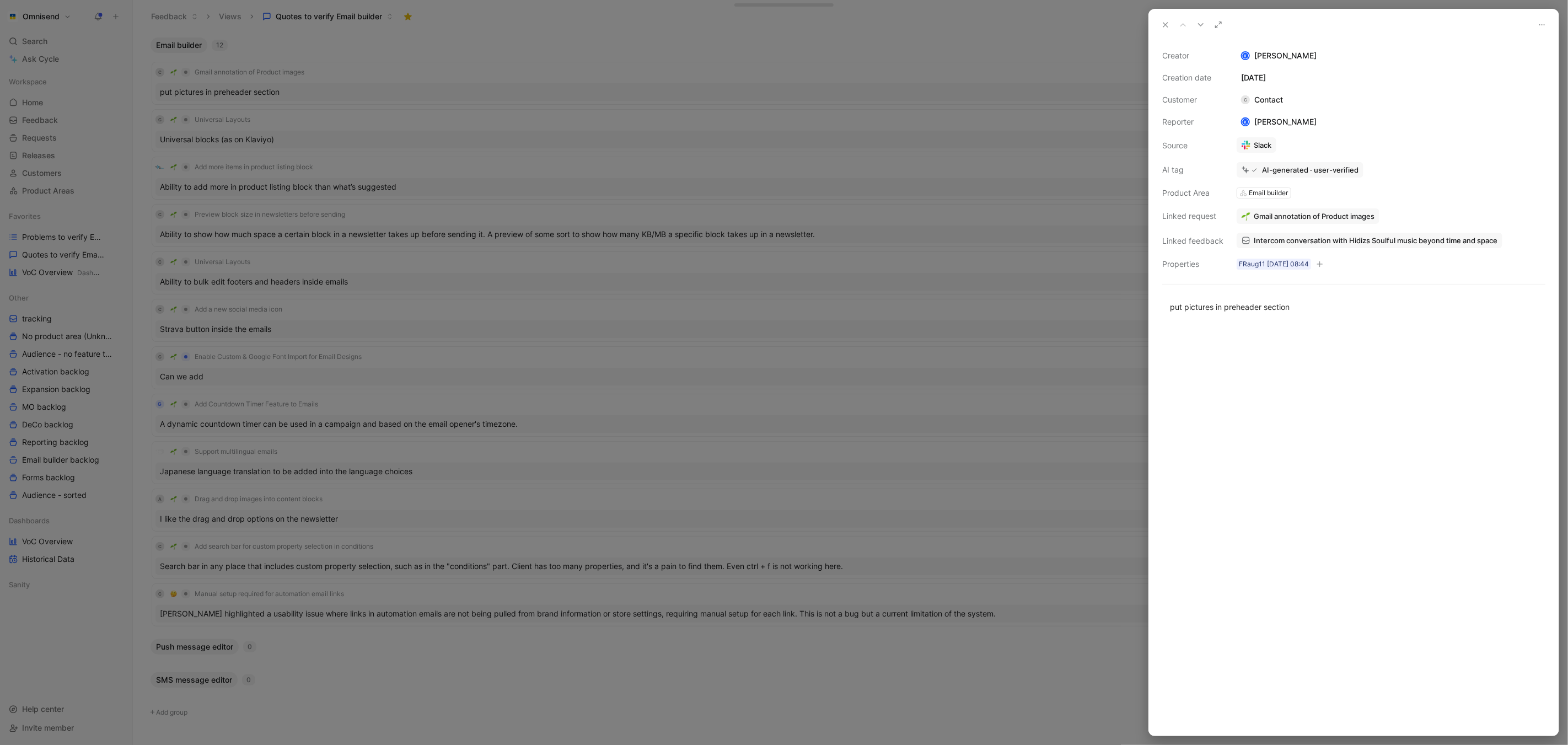
click at [1023, 188] on div at bounding box center [784, 372] width 1568 height 745
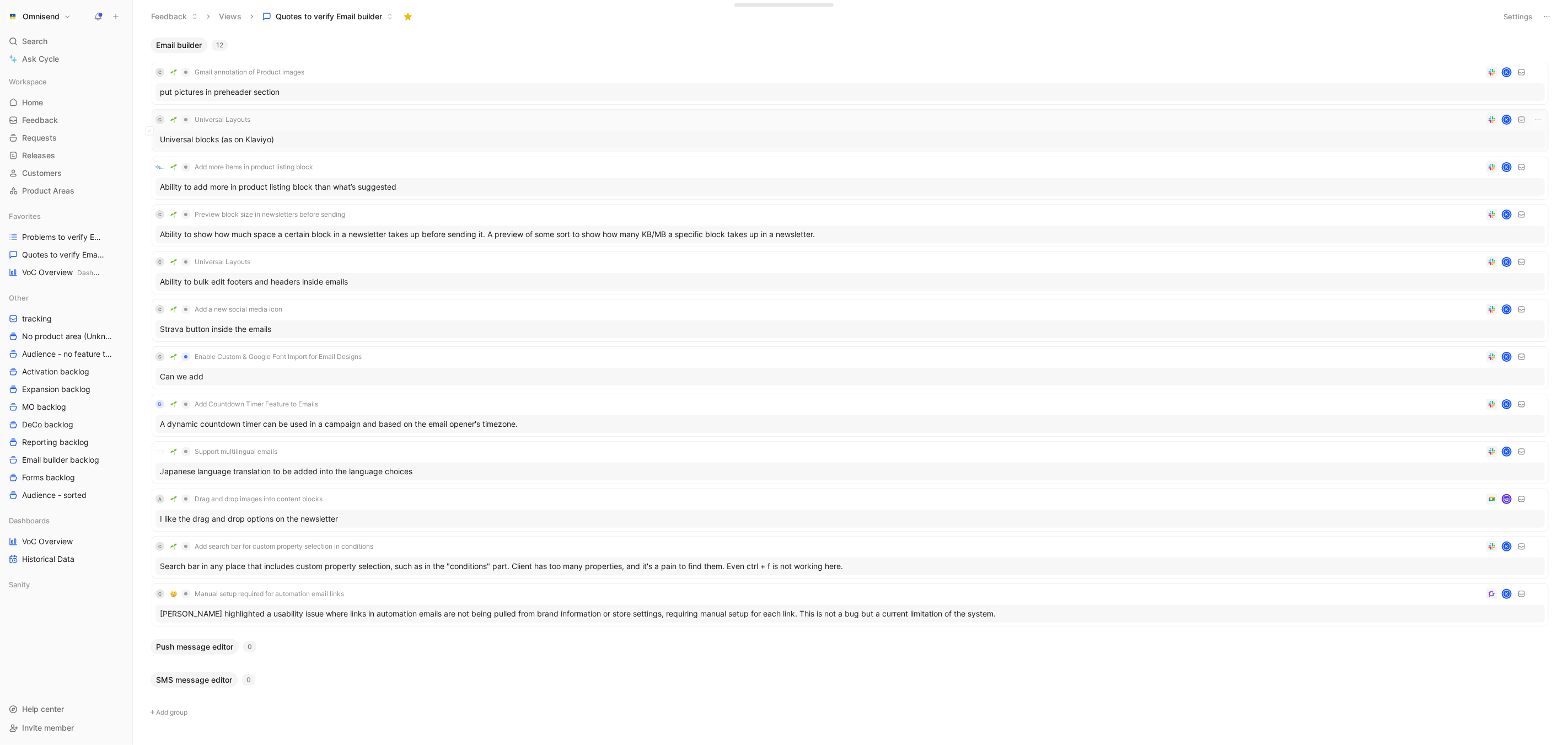
click at [235, 141] on div "Universal blocks (as on Klaviyo)" at bounding box center [850, 140] width 1390 height 18
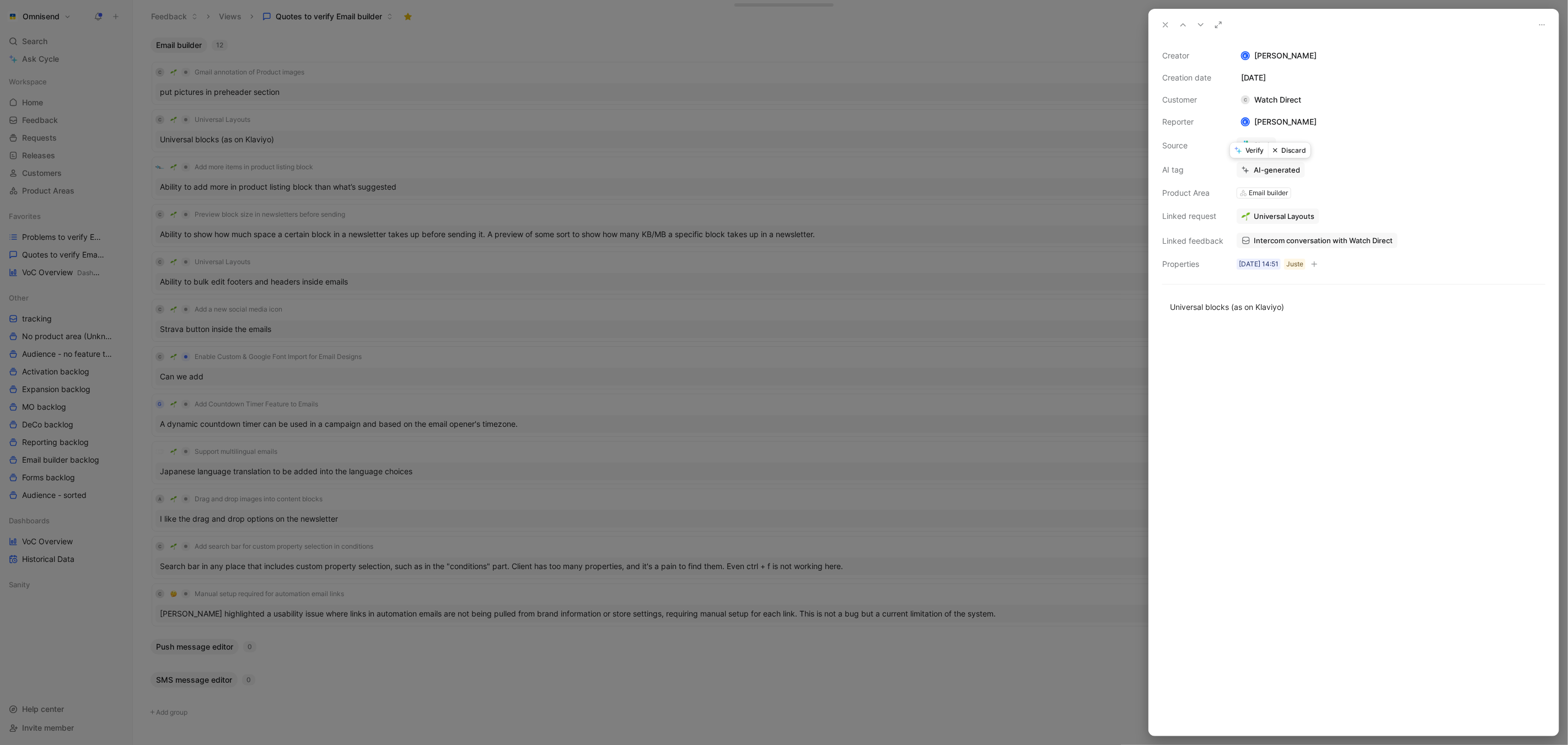
click at [1251, 152] on button "Verify" at bounding box center [1249, 150] width 38 height 15
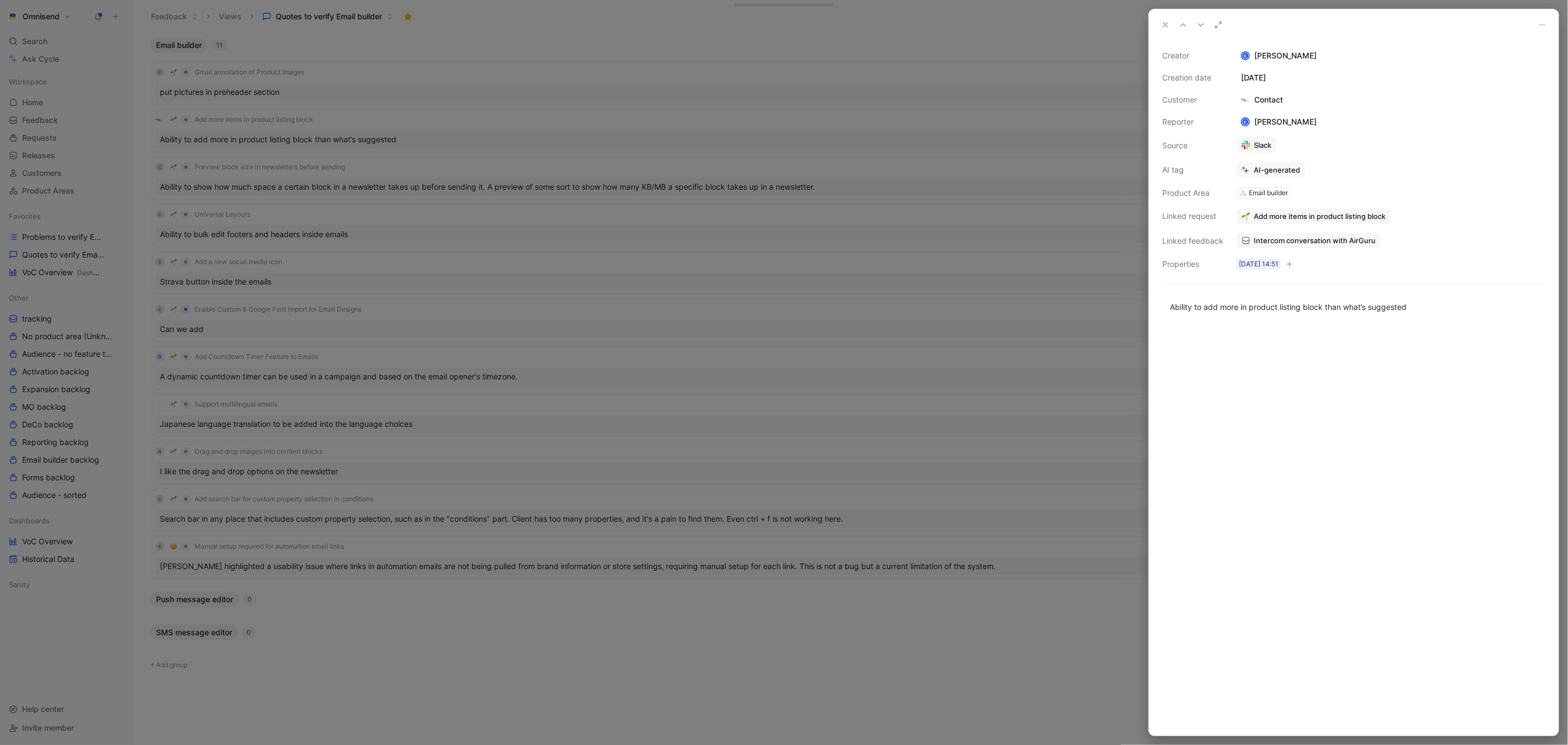
click at [411, 126] on div at bounding box center [784, 372] width 1568 height 745
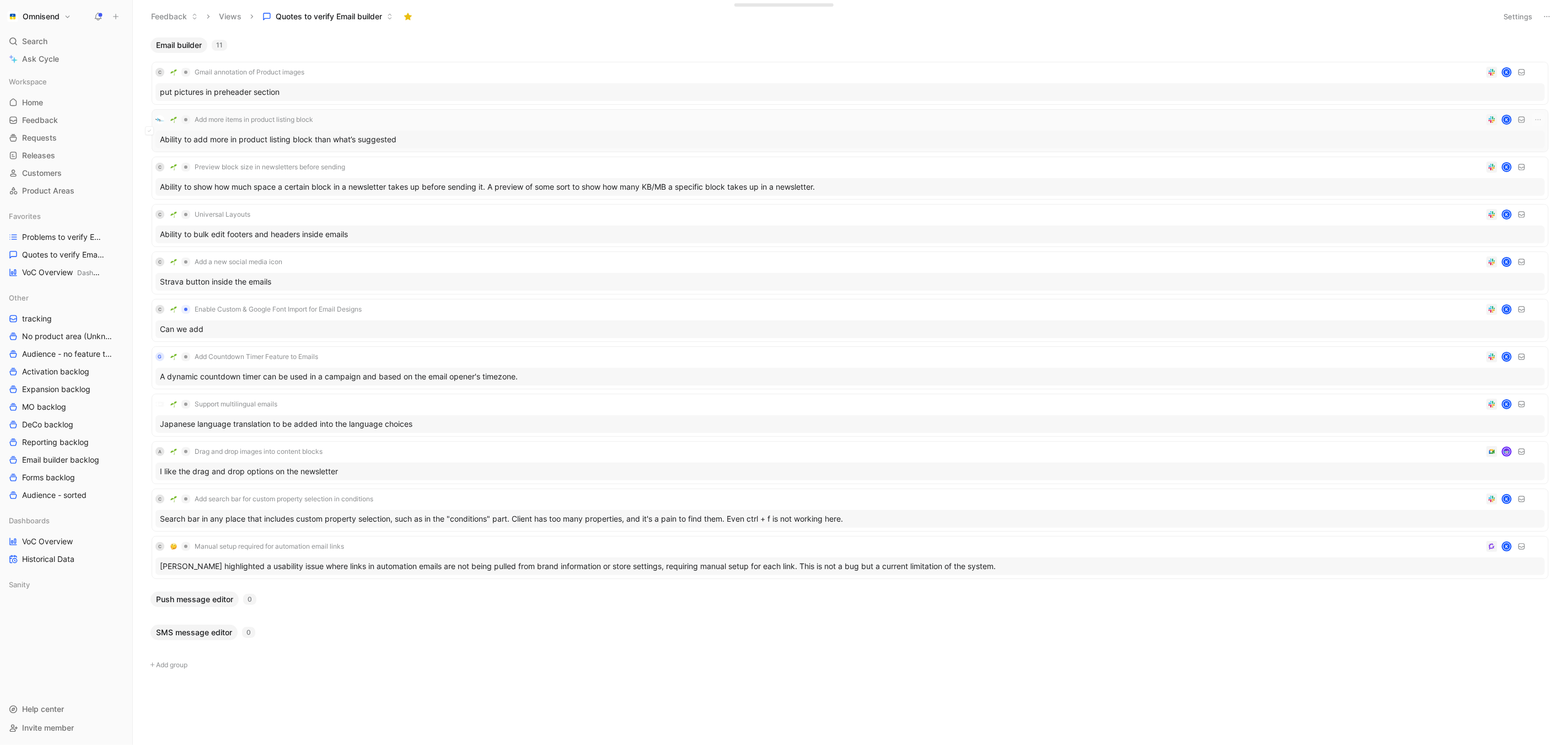
click at [394, 141] on div "Ability to add more in product listing block than what’s suggested" at bounding box center [850, 140] width 1390 height 18
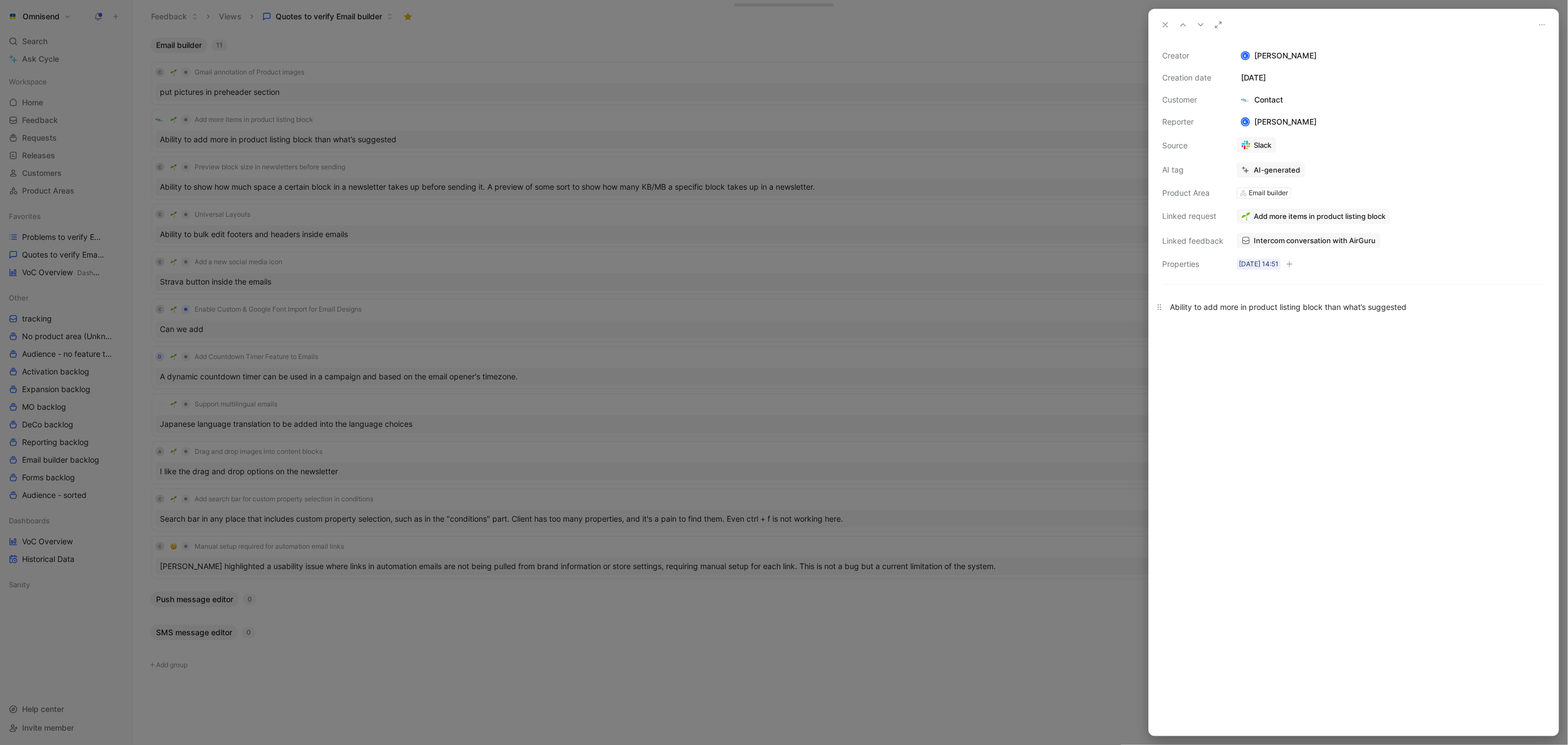
click at [1339, 311] on div "Ability to add more in product listing block than what’s suggested" at bounding box center [1354, 306] width 368 height 12
copy div "Ability to add more in product listing block than what’s suggested"
click at [1272, 197] on button "Open" at bounding box center [1259, 194] width 40 height 15
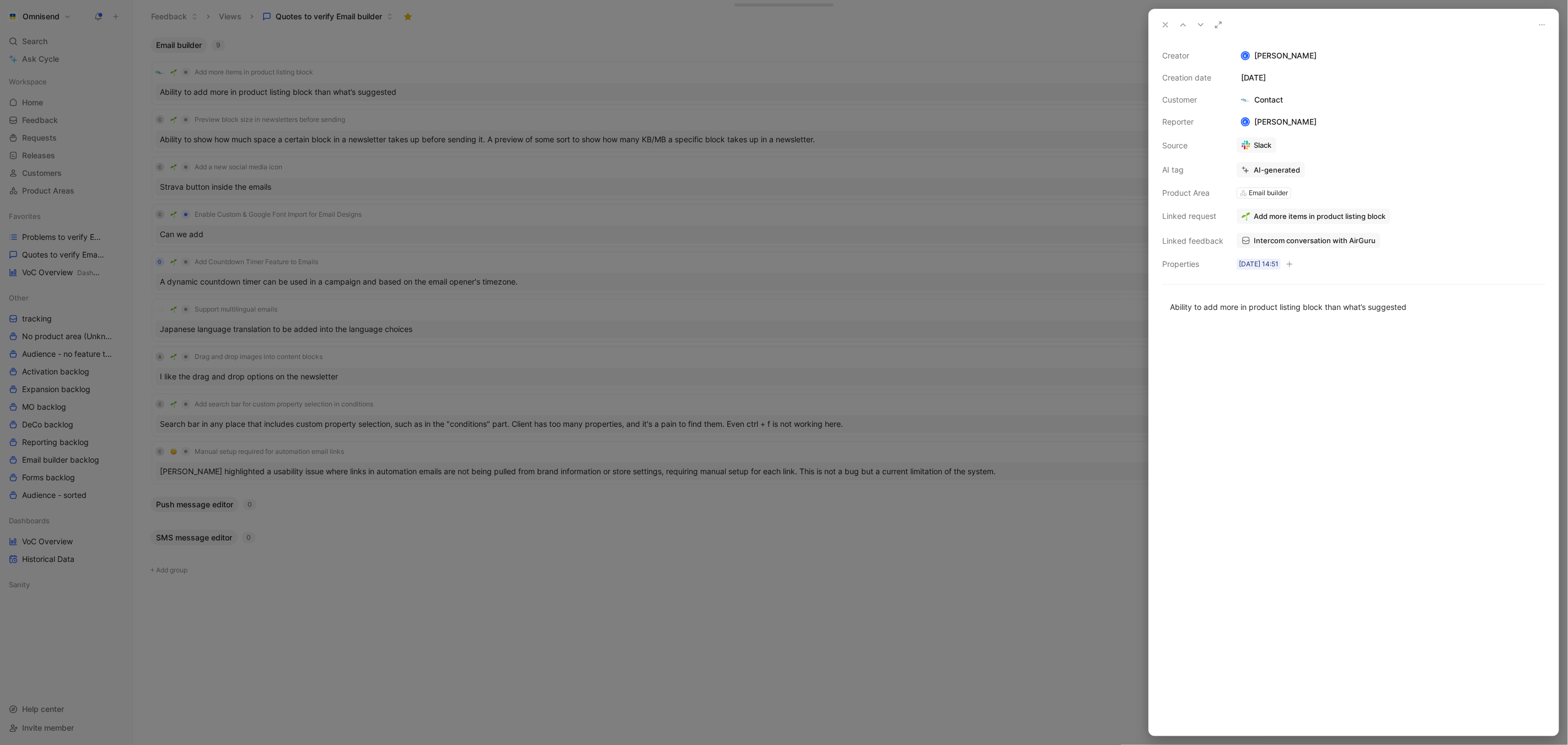
click at [1259, 170] on div "AI-generated" at bounding box center [1277, 170] width 46 height 10
click at [1249, 149] on button "Verify" at bounding box center [1249, 150] width 38 height 15
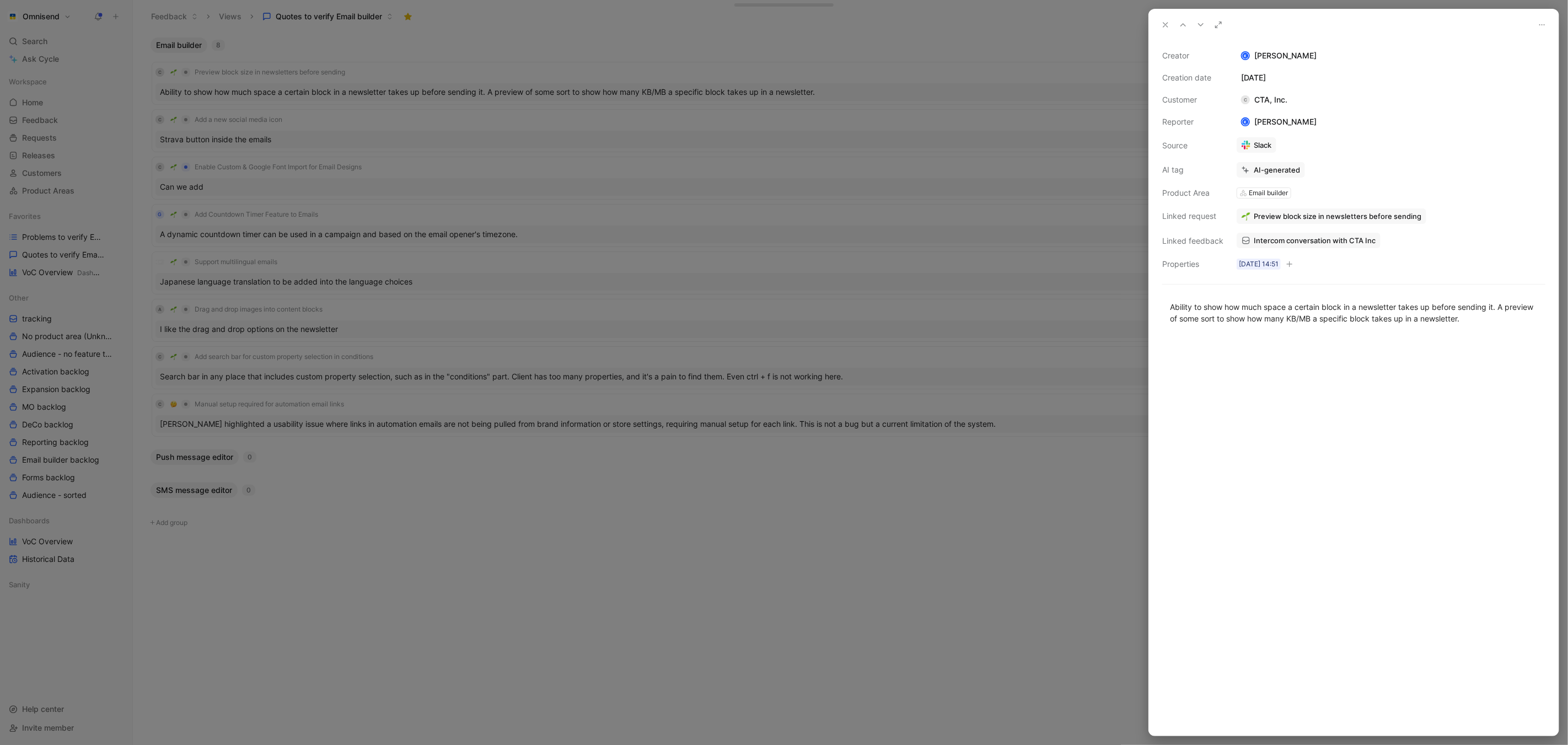
click at [399, 126] on div at bounding box center [784, 372] width 1568 height 745
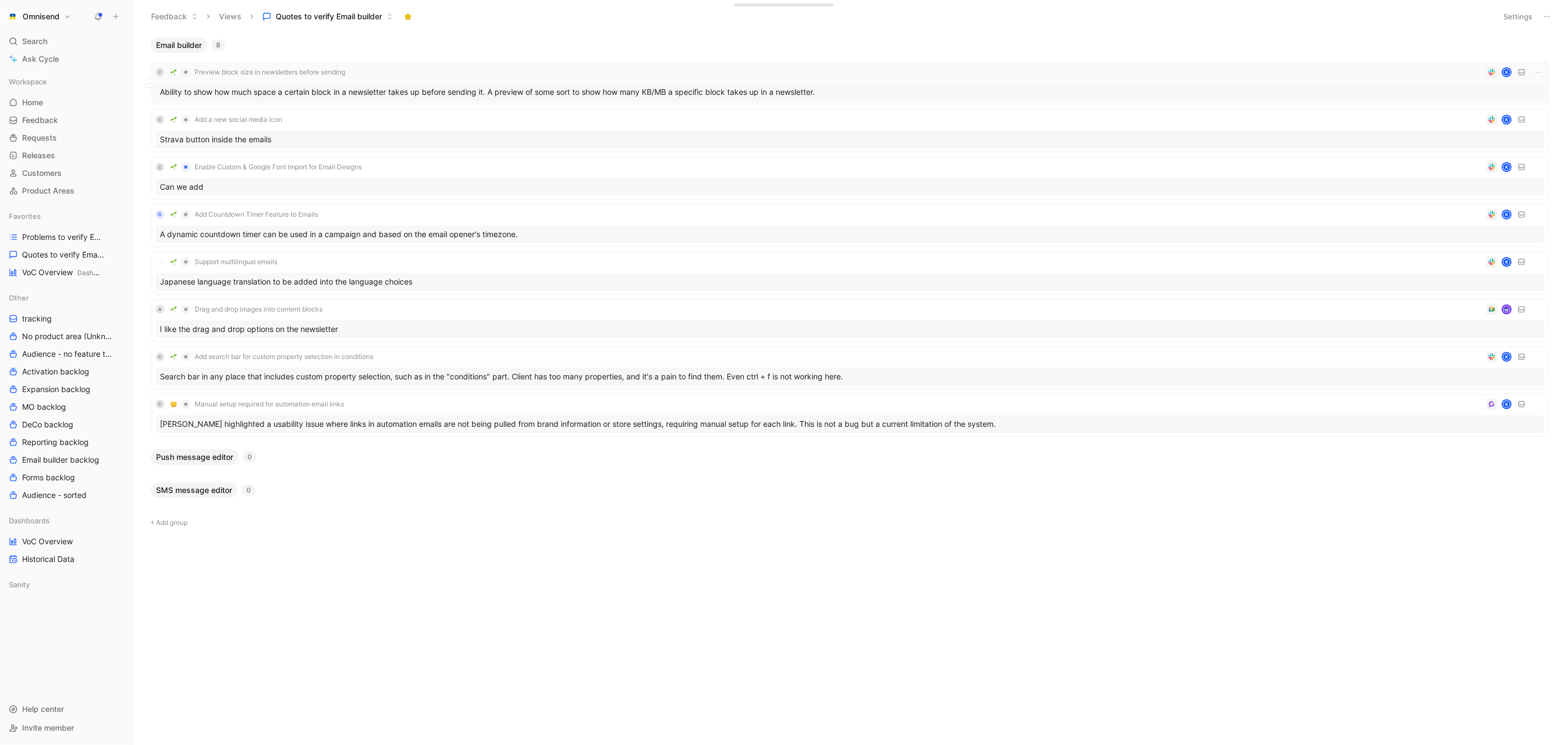
click at [398, 95] on div "Ability to show how much space a certain block in a newsletter takes up before …" at bounding box center [850, 92] width 1390 height 18
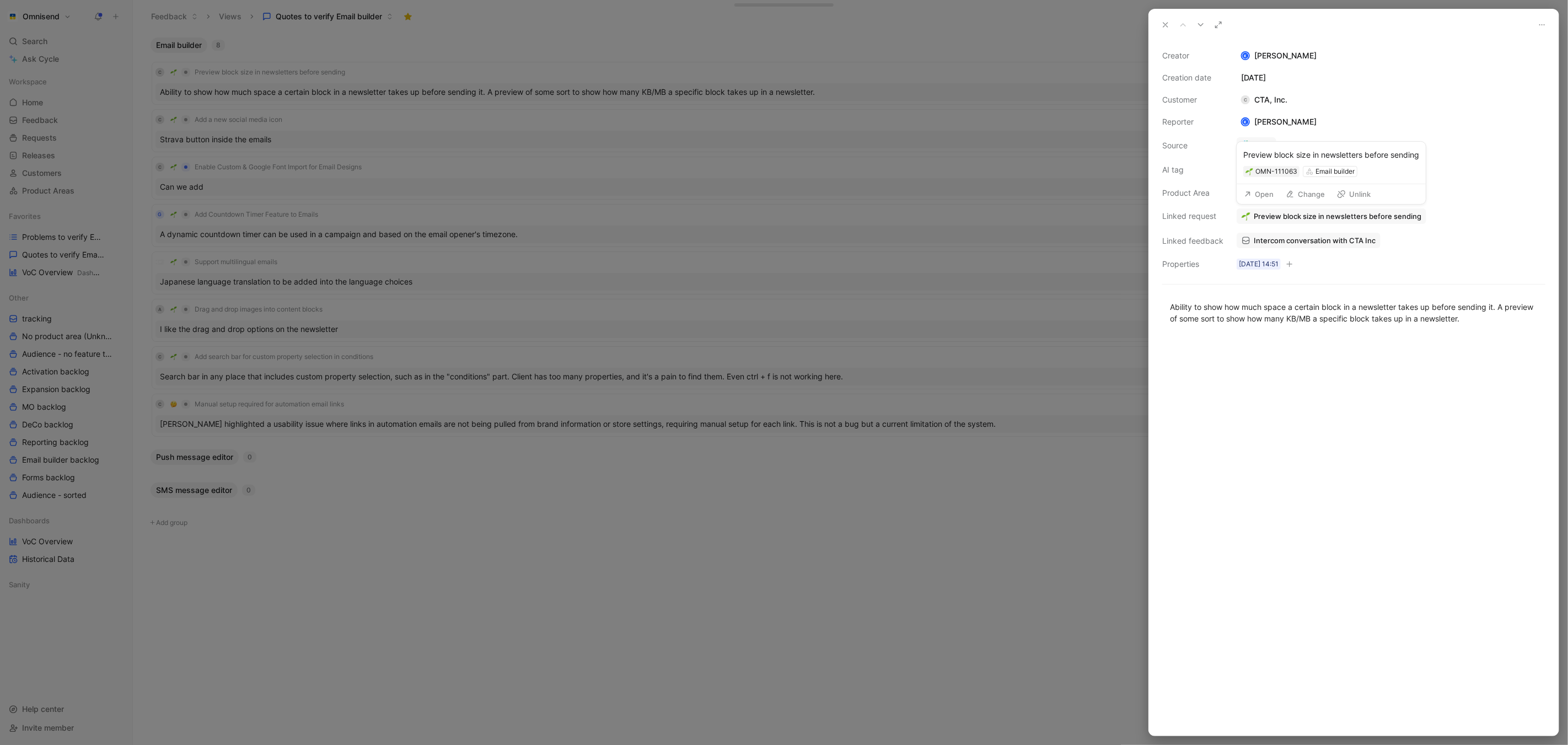
click at [1264, 195] on button "Open" at bounding box center [1259, 194] width 40 height 15
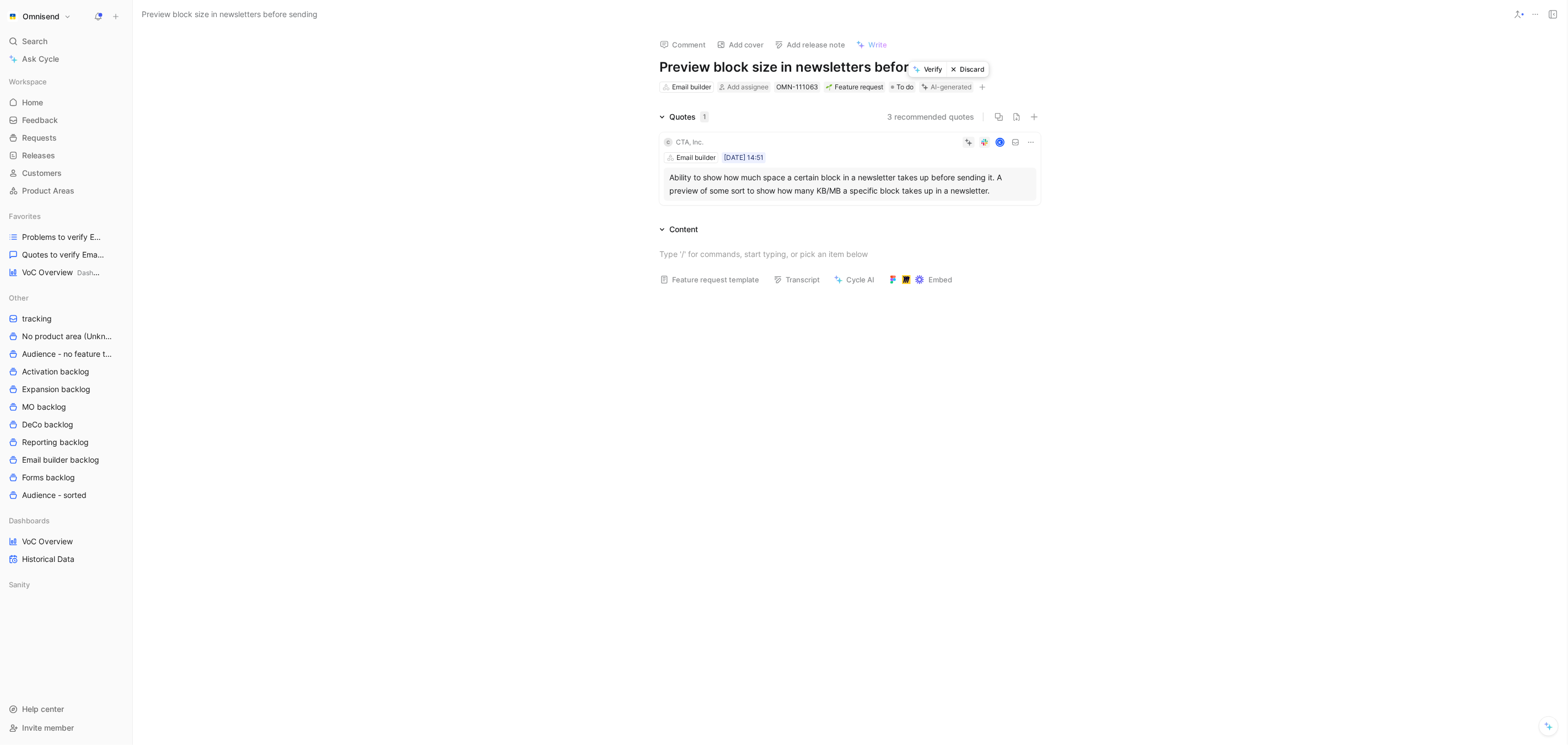
click at [933, 69] on button "Verify" at bounding box center [928, 69] width 38 height 15
click at [80, 257] on span "Quotes to verify Email builder" at bounding box center [61, 255] width 77 height 11
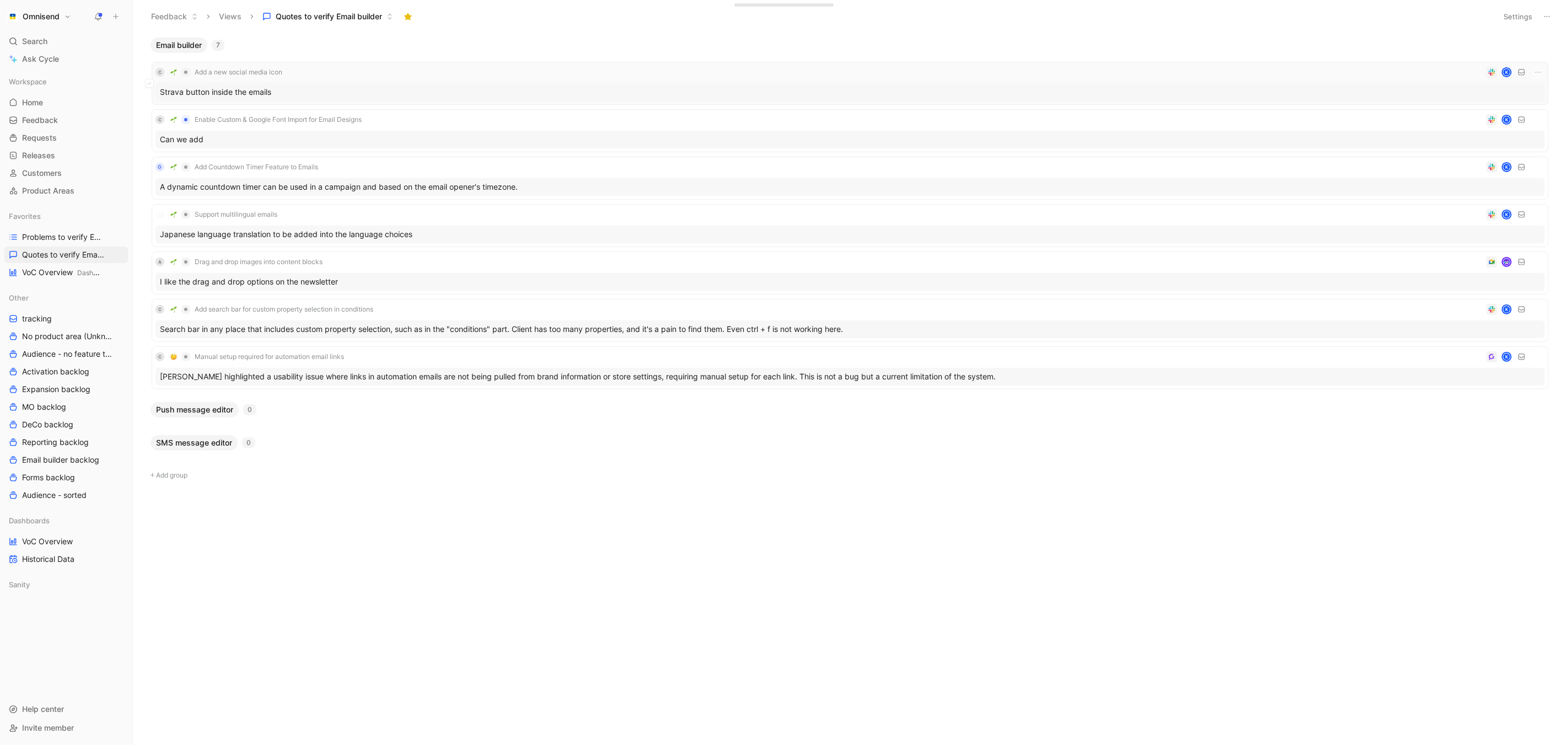
click at [306, 94] on div "Strava button inside the emails" at bounding box center [850, 92] width 1390 height 18
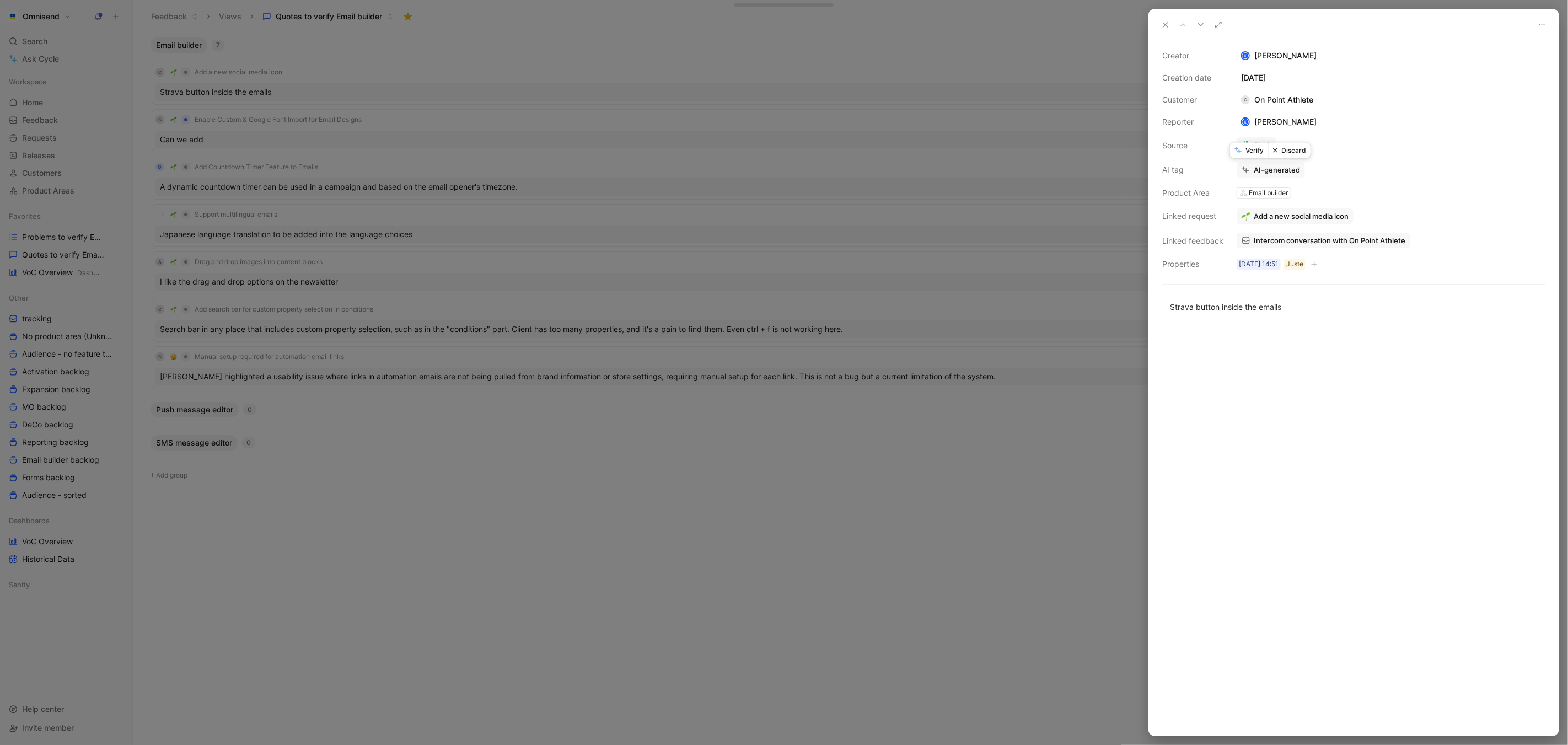
click at [1249, 150] on button "Verify" at bounding box center [1249, 150] width 38 height 15
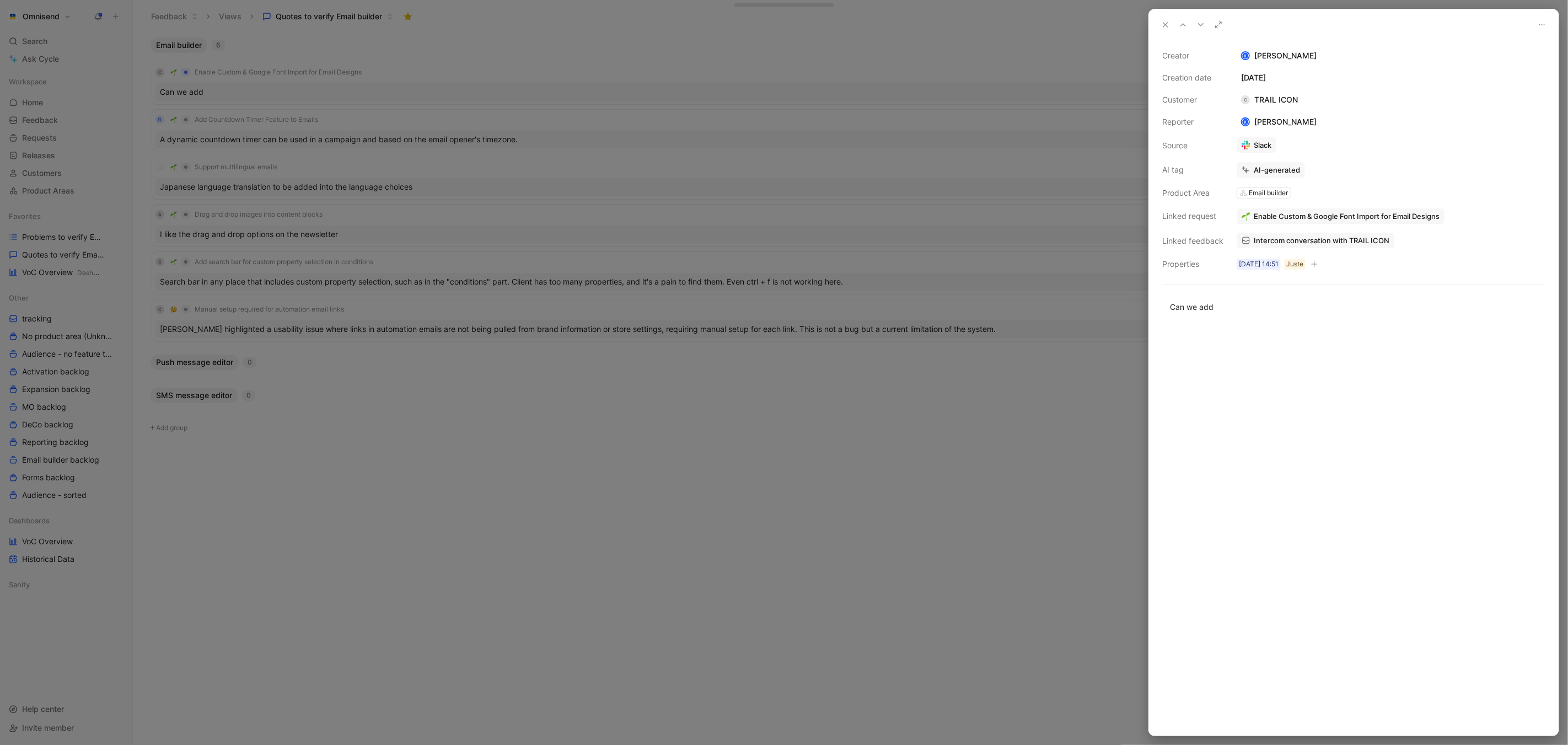
click at [1051, 119] on div at bounding box center [784, 372] width 1568 height 745
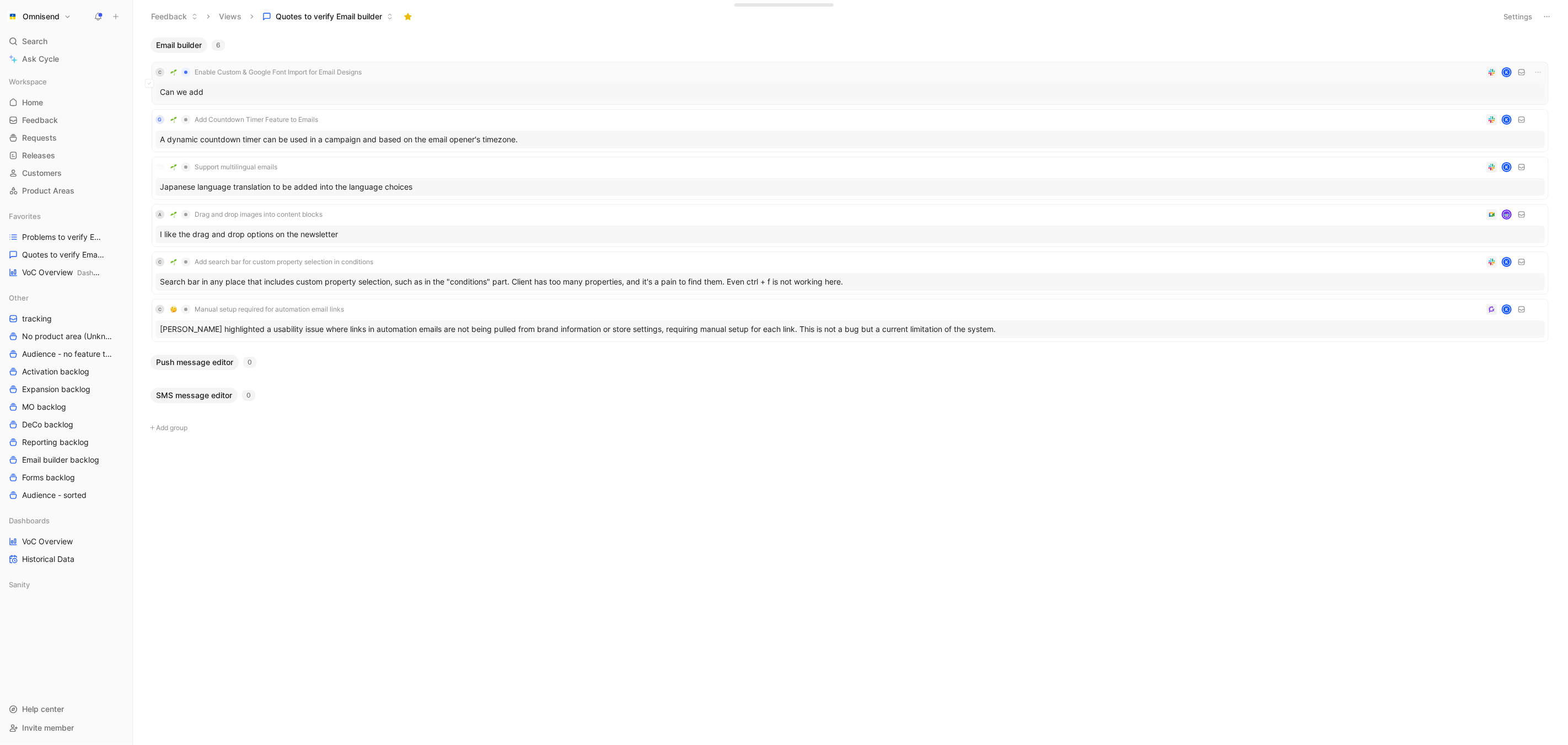
click at [748, 92] on div "Can we add" at bounding box center [850, 92] width 1390 height 18
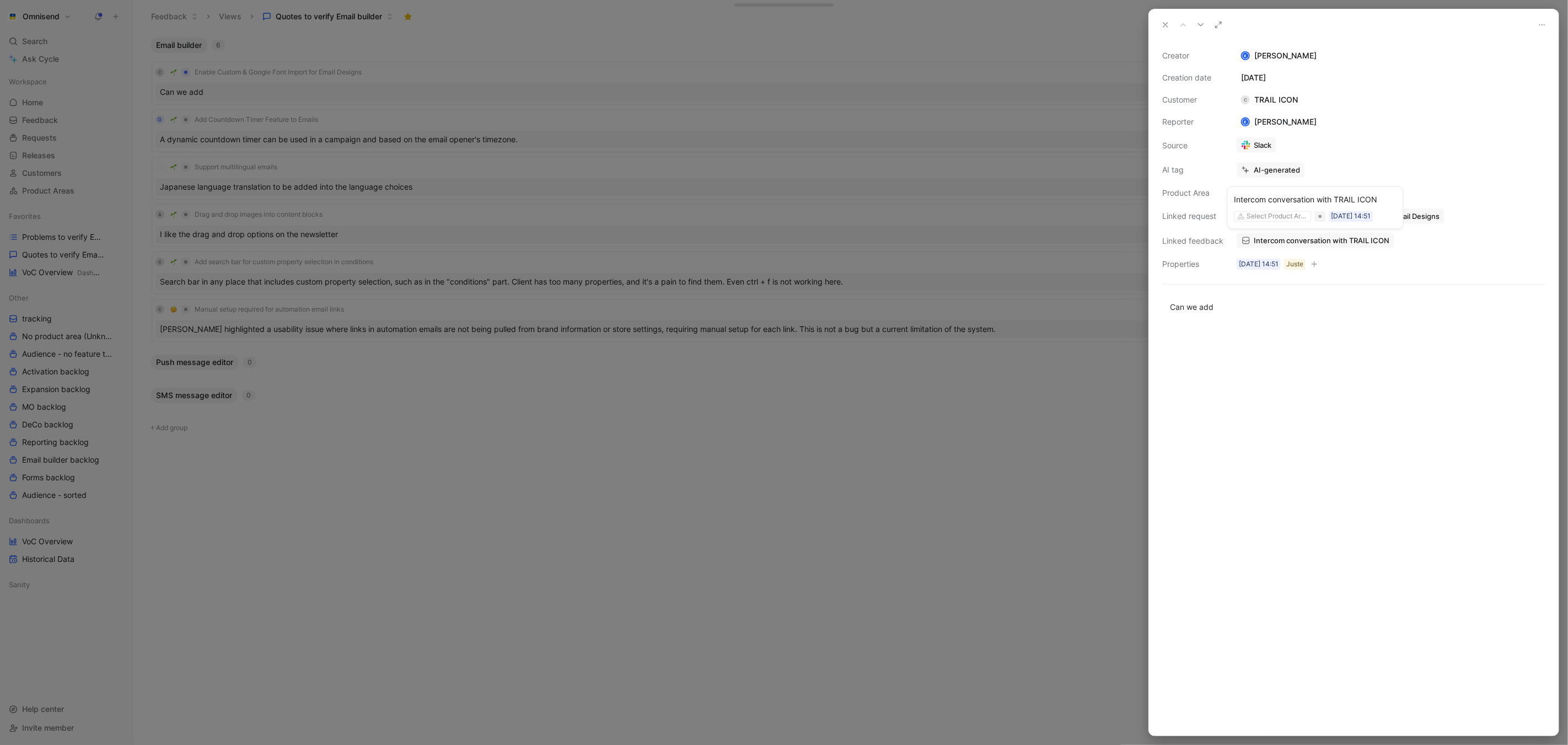
click at [1349, 239] on span "Intercom conversation with TRAIL ICON" at bounding box center [1322, 240] width 136 height 10
click at [820, 420] on div at bounding box center [784, 372] width 1568 height 745
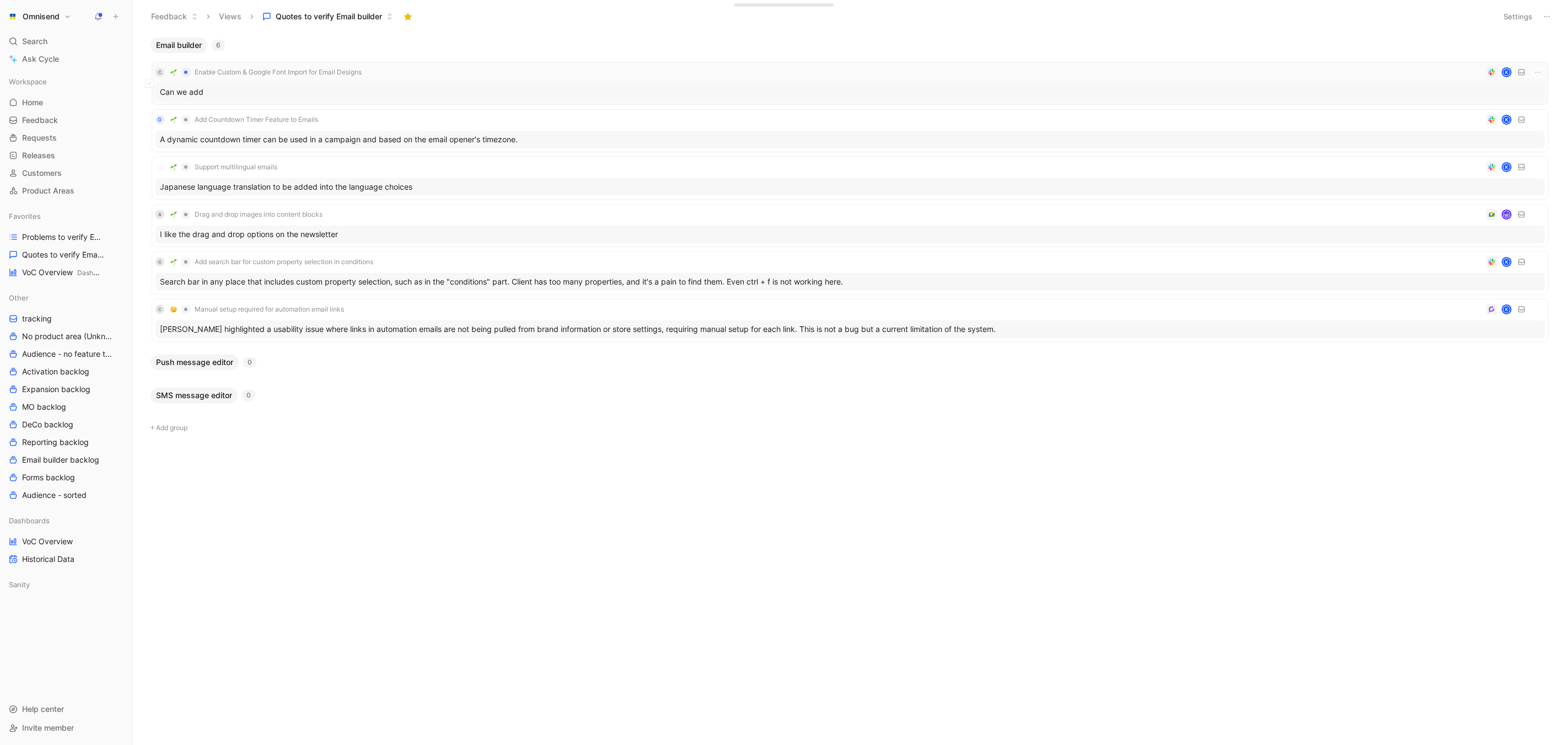
click at [716, 89] on div "Can we add" at bounding box center [850, 92] width 1390 height 18
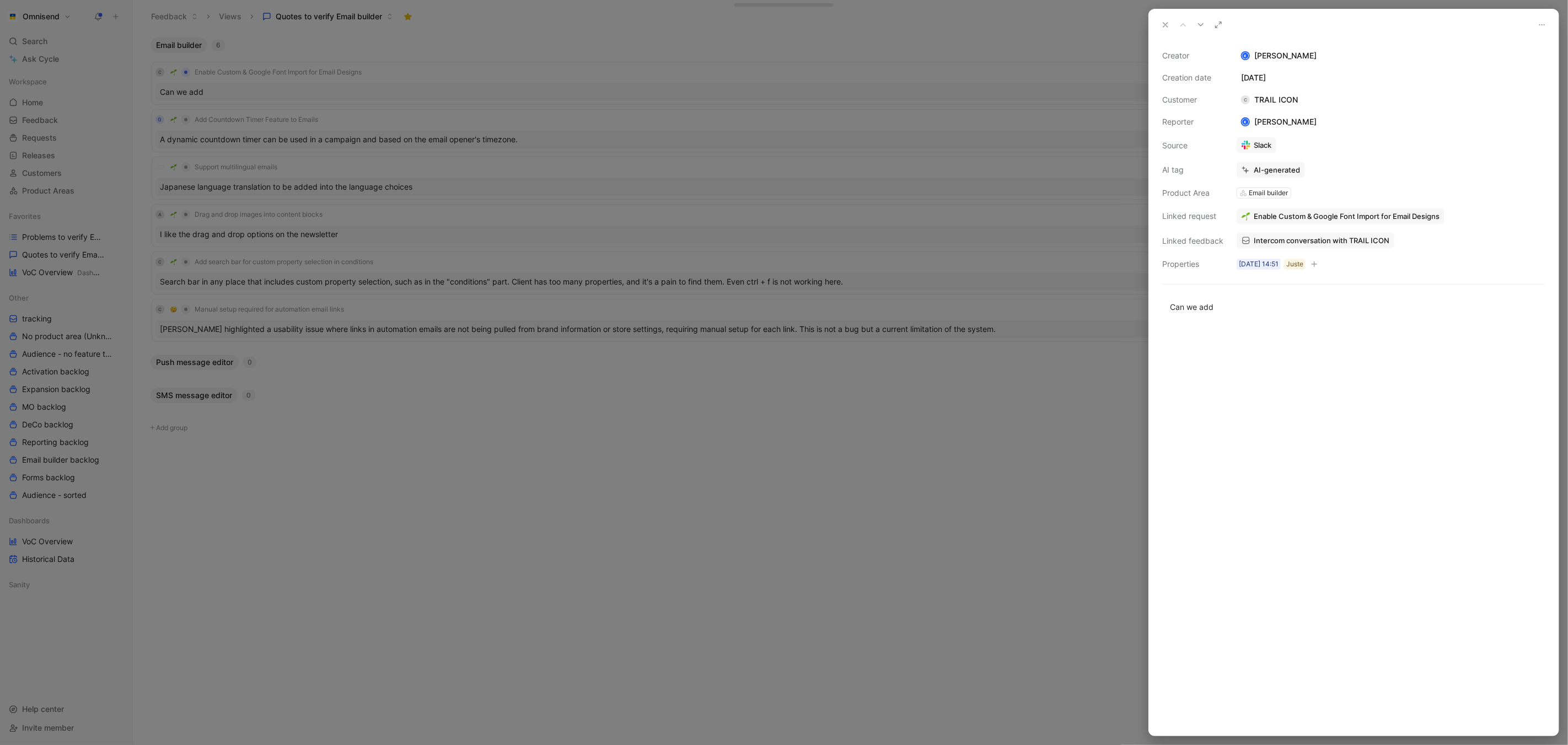
click at [1357, 214] on span "Enable Custom & Google Font Import for Email Designs" at bounding box center [1346, 216] width 186 height 10
click at [1268, 193] on button "Open" at bounding box center [1259, 194] width 40 height 15
click at [409, 322] on div at bounding box center [784, 372] width 1568 height 745
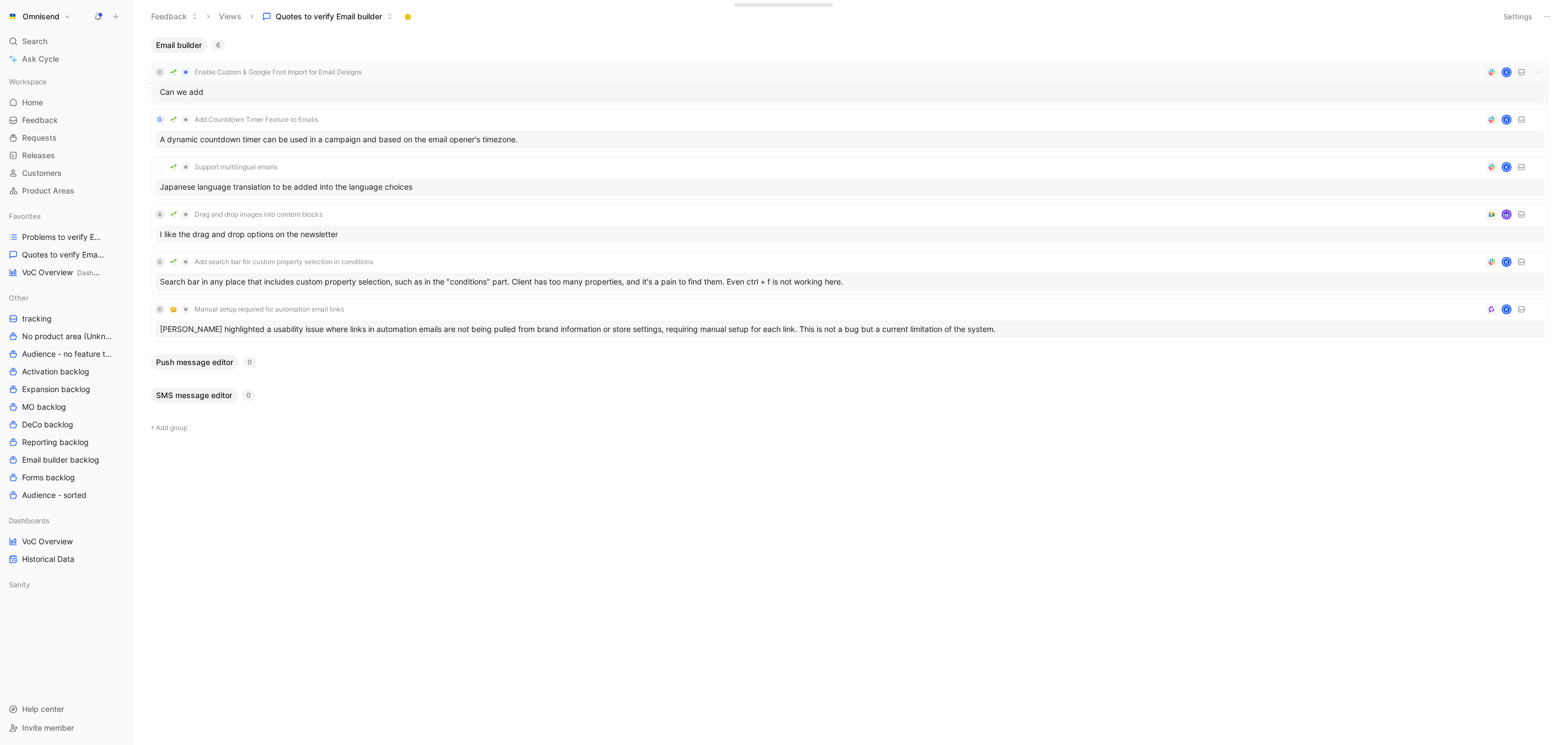
click at [1360, 86] on div "Can we add" at bounding box center [850, 92] width 1390 height 18
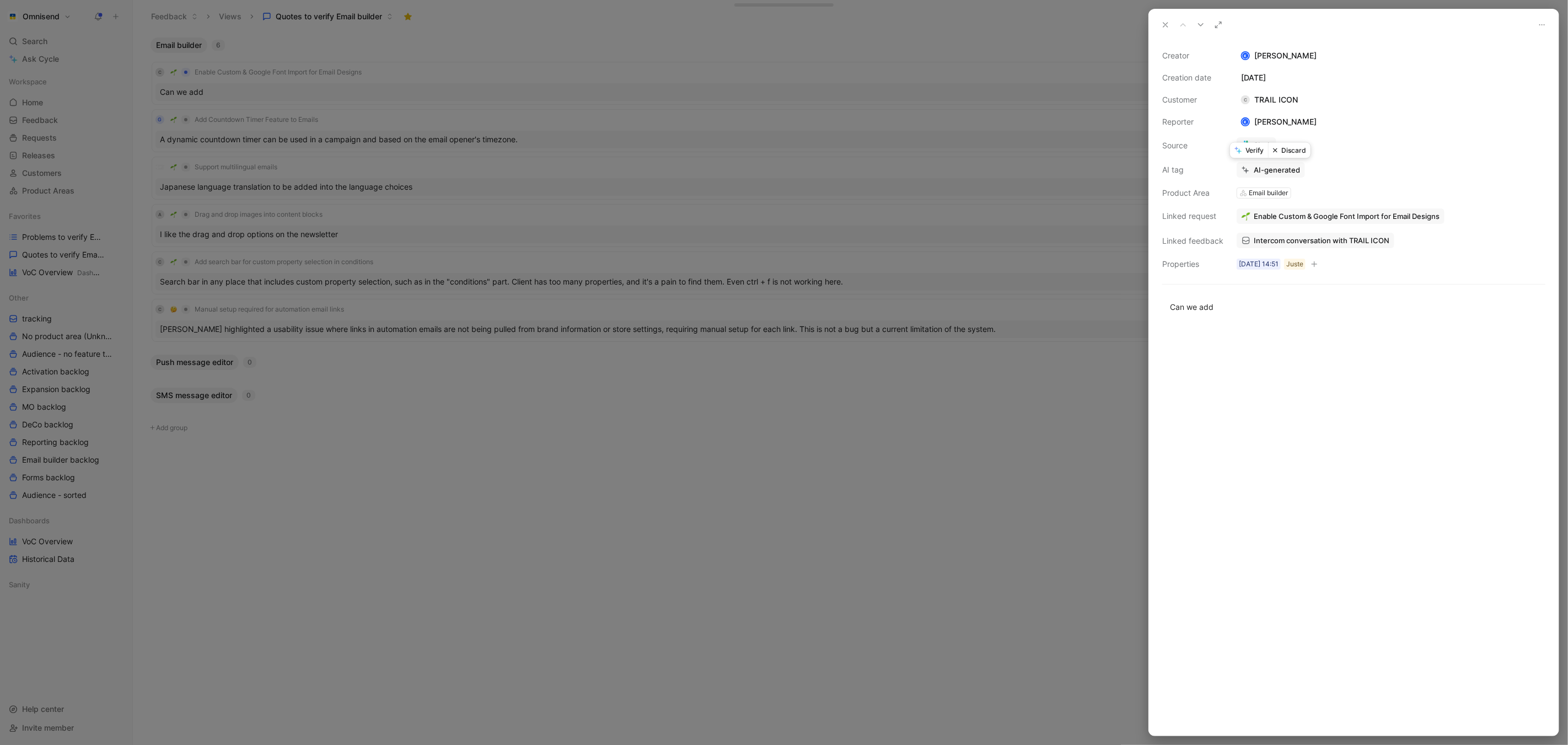
click at [1252, 152] on button "Verify" at bounding box center [1249, 150] width 38 height 15
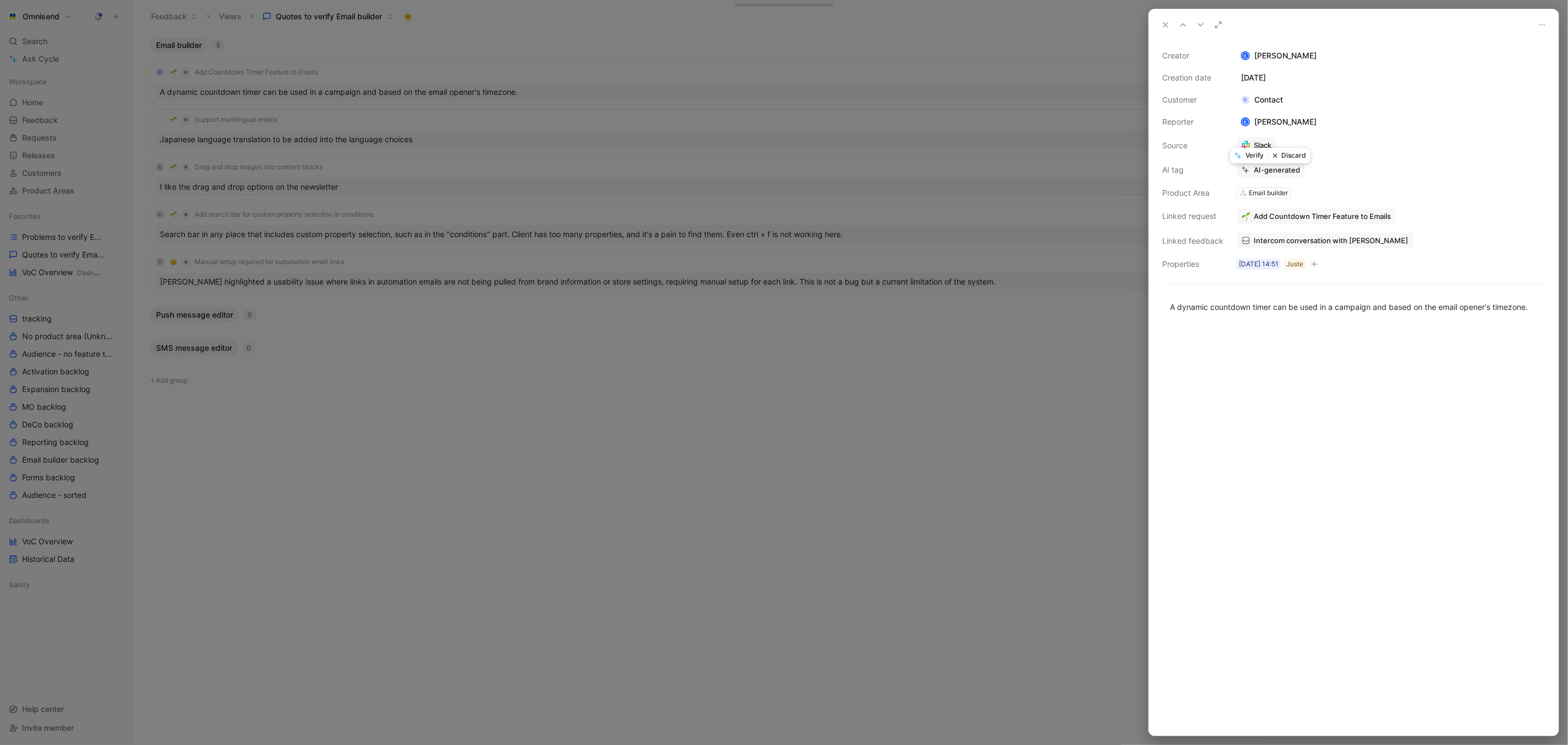
click at [905, 424] on div at bounding box center [784, 372] width 1568 height 745
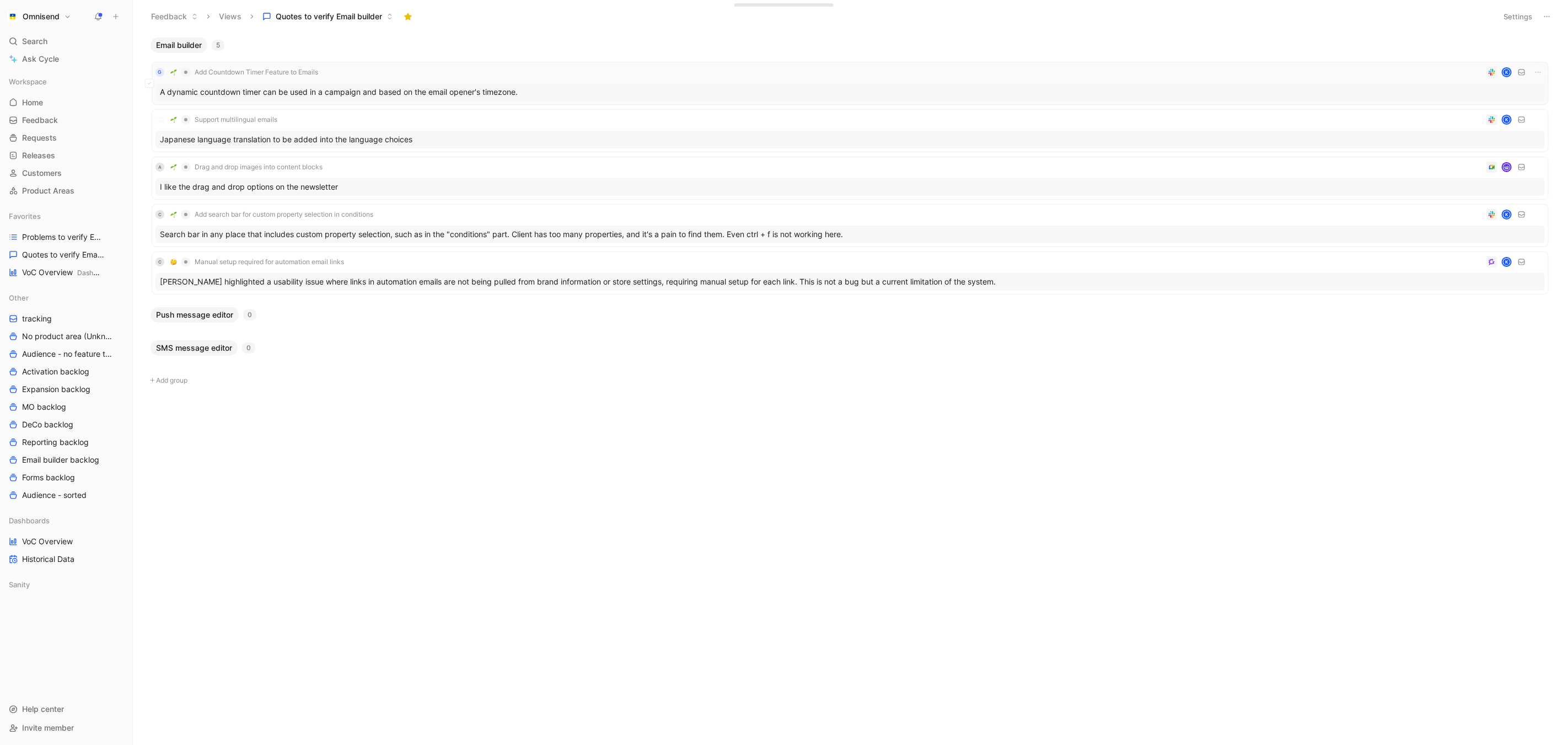
click at [479, 90] on div "A dynamic countdown timer can be used in a campaign and based on the email open…" at bounding box center [850, 92] width 1390 height 18
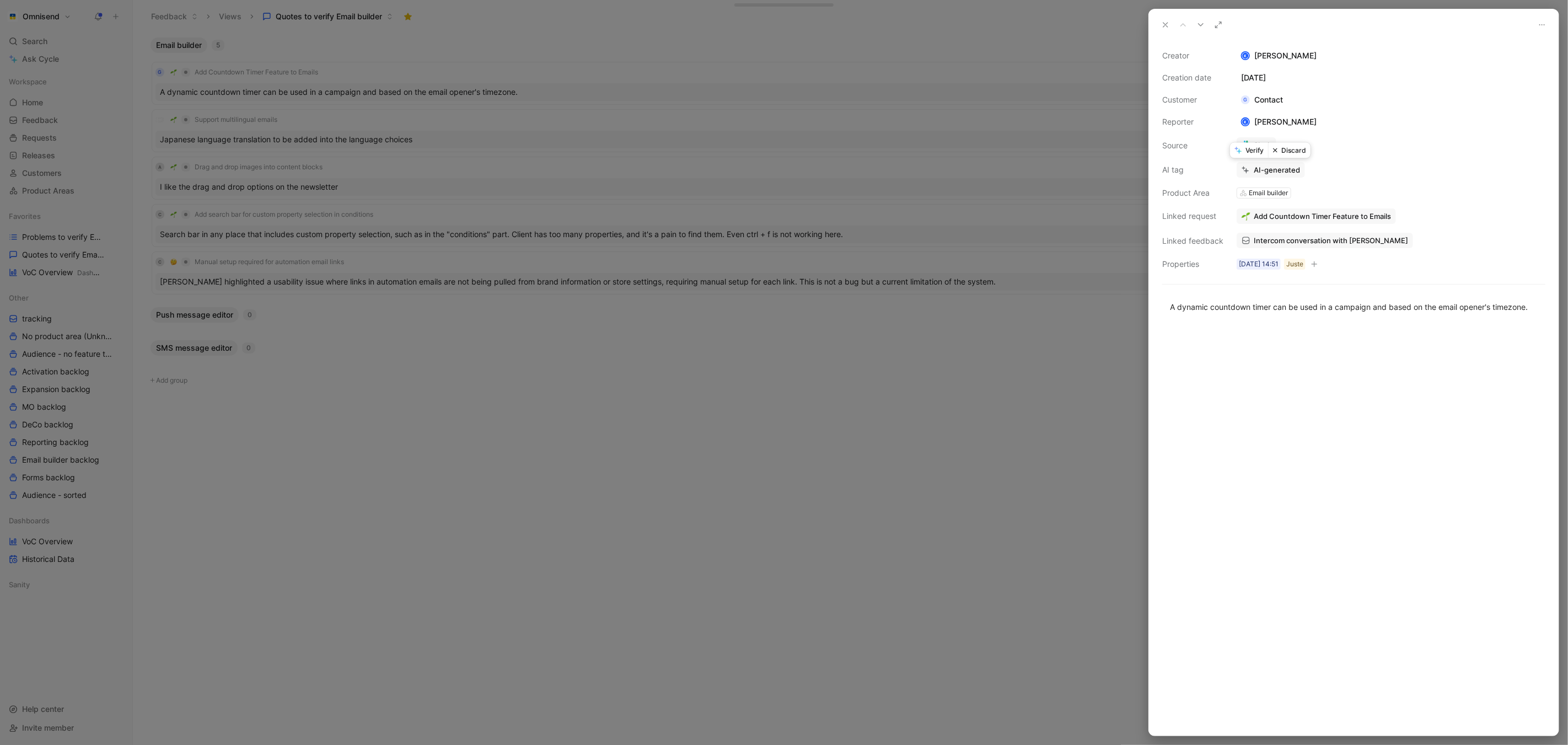
click at [1243, 146] on button "Verify" at bounding box center [1249, 150] width 38 height 15
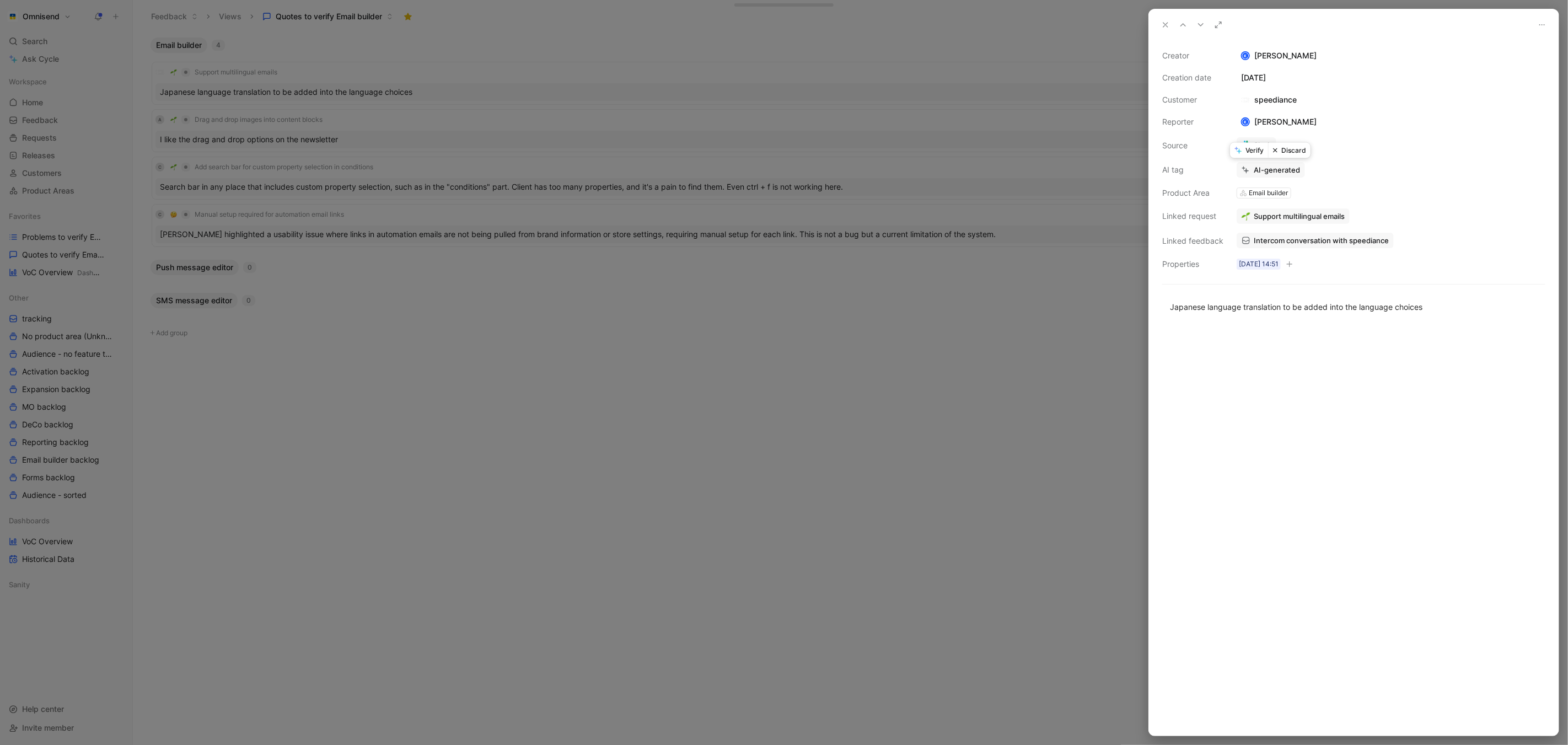
click at [1258, 147] on button "Verify" at bounding box center [1249, 150] width 38 height 15
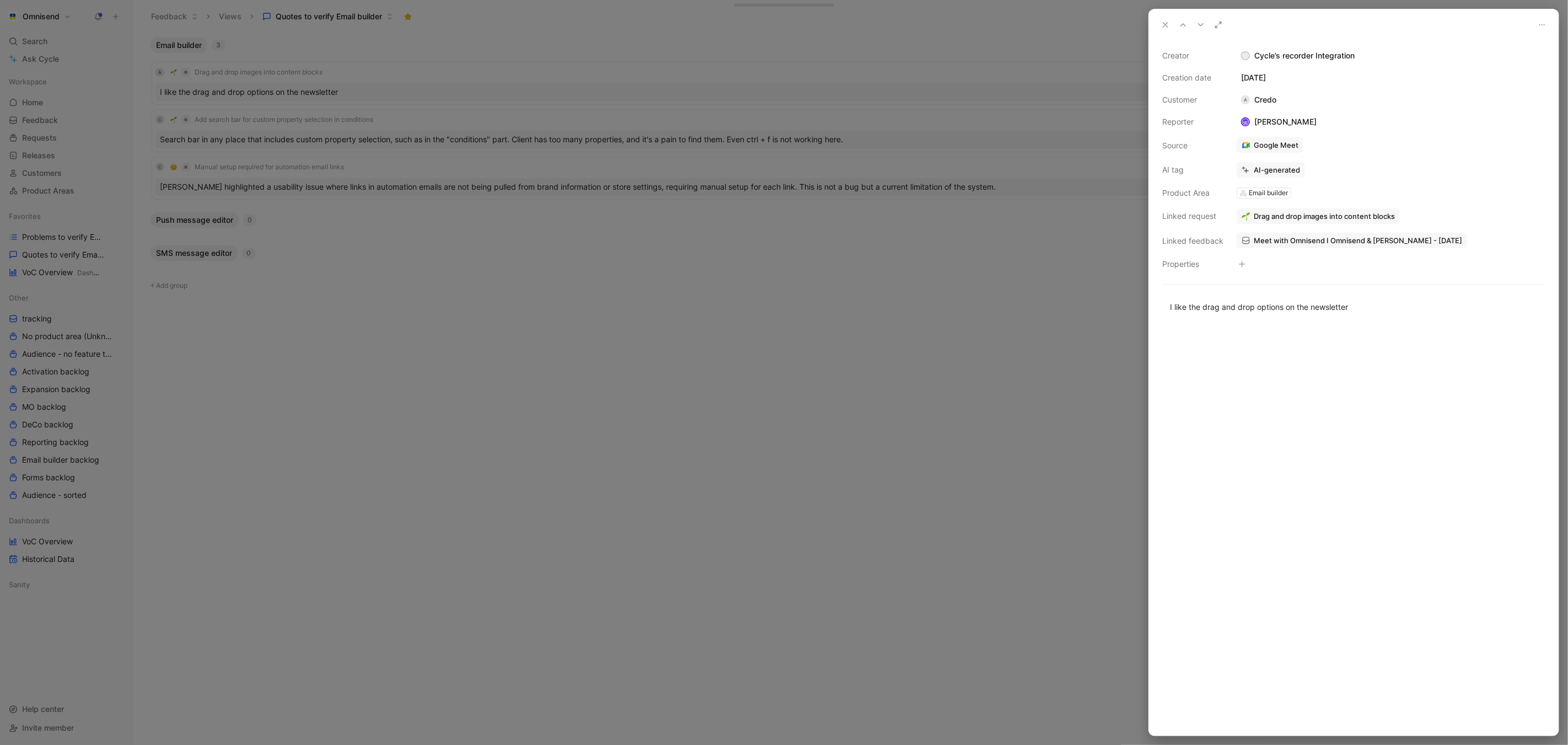
click at [650, 32] on div at bounding box center [784, 372] width 1568 height 745
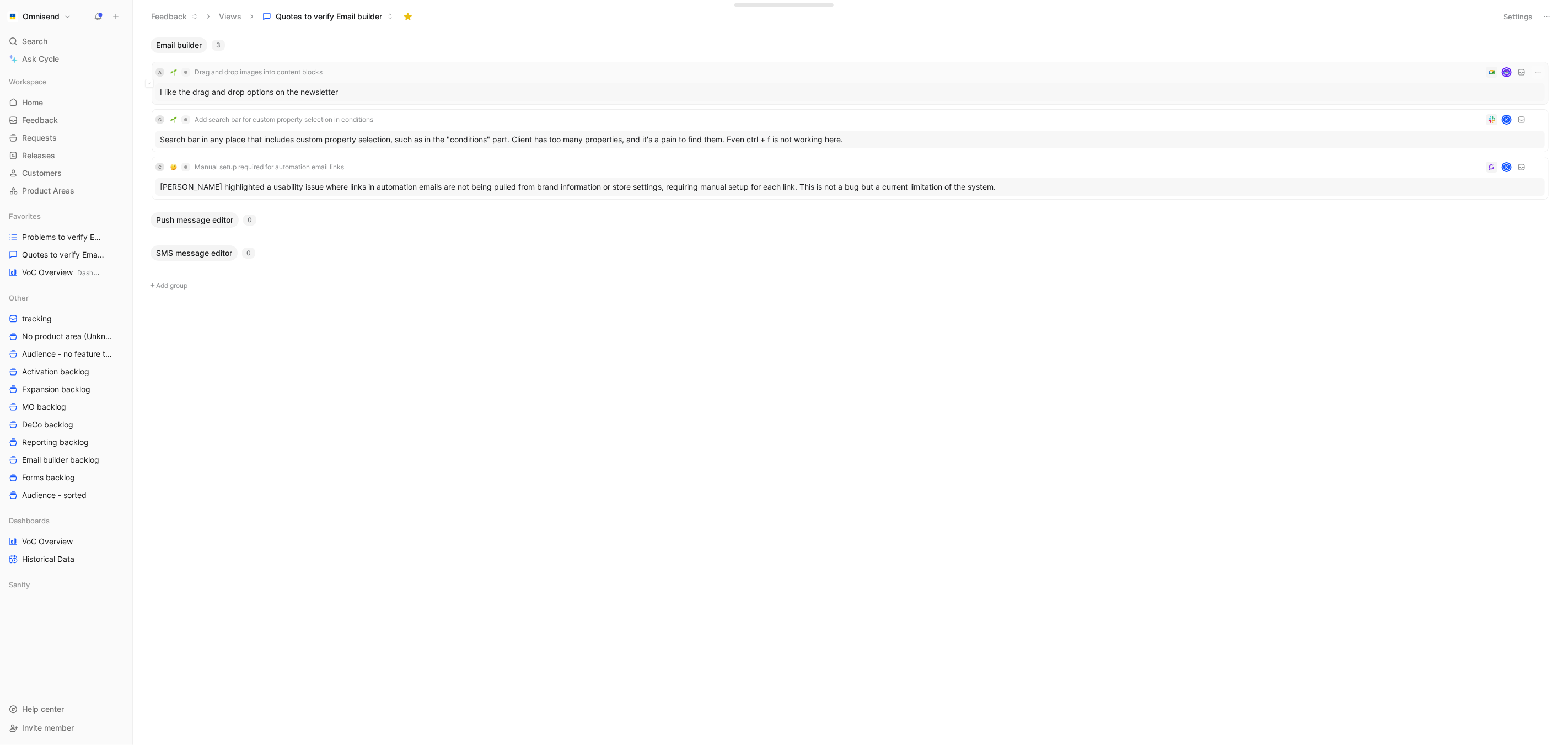
click at [520, 89] on div "I like the drag and drop options on the newsletter" at bounding box center [850, 92] width 1390 height 18
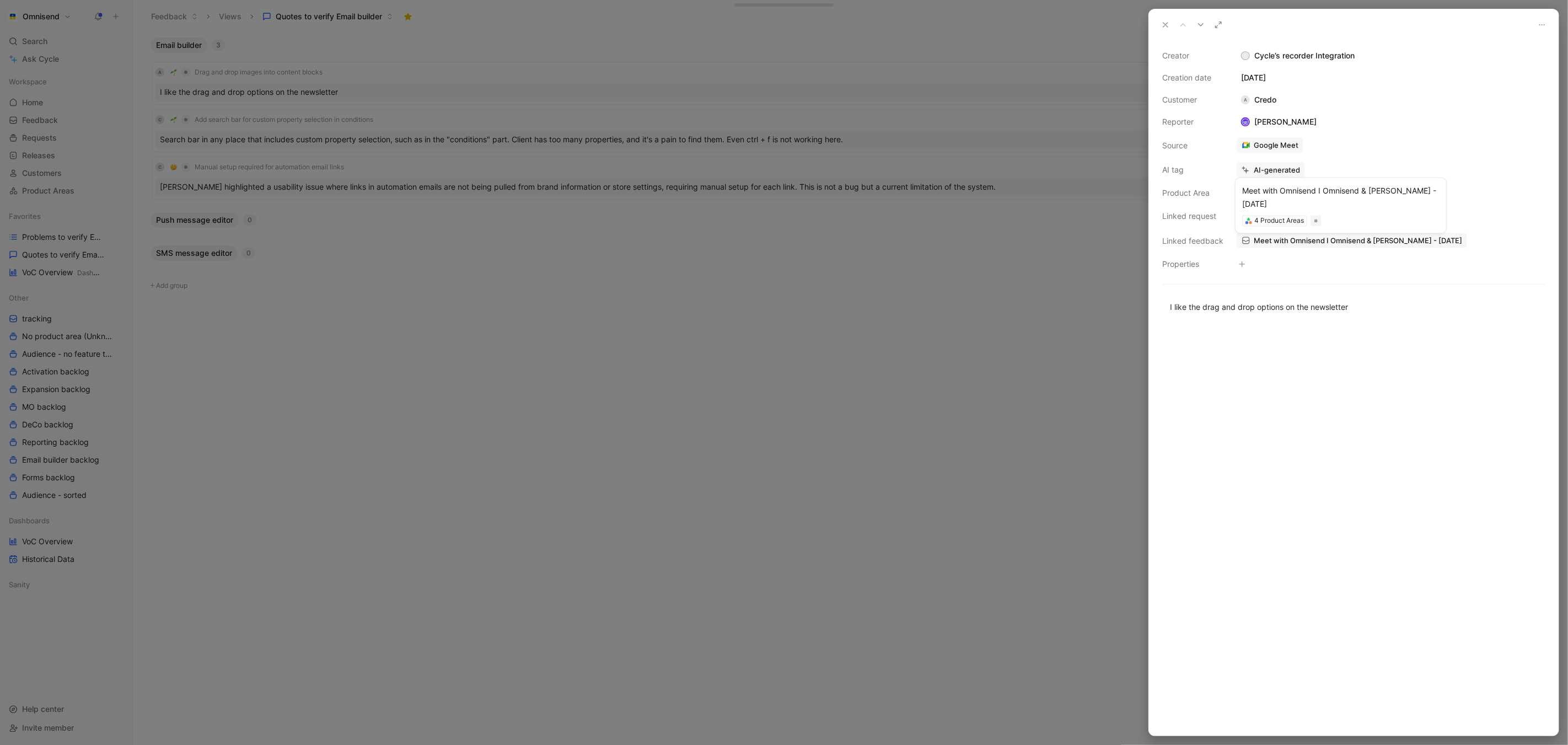
click at [1325, 237] on span "Meet with Omnisend I Omnisend & [PERSON_NAME] - [DATE]" at bounding box center [1357, 240] width 208 height 10
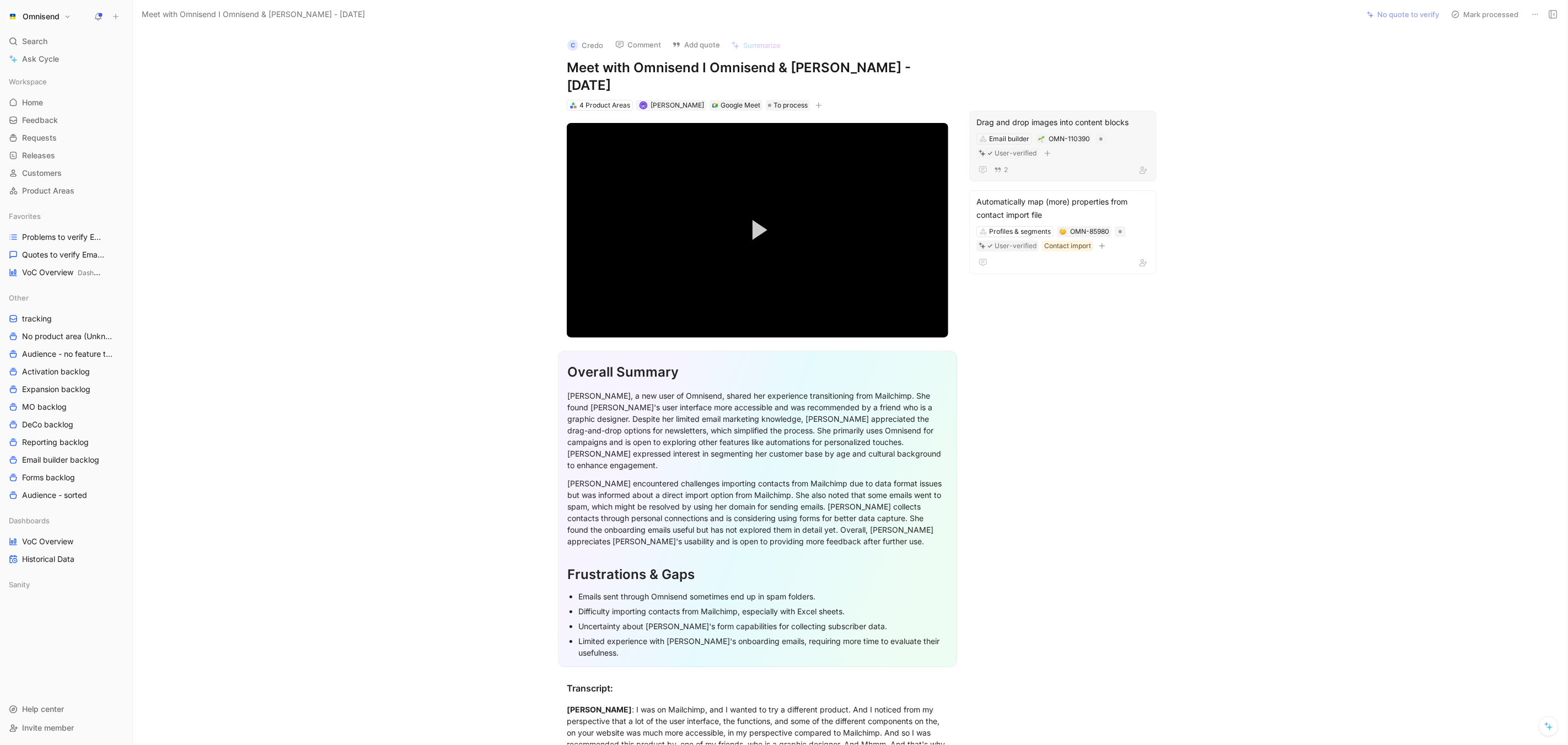
click at [1115, 116] on div "Drag and drop images into content blocks" at bounding box center [1063, 122] width 173 height 13
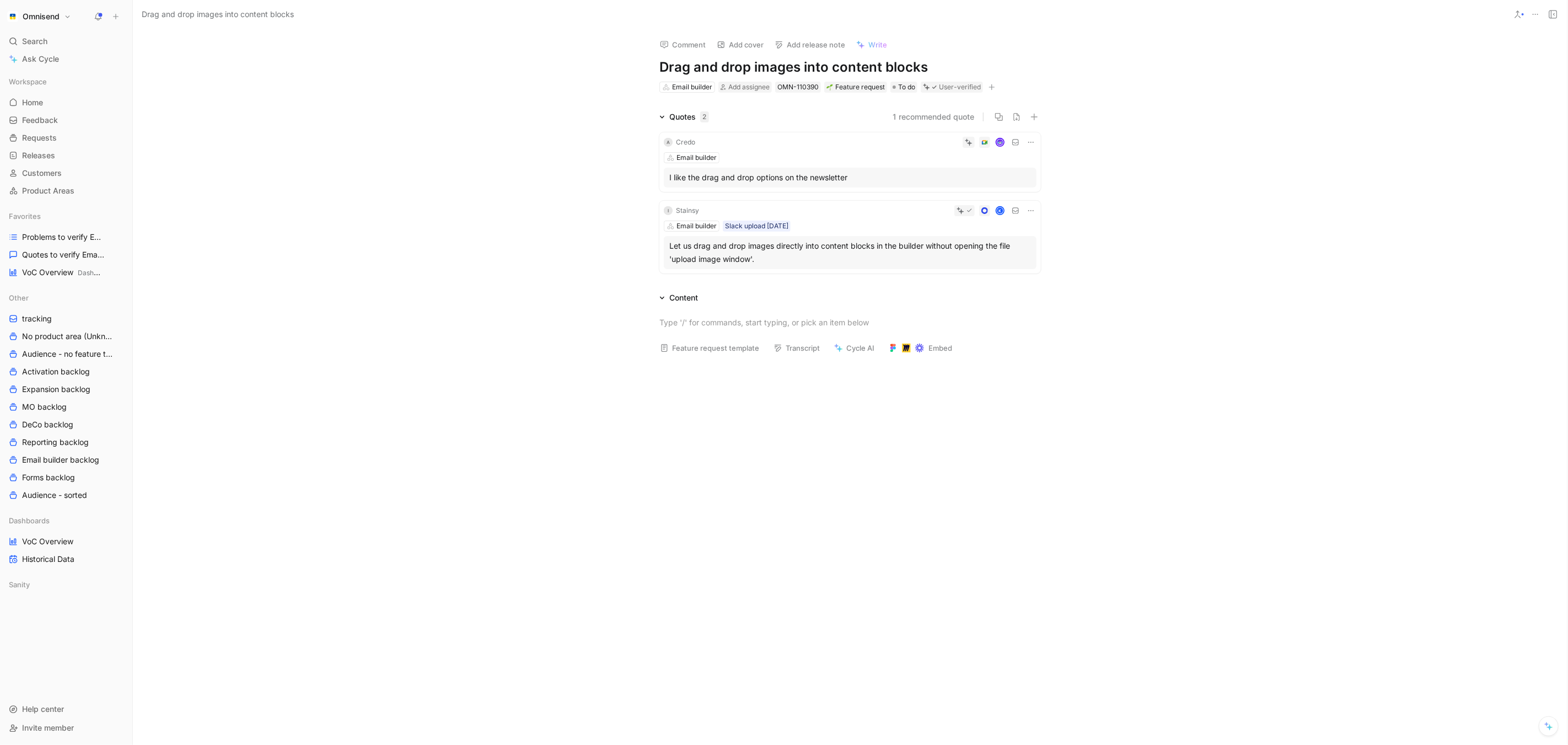
click at [1032, 138] on icon at bounding box center [1031, 142] width 9 height 9
click at [1009, 213] on span "Delete quote" at bounding box center [997, 211] width 46 height 9
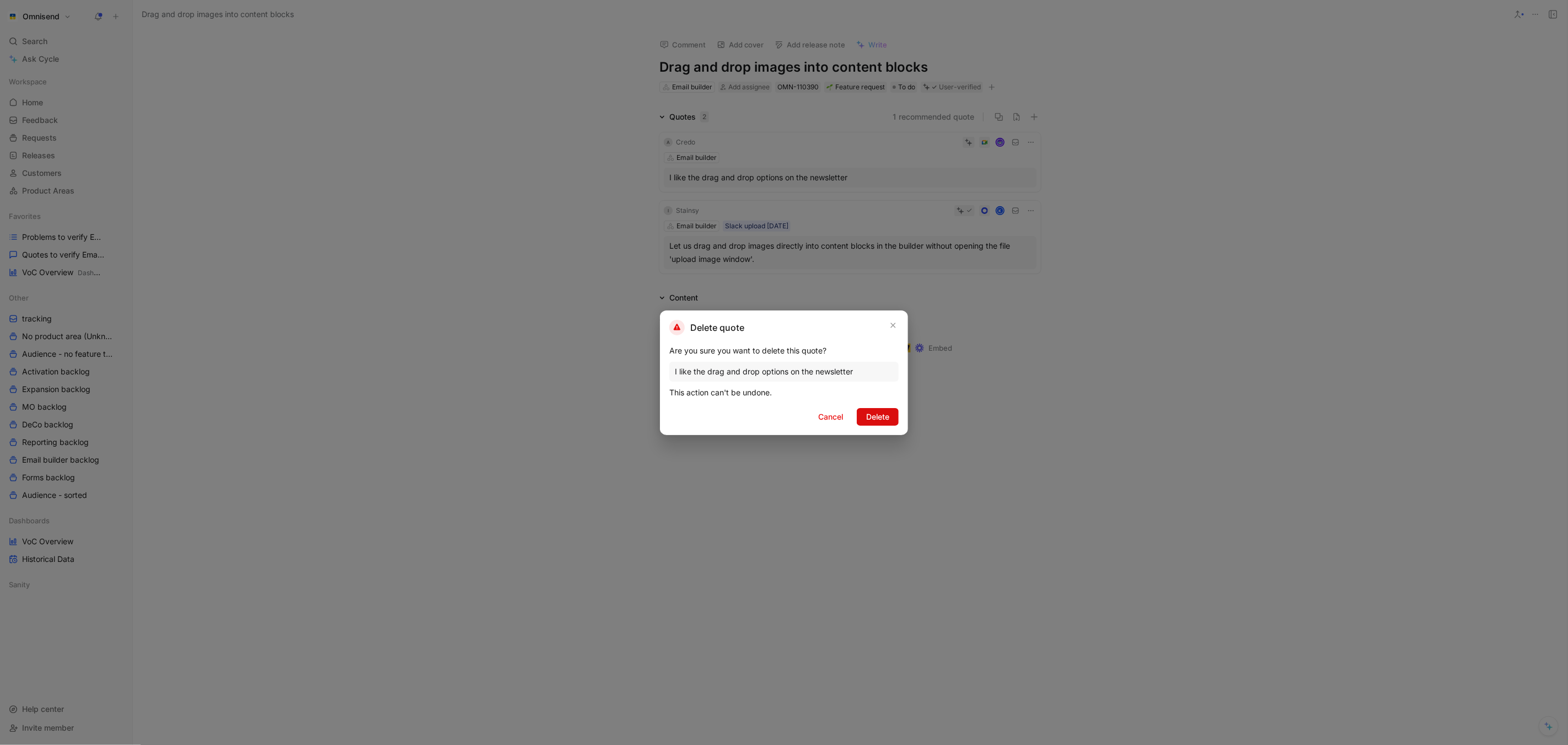
click at [874, 417] on span "Delete" at bounding box center [878, 416] width 23 height 13
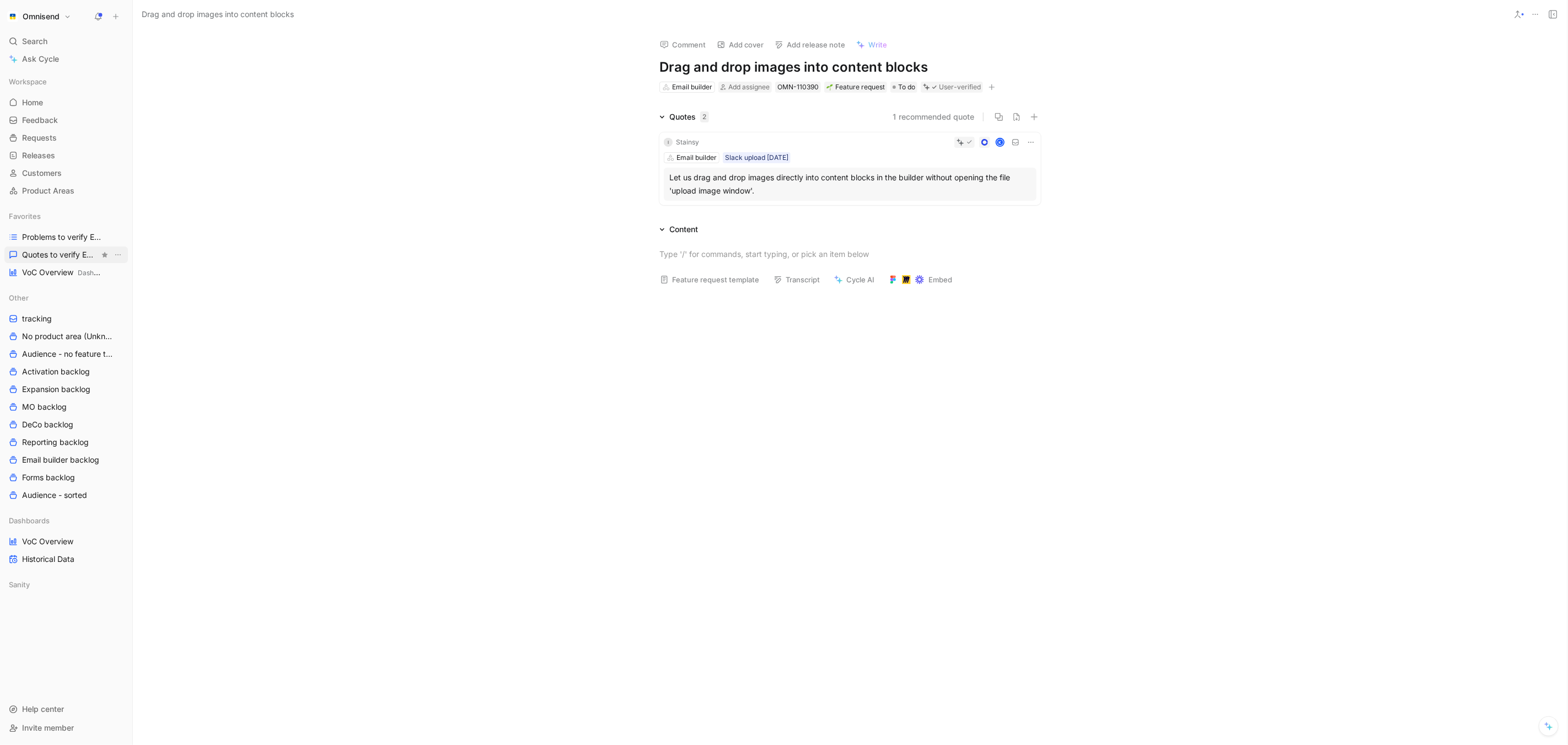
click at [64, 255] on span "Quotes to verify Email builder" at bounding box center [61, 255] width 77 height 11
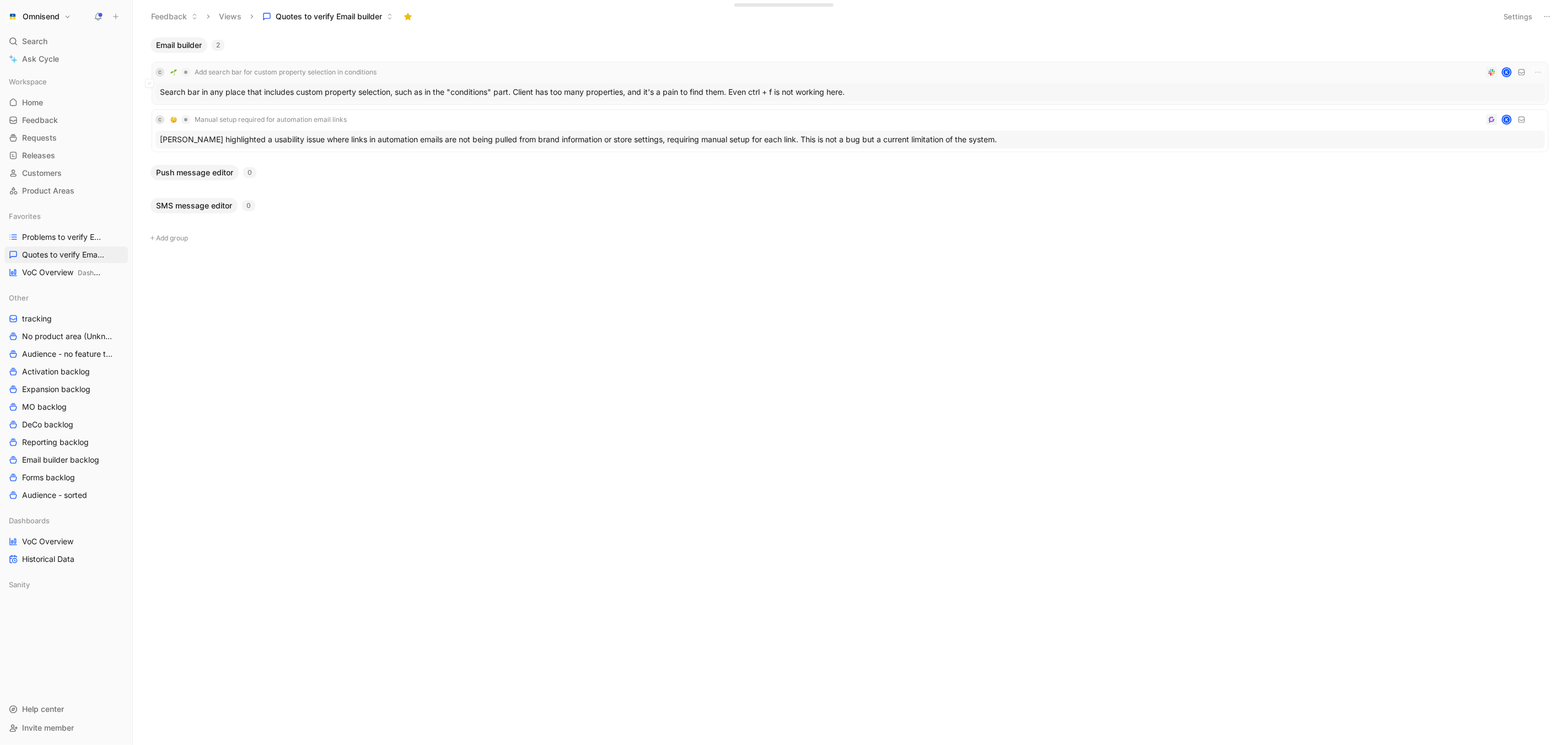
click at [293, 96] on div "Search bar in any place that includes custom property selection, such as in the…" at bounding box center [850, 92] width 1390 height 18
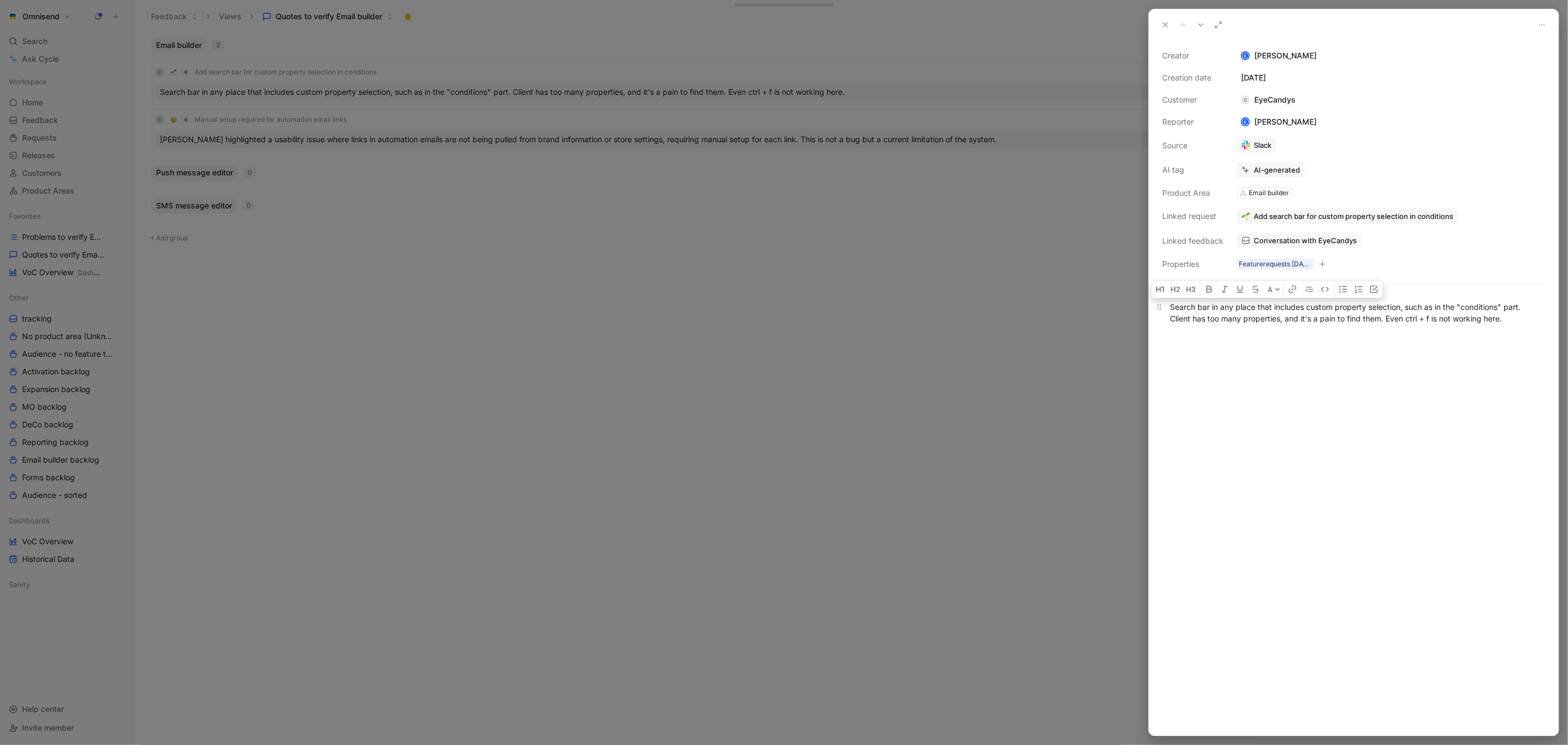
drag, startPoint x: 1168, startPoint y: 308, endPoint x: 1256, endPoint y: 307, distance: 88.0
click at [1256, 308] on p "Search bar in any place that includes custom property selection, such as in the…" at bounding box center [1354, 313] width 409 height 30
copy div "Search bar in any place"
click at [1367, 355] on div at bounding box center [1354, 536] width 409 height 399
click at [1312, 196] on button "Change" at bounding box center [1305, 194] width 49 height 15
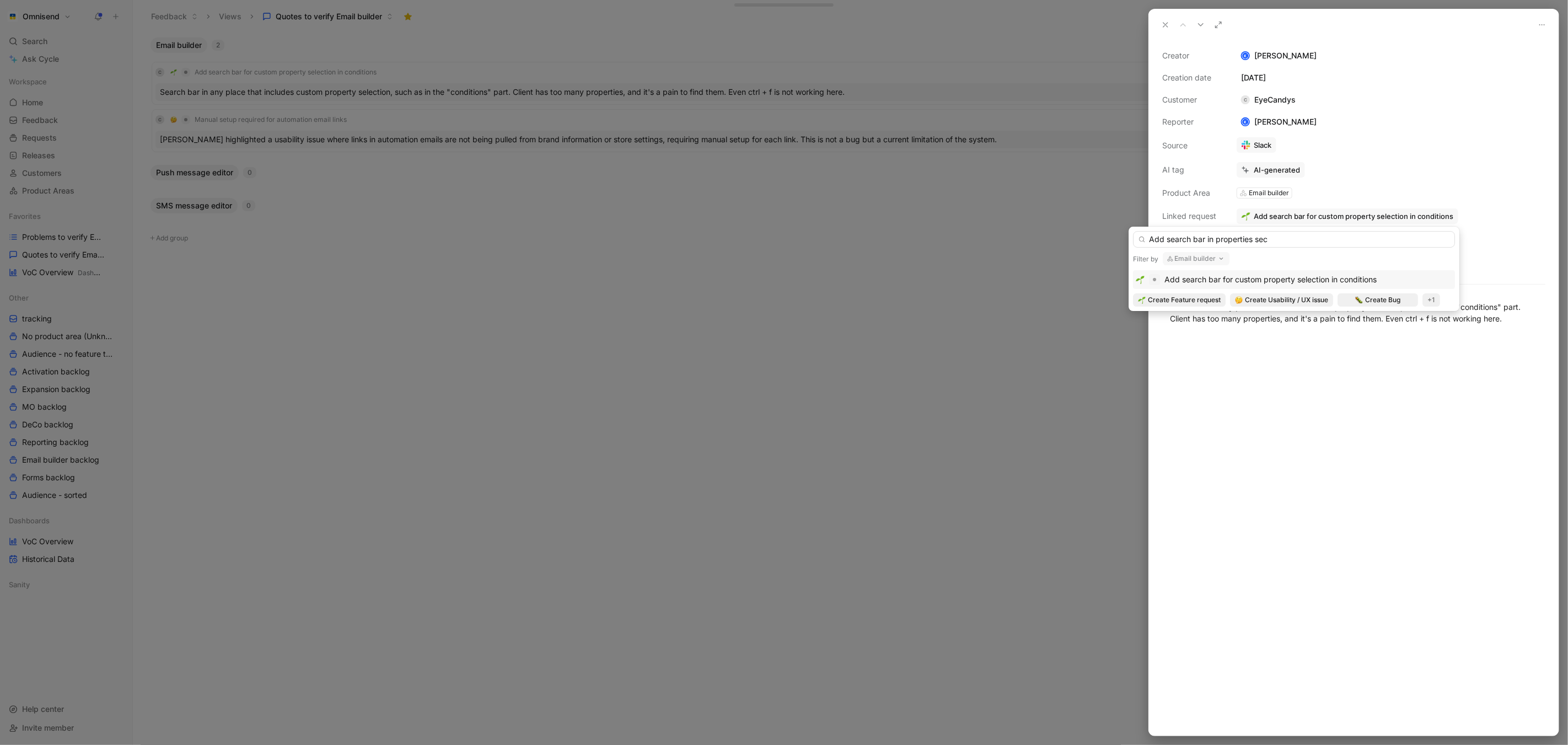
type input "Add search bar in properties sec"
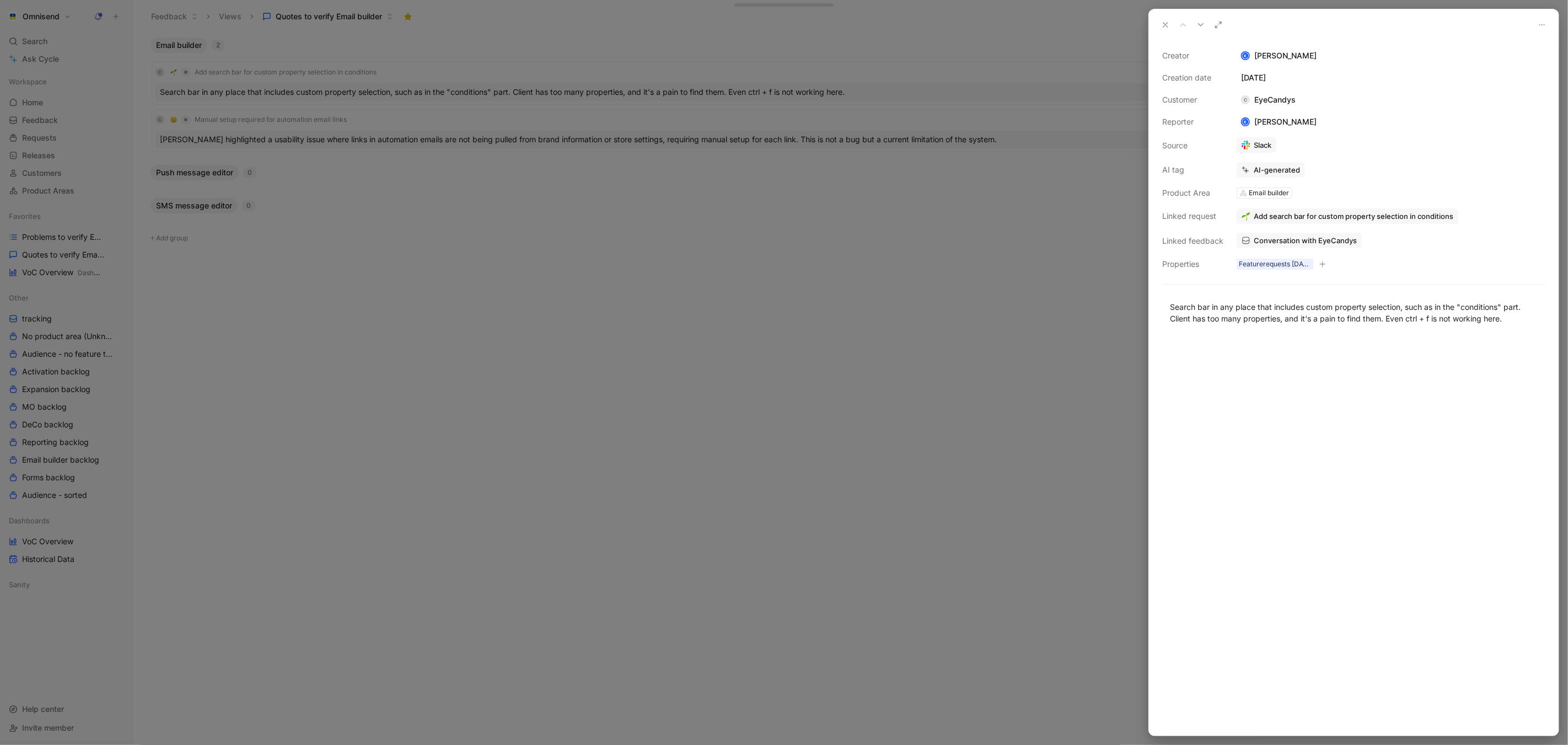
click at [1310, 130] on div "Creator K [PERSON_NAME] Creation date [DATE] Customer C EyeCandys Reporter K [P…" at bounding box center [1354, 159] width 384 height 222
click at [1252, 148] on button "Verify" at bounding box center [1249, 150] width 38 height 15
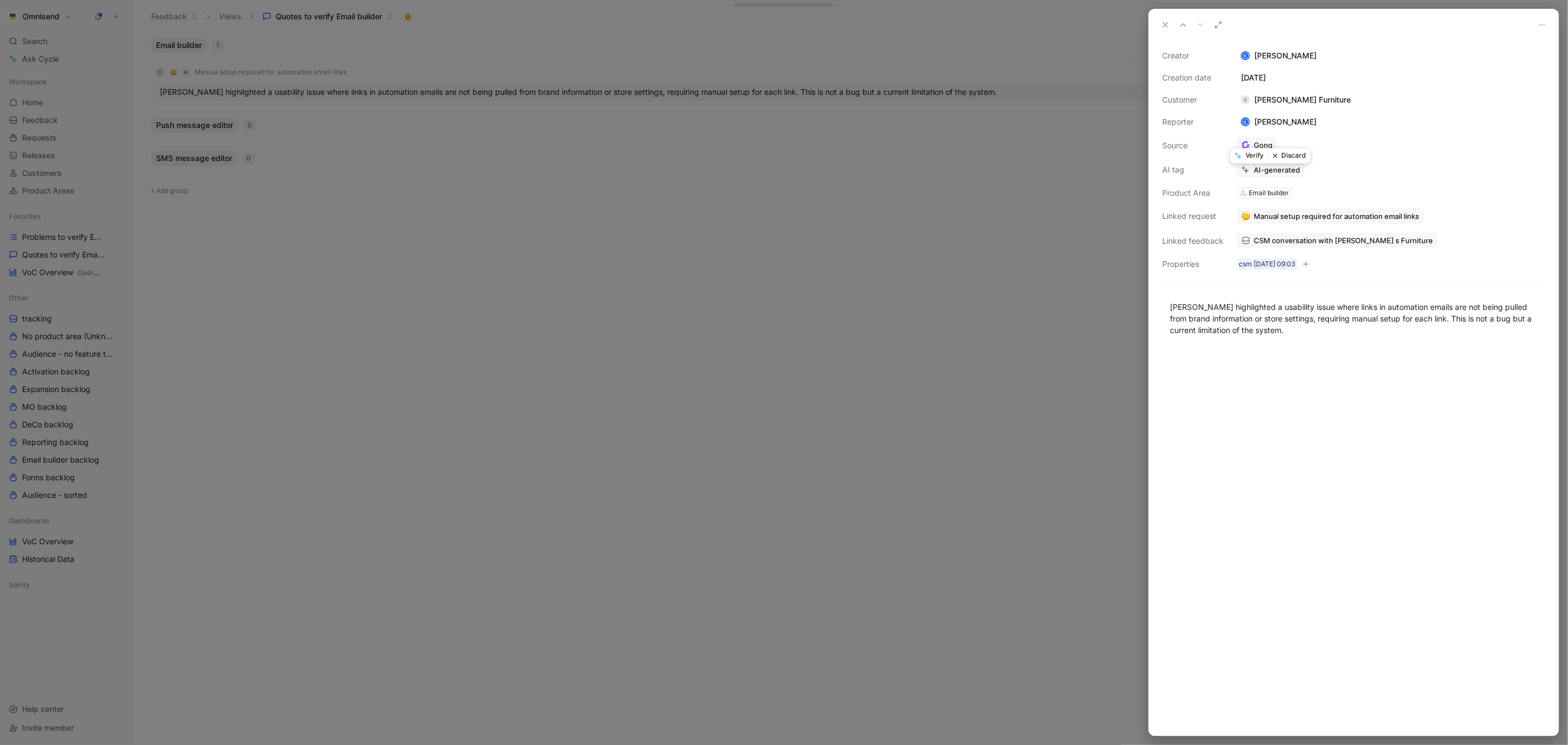
click at [647, 378] on div at bounding box center [784, 372] width 1568 height 745
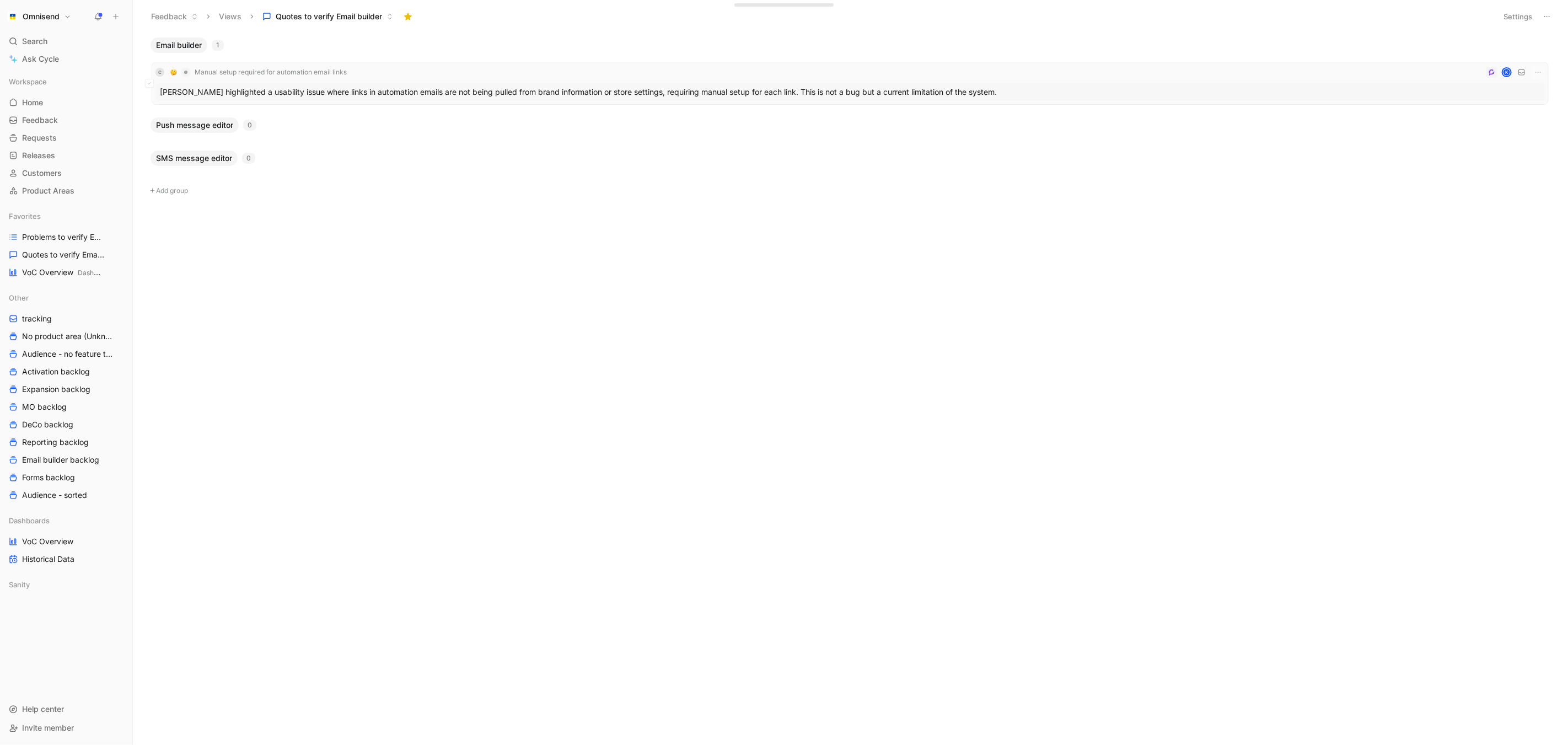
click at [274, 82] on div "C Manual setup required for automation email links K Jordan highlighted a usabi…" at bounding box center [850, 83] width 1390 height 35
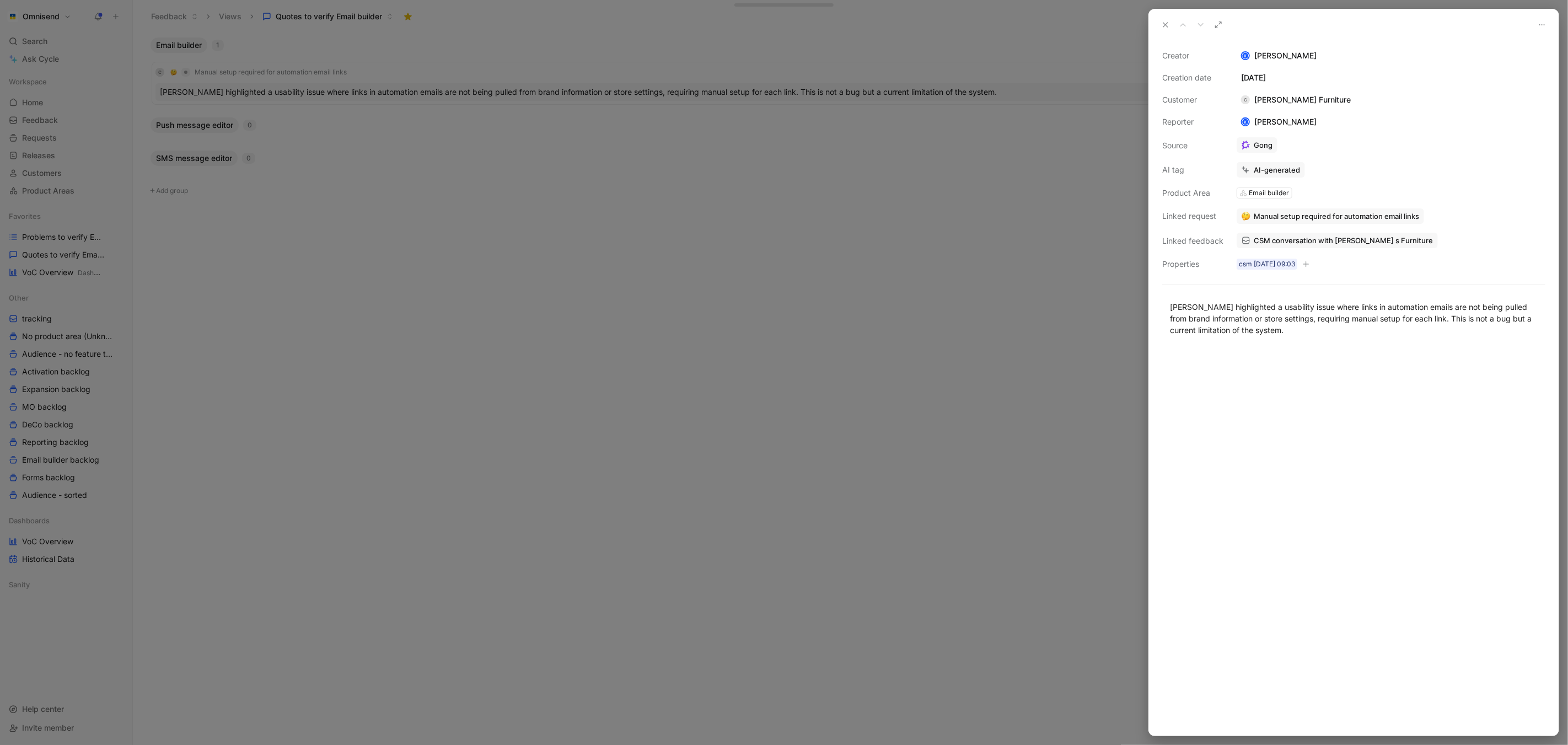
click at [1327, 244] on span "CSM conversation with [PERSON_NAME] s Furniture" at bounding box center [1343, 240] width 179 height 10
click at [1296, 243] on span "CSM conversation with [PERSON_NAME] s Furniture" at bounding box center [1343, 240] width 179 height 10
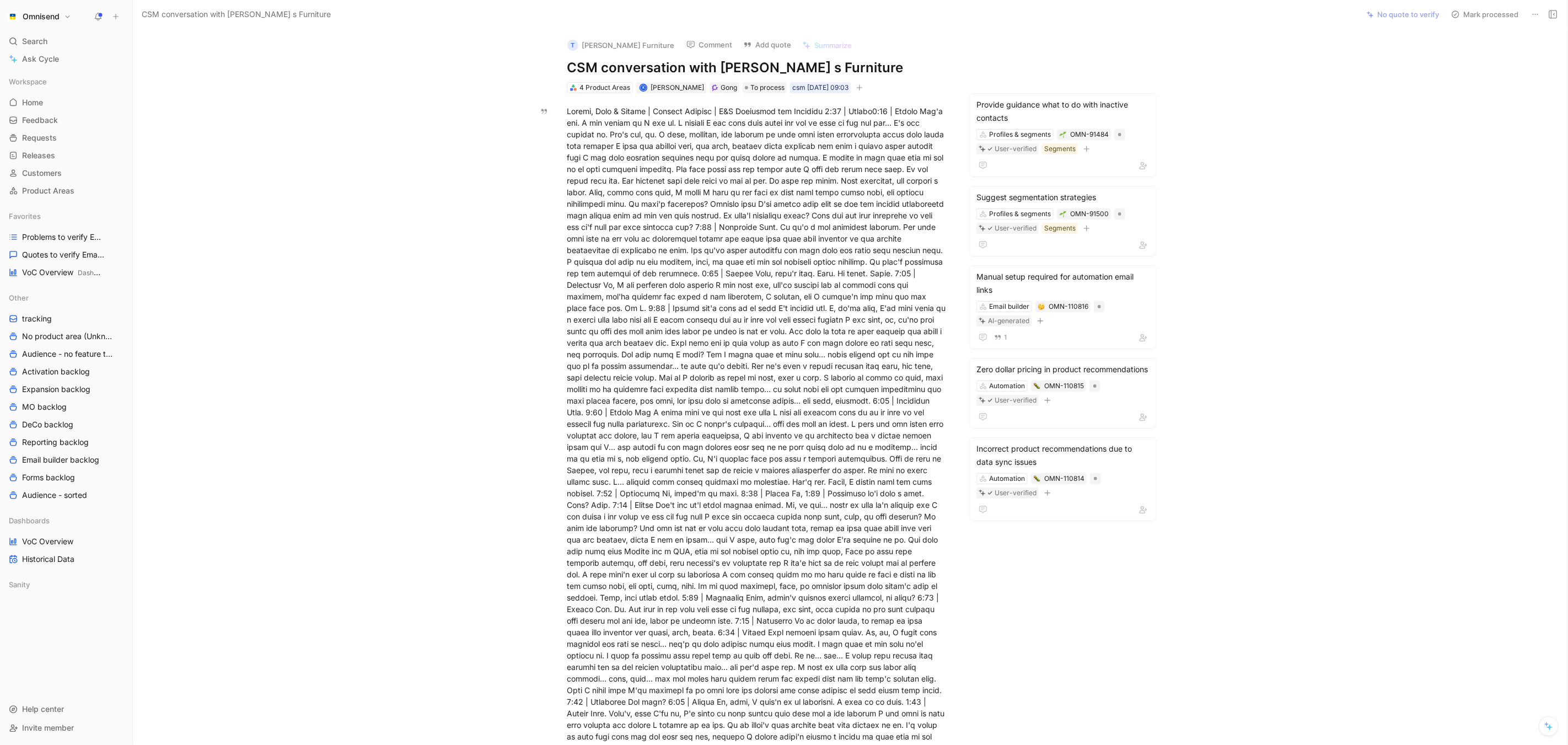
drag, startPoint x: 721, startPoint y: 65, endPoint x: 836, endPoint y: 65, distance: 115.0
click at [836, 65] on h1 "CSM conversation with [PERSON_NAME] s Furniture" at bounding box center [758, 68] width 382 height 18
copy h1 "[PERSON_NAME] s Furniture"
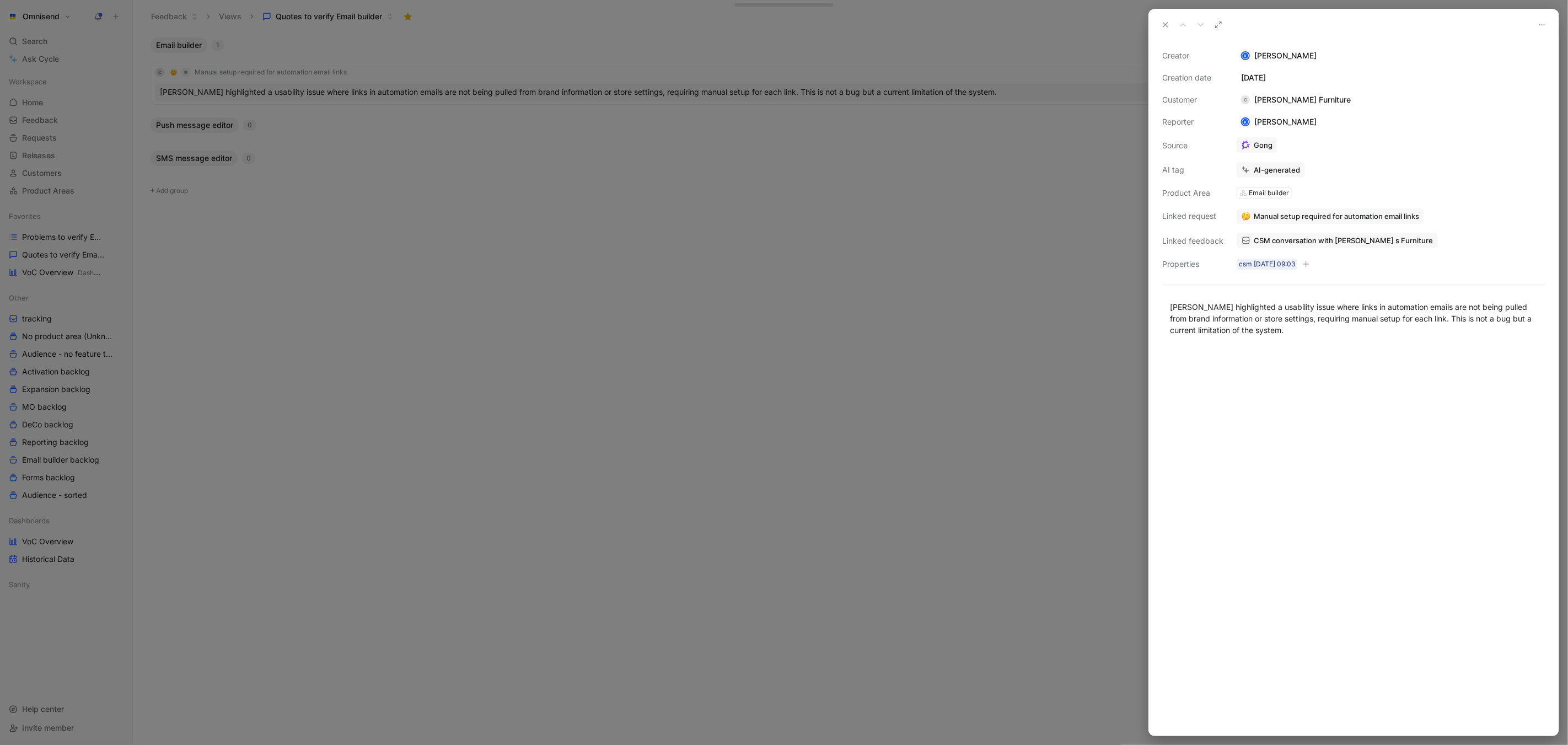
click at [1344, 211] on span "Manual setup required for automation email links" at bounding box center [1336, 216] width 166 height 10
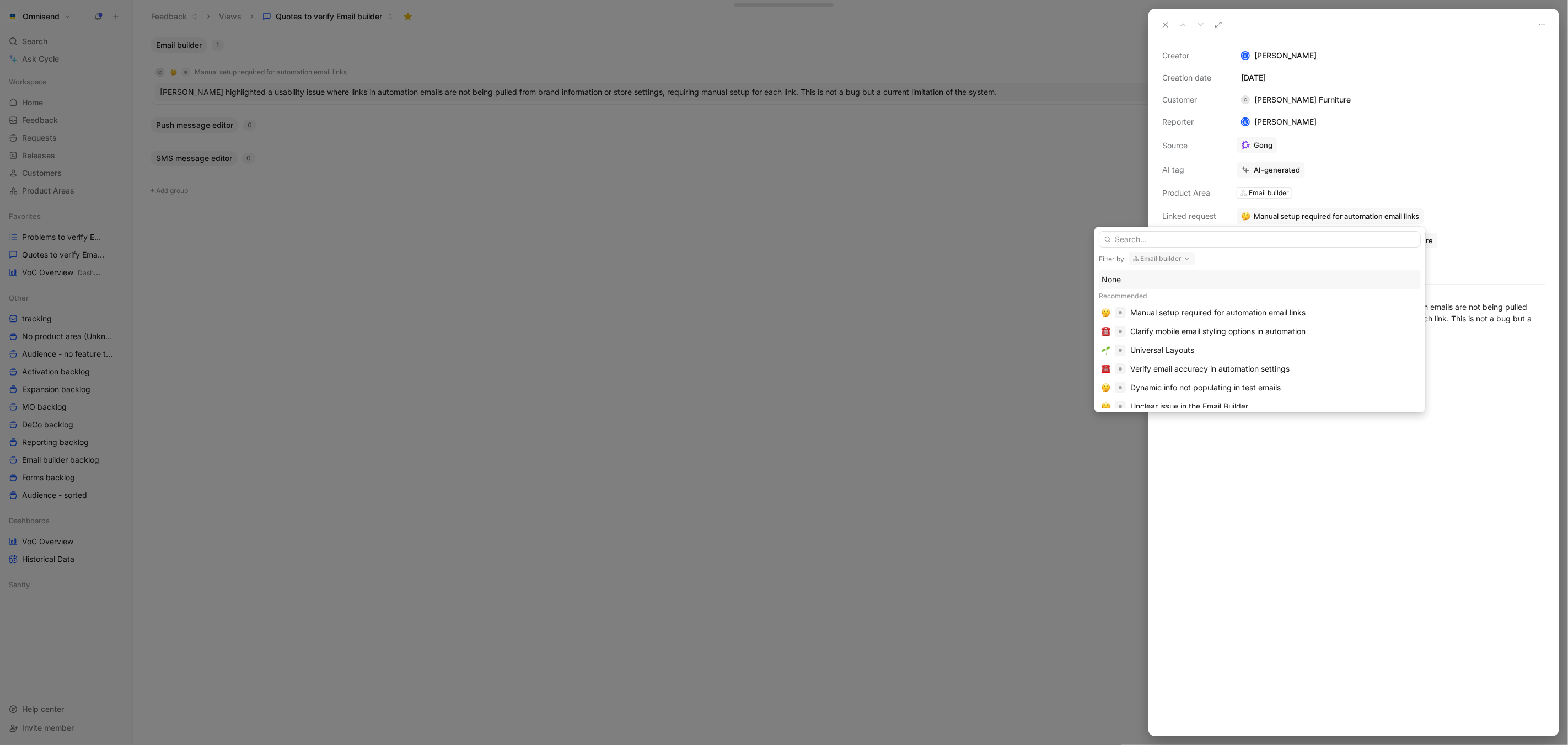
type input "B"
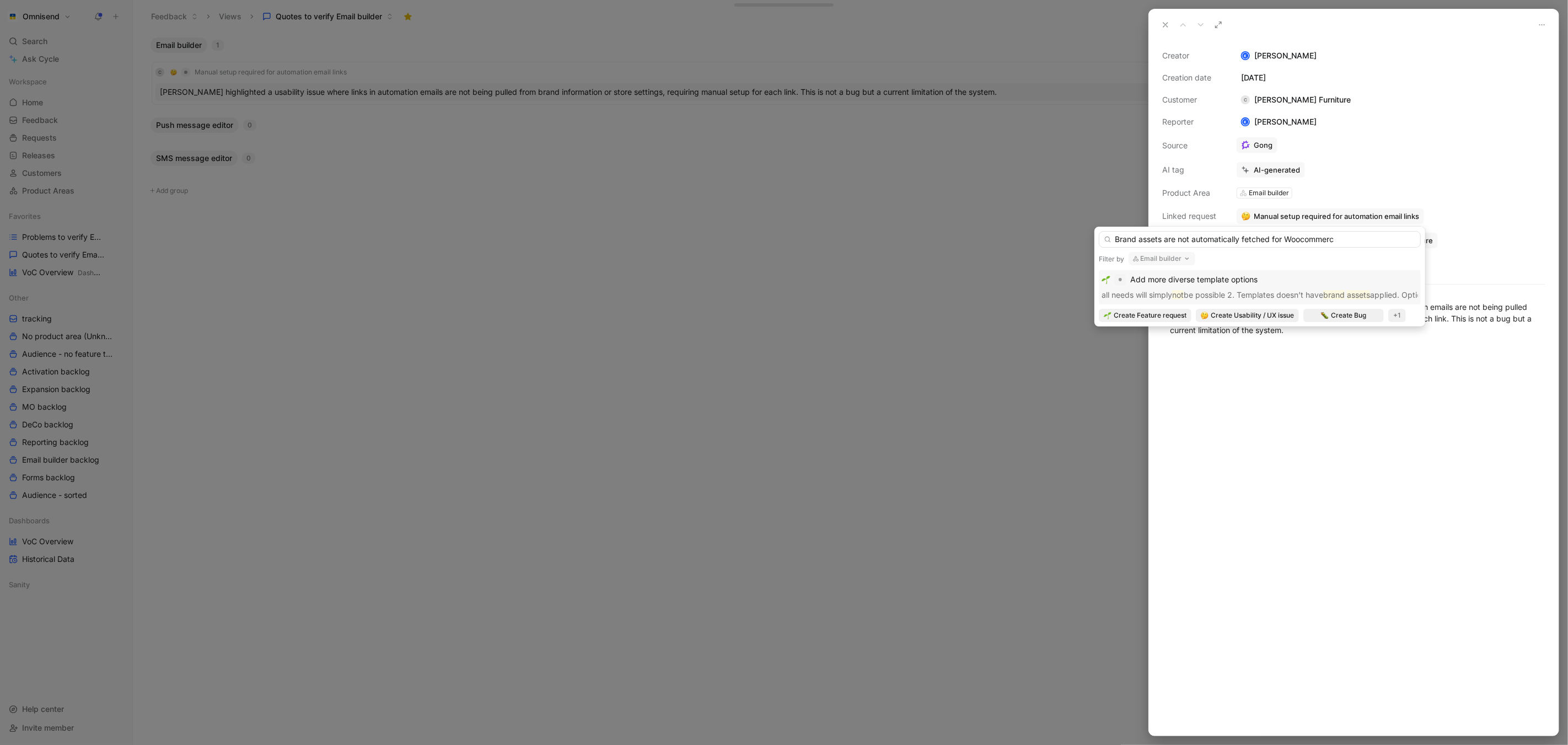
type input "Brand assets are not automatically fetched for Woocommerce"
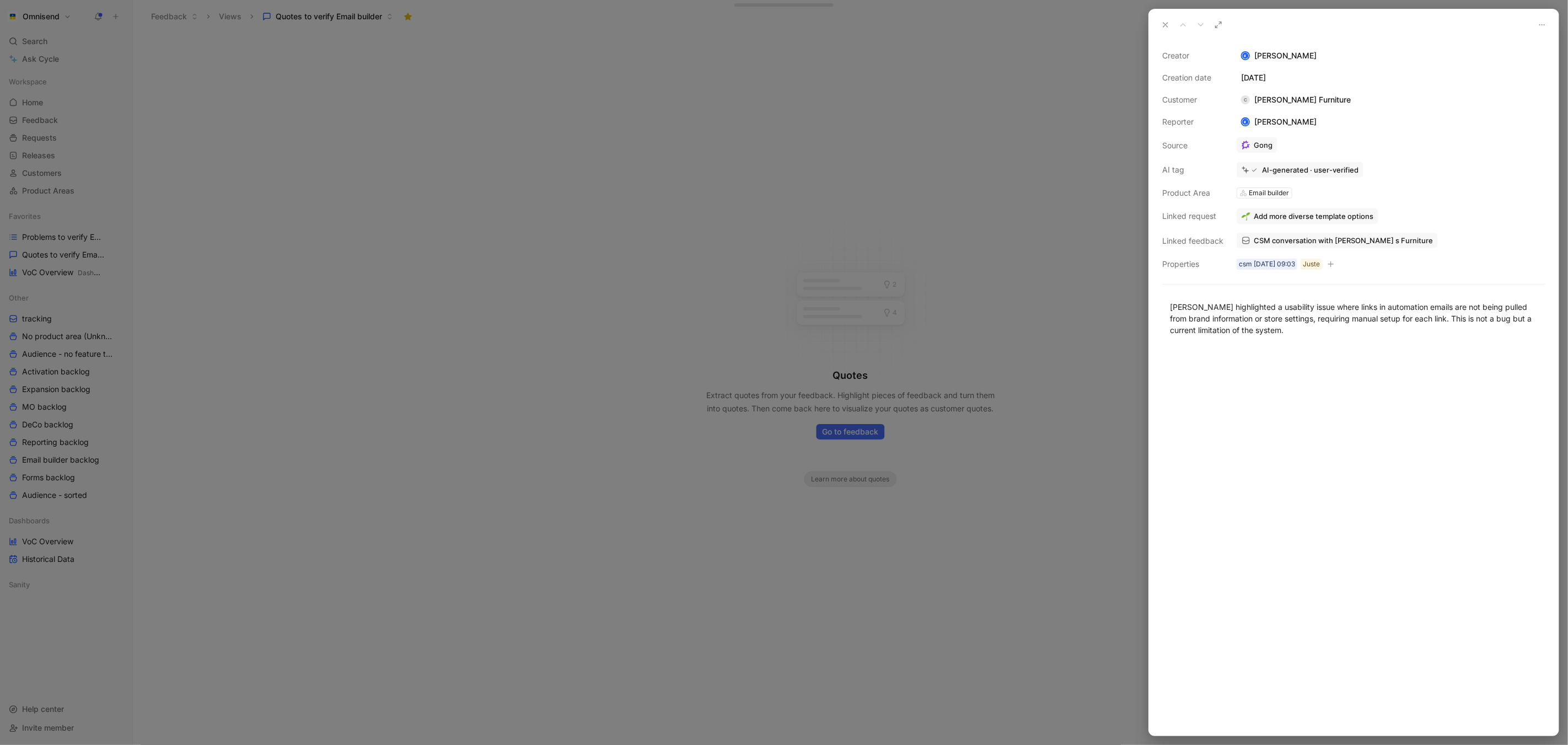
click at [1332, 217] on div "csm [DATE] 09:03" at bounding box center [1350, 218] width 56 height 11
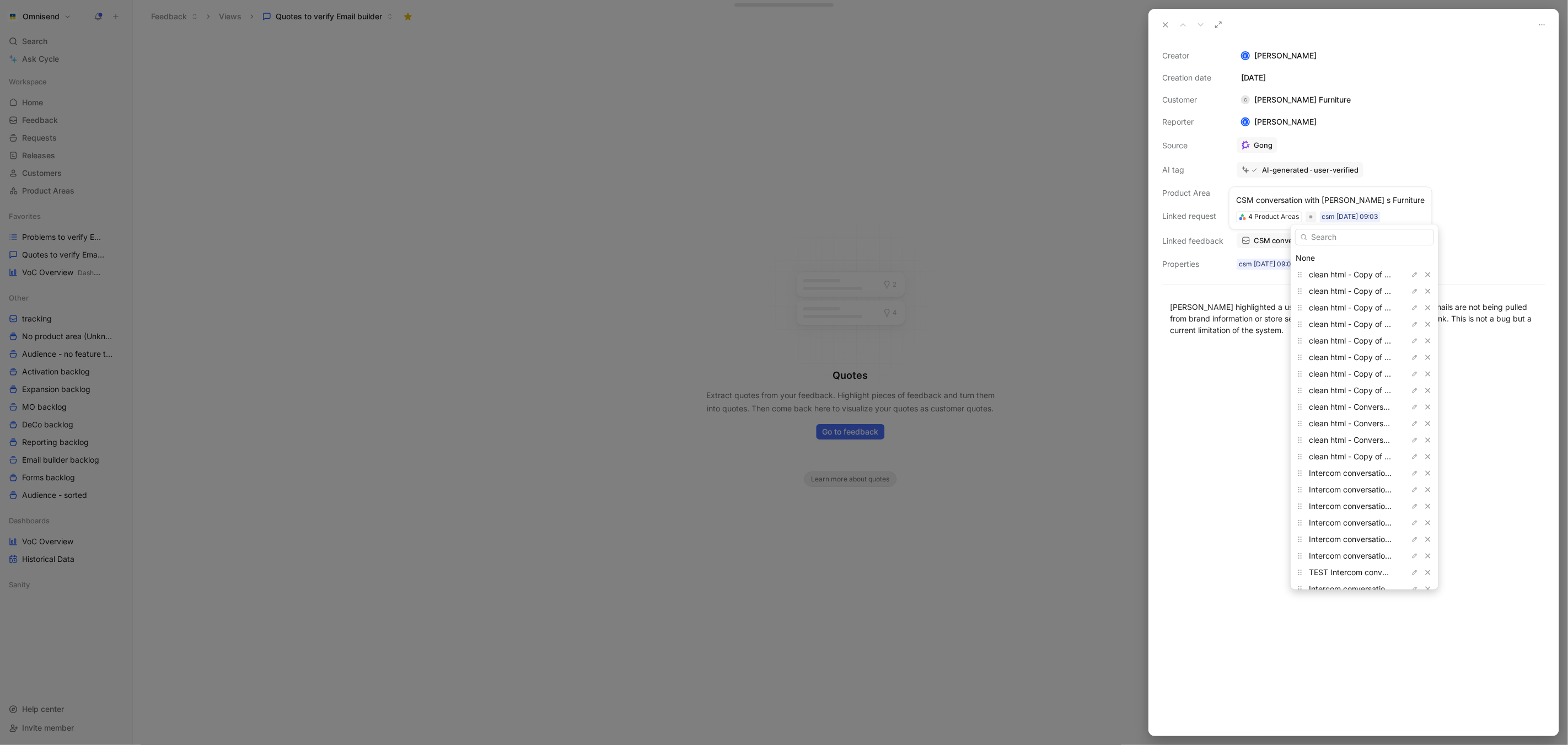
click at [1506, 249] on div "CSM conversation with [PERSON_NAME] s Furniture CSM conversation with [PERSON_N…" at bounding box center [1391, 240] width 311 height 18
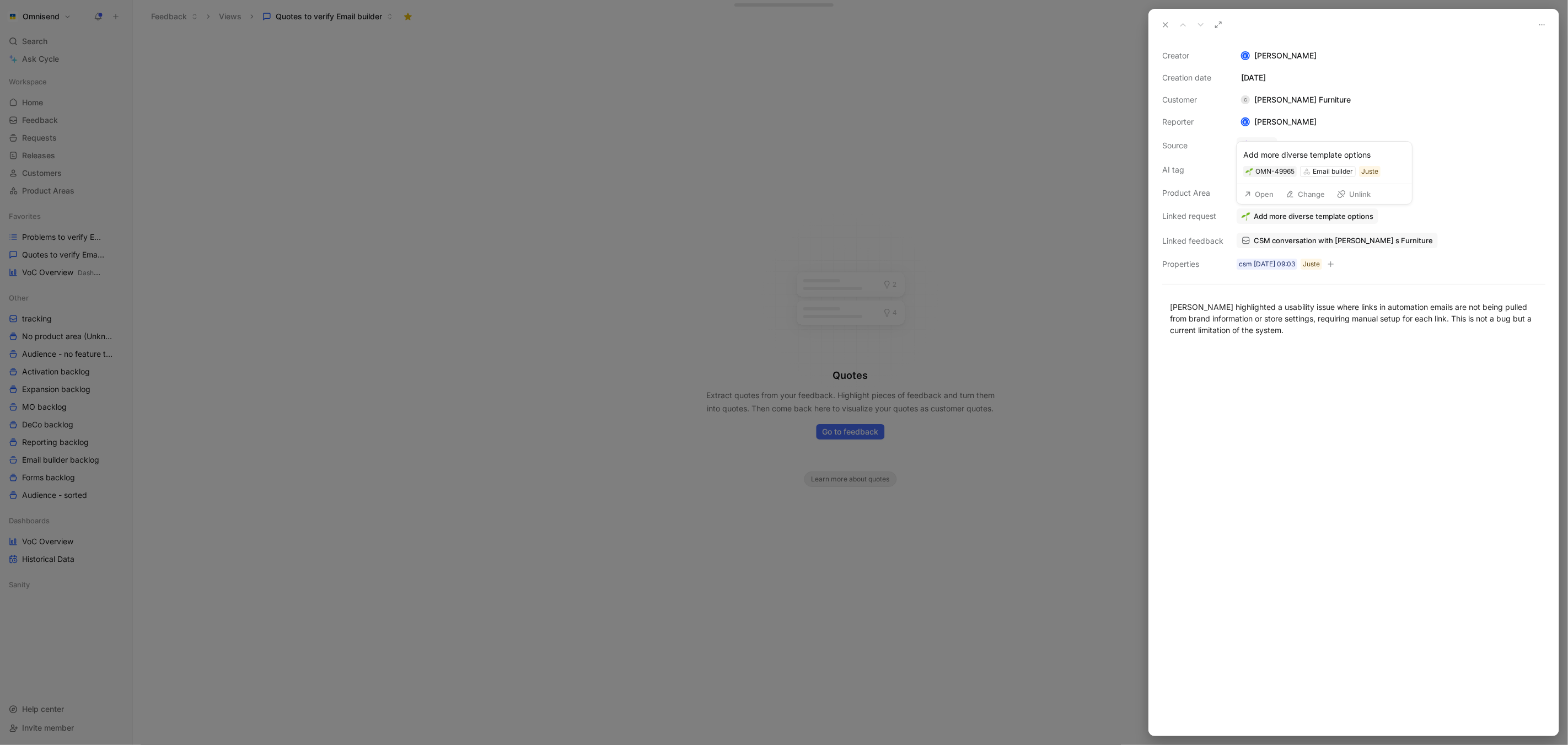
click at [1314, 193] on button "Change" at bounding box center [1305, 194] width 49 height 15
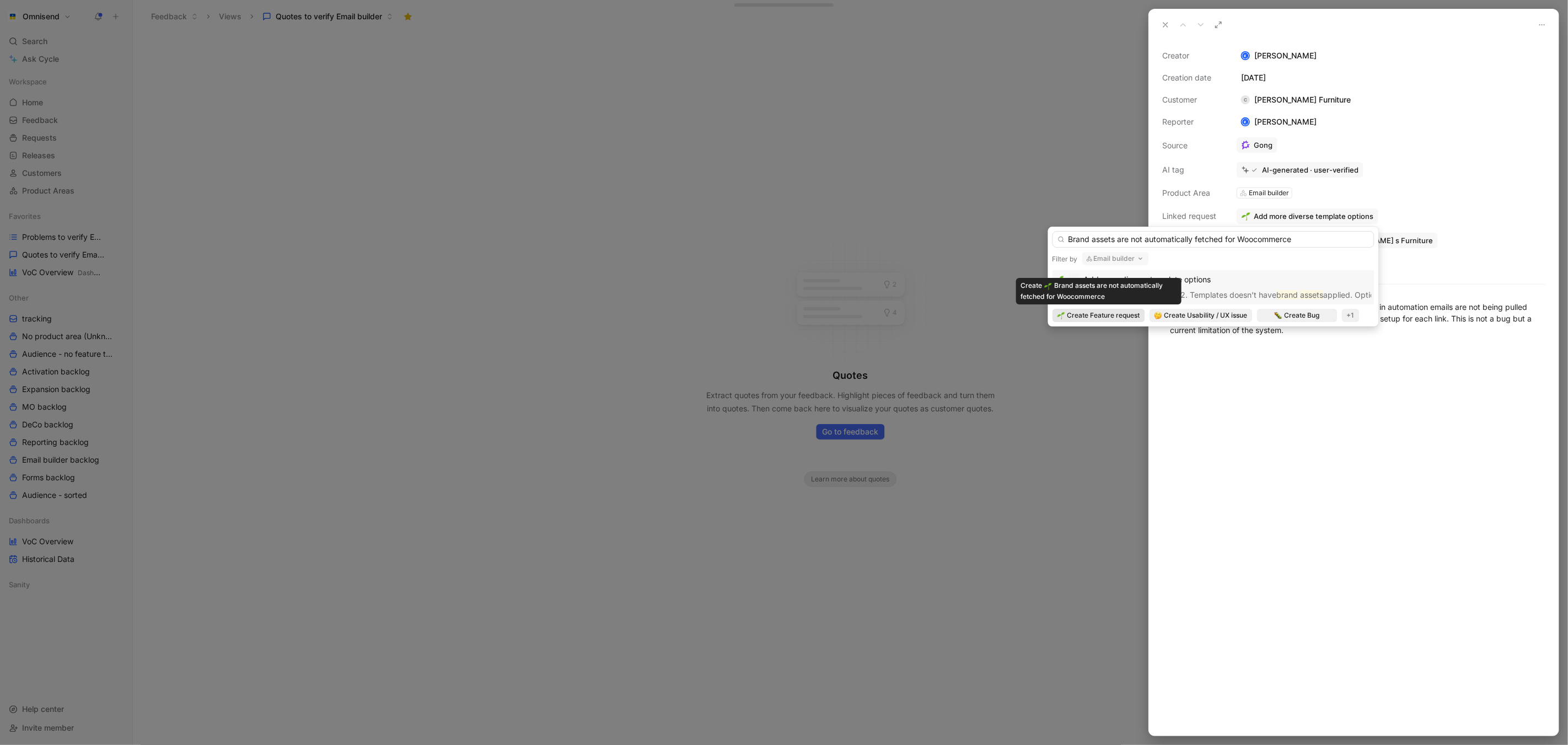
type input "Brand assets are not automatically fetched for Woocommerce"
click at [1129, 314] on span "Create Feature request" at bounding box center [1104, 316] width 73 height 11
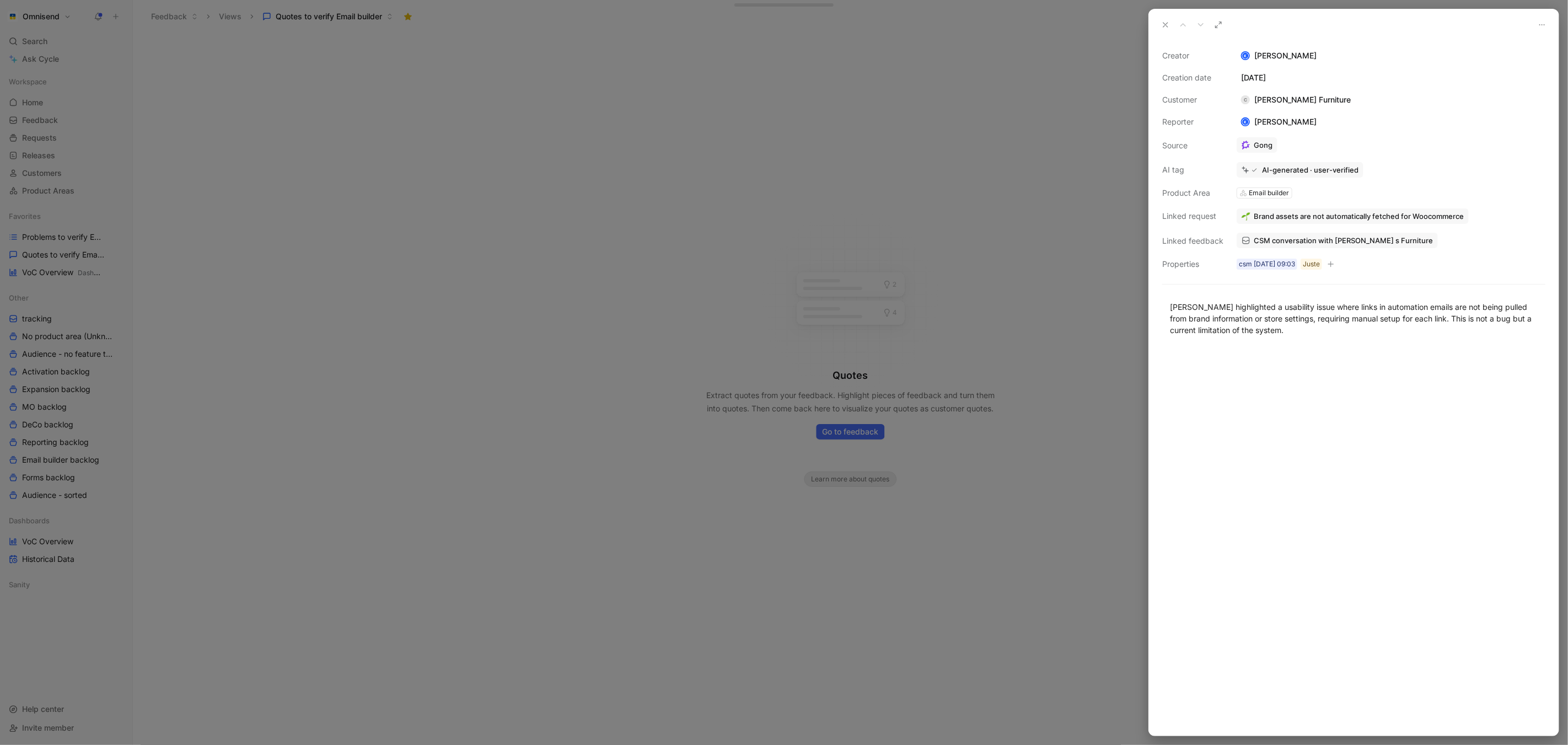
click at [1563, 40] on div at bounding box center [784, 372] width 1568 height 745
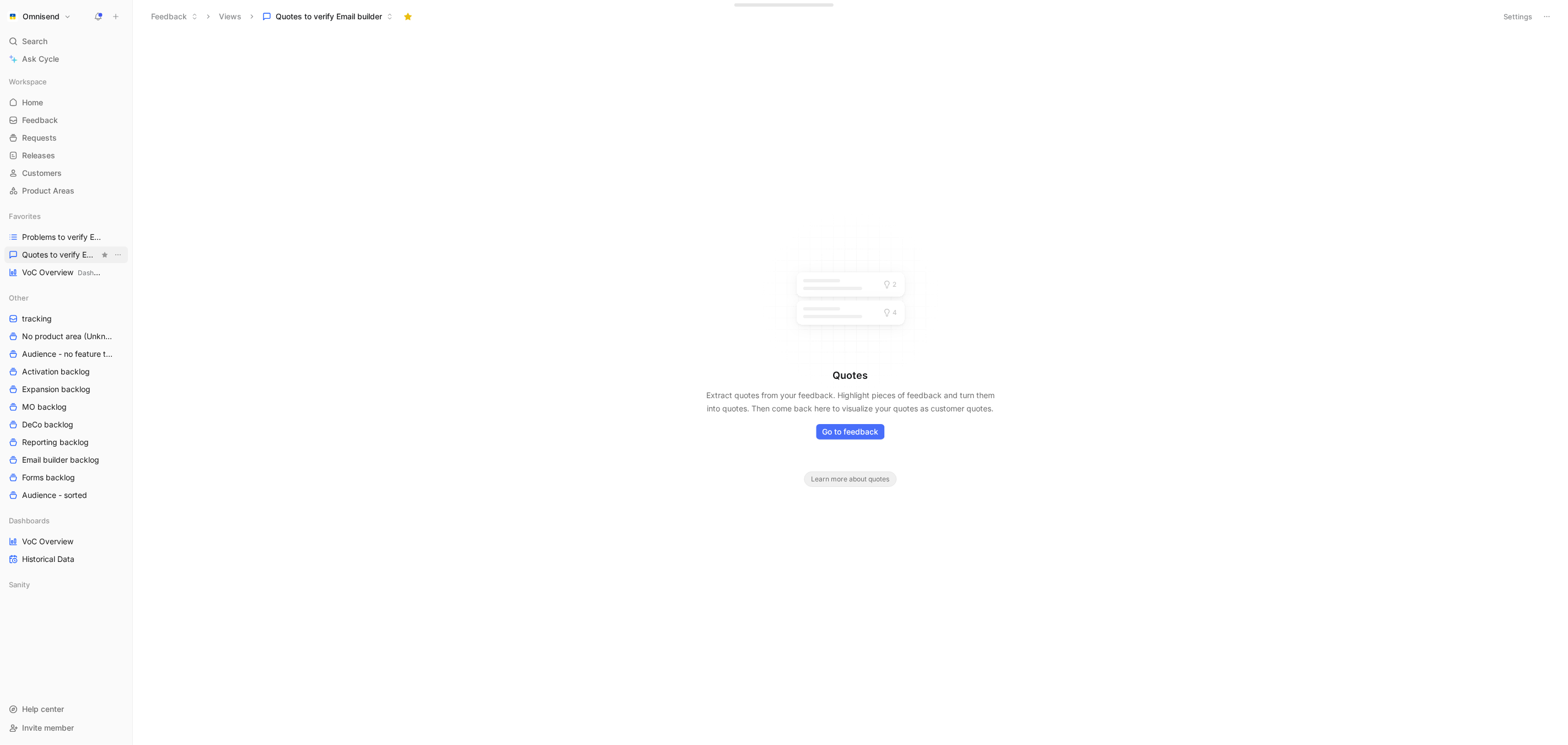
click at [31, 256] on span "Quotes to verify Email builder" at bounding box center [61, 255] width 77 height 11
click at [38, 238] on span "Problems to verify Email Builder" at bounding box center [61, 237] width 77 height 11
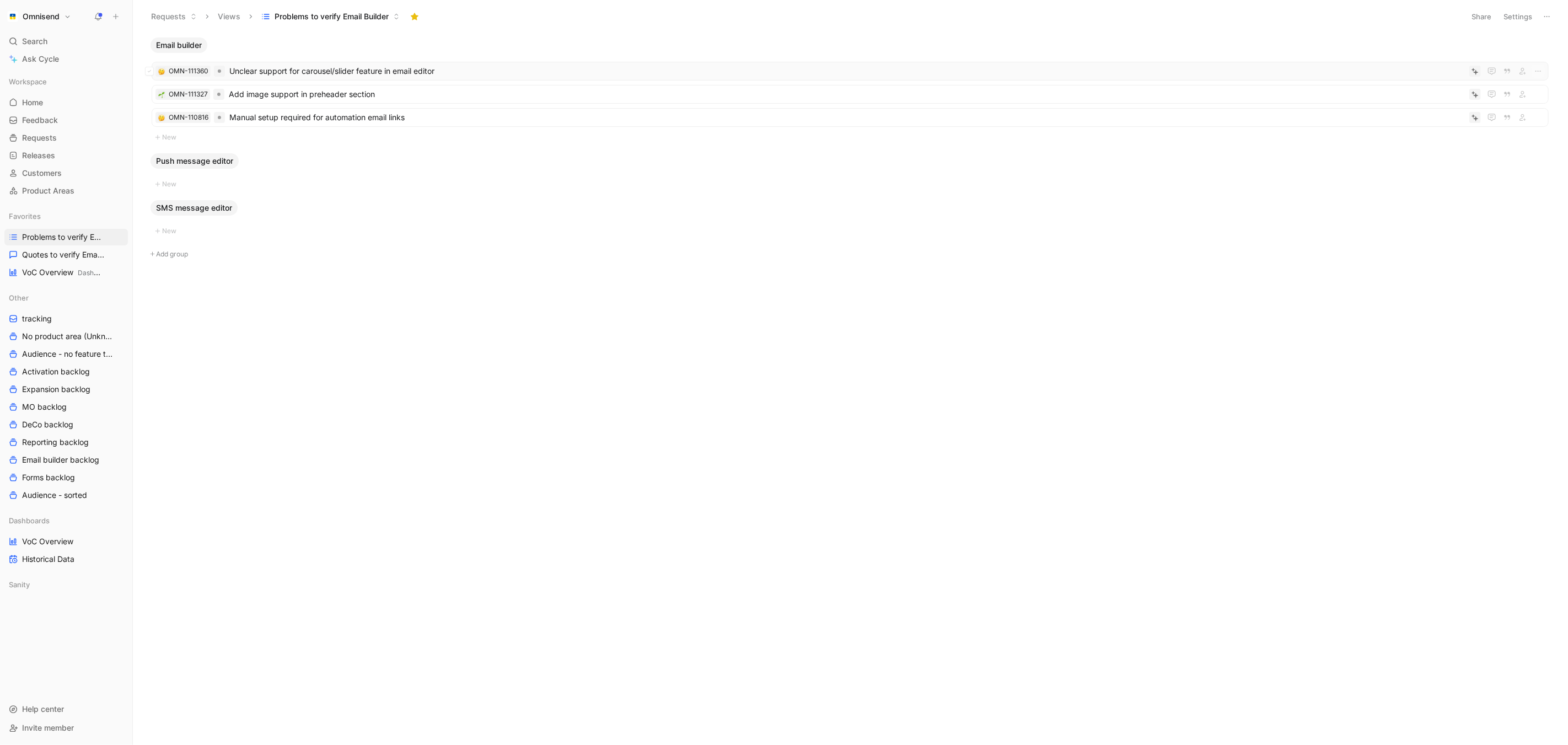
click at [414, 69] on span "Unclear support for carousel/slider feature in email editor" at bounding box center [847, 70] width 1236 height 13
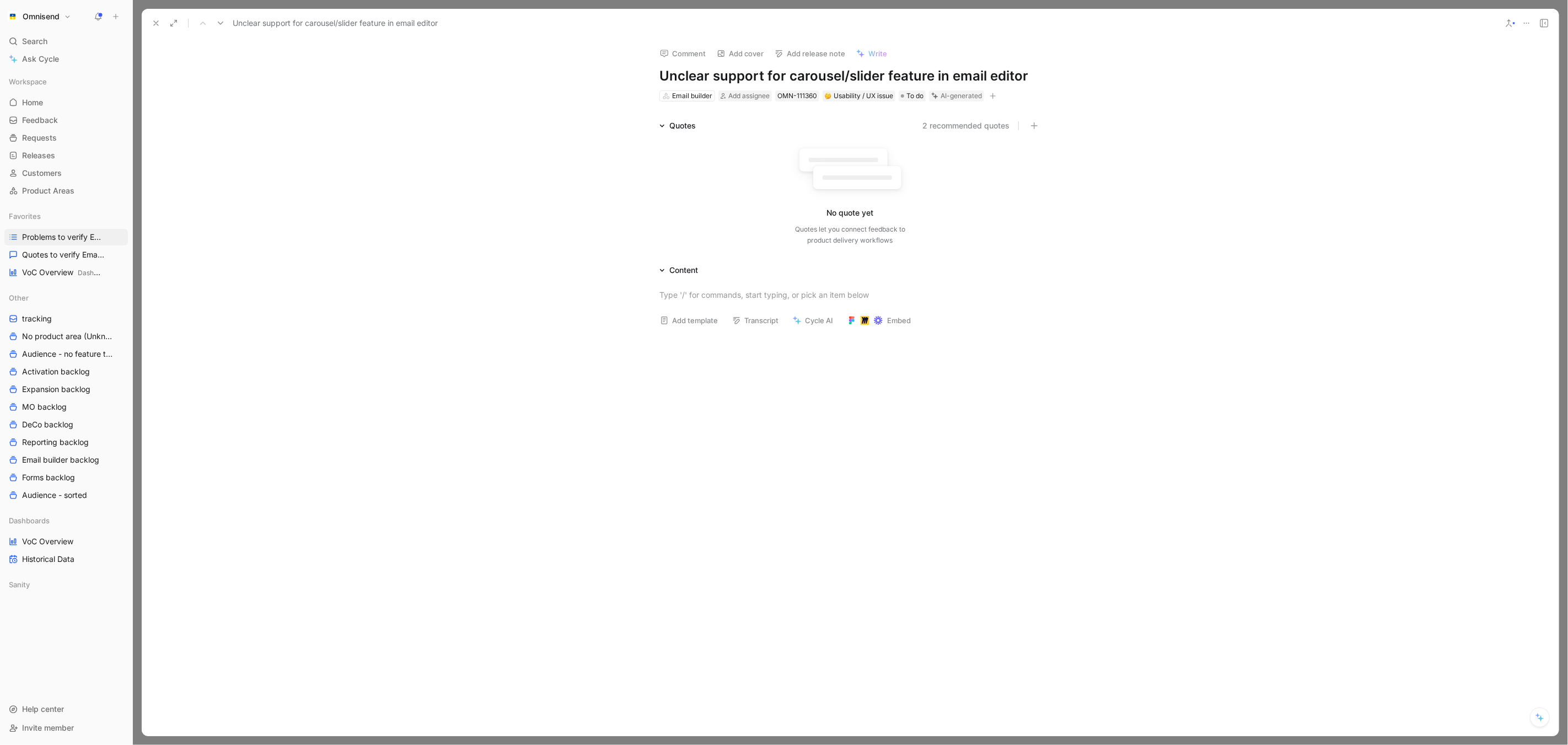
click at [1526, 23] on use at bounding box center [1527, 23] width 6 height 1
click at [1493, 92] on div "Delete" at bounding box center [1478, 96] width 101 height 13
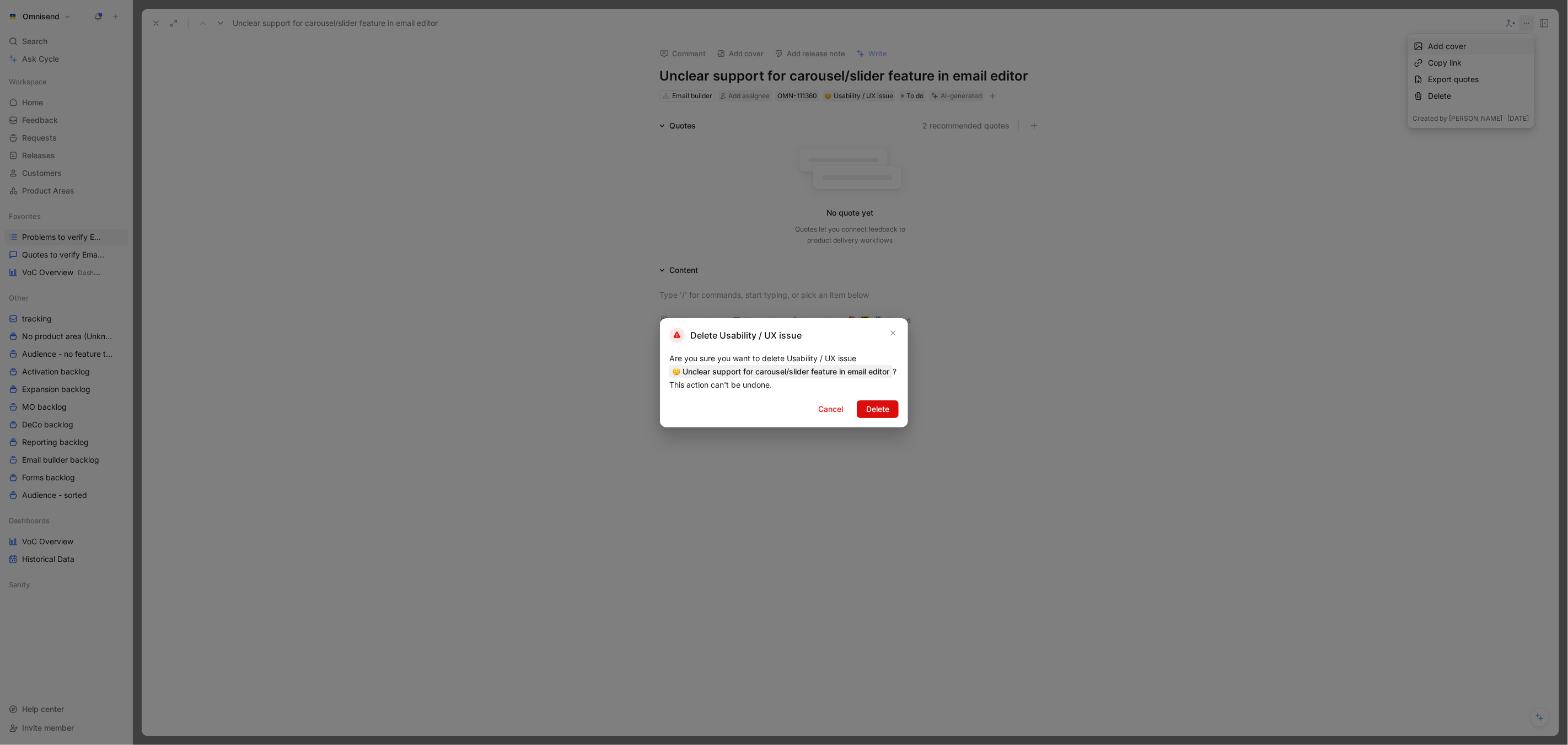
click at [874, 416] on span "Delete" at bounding box center [878, 409] width 23 height 13
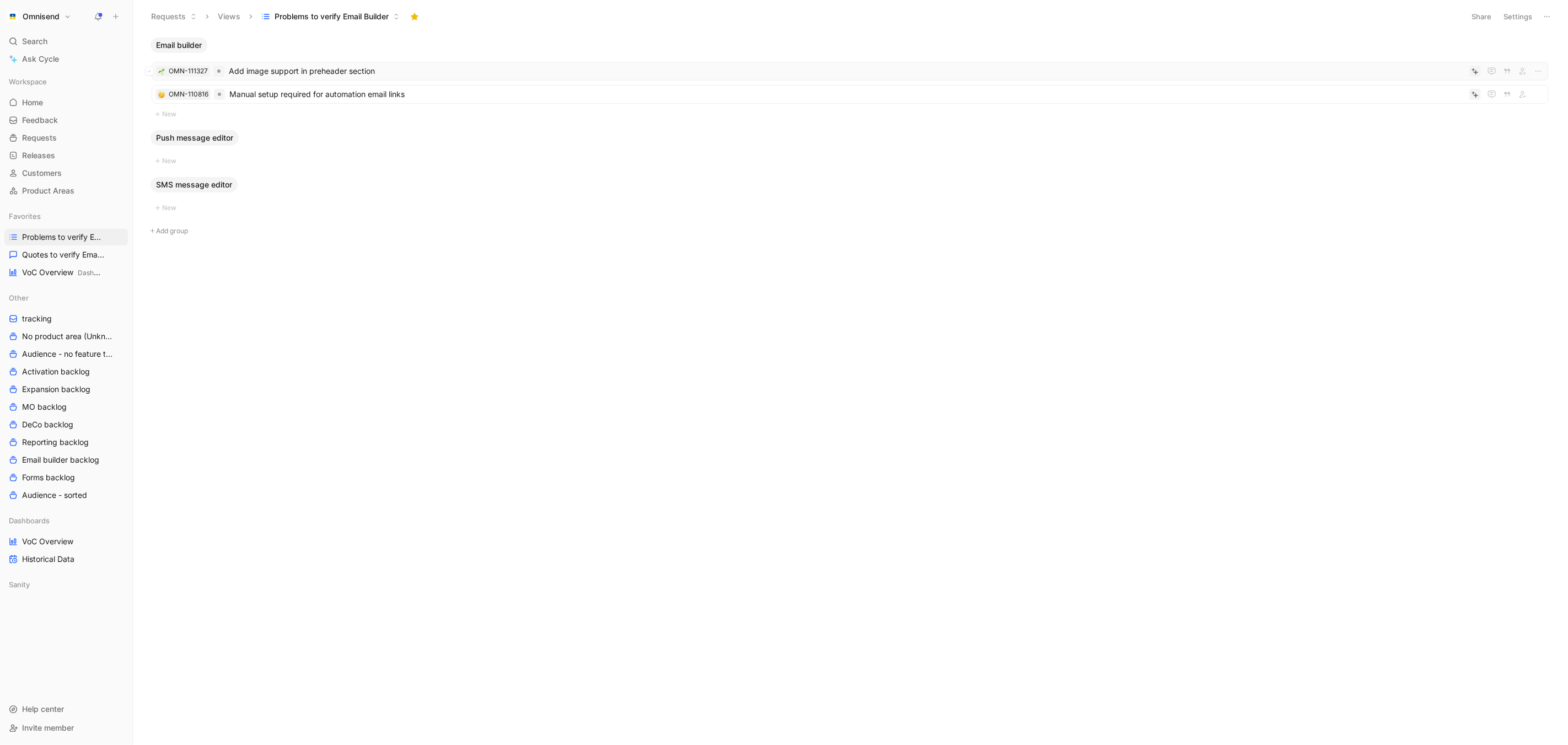
click at [346, 68] on span "Add image support in preheader section" at bounding box center [847, 70] width 1236 height 13
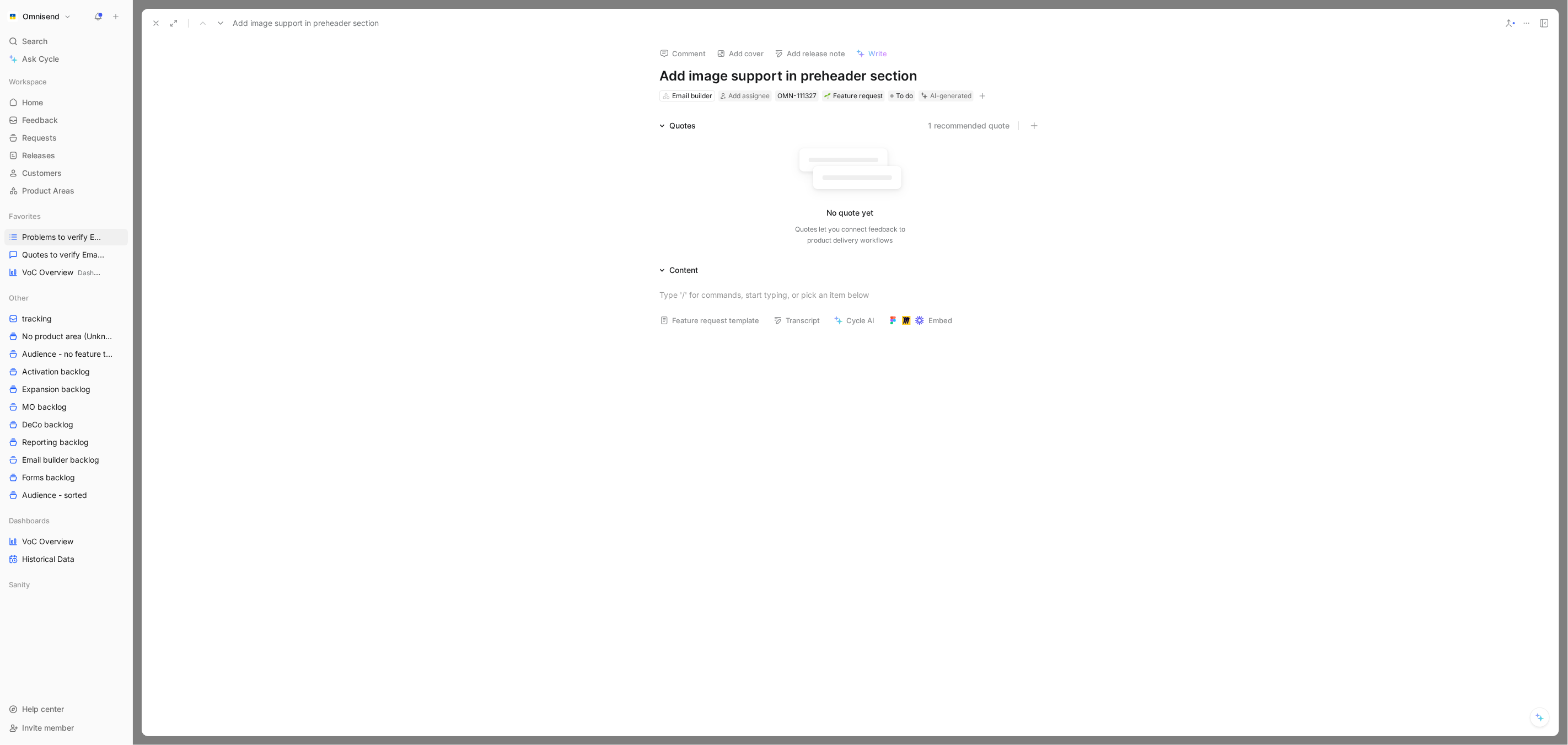
click at [1525, 20] on icon at bounding box center [1527, 23] width 9 height 9
click at [1499, 90] on div "Delete" at bounding box center [1478, 96] width 101 height 13
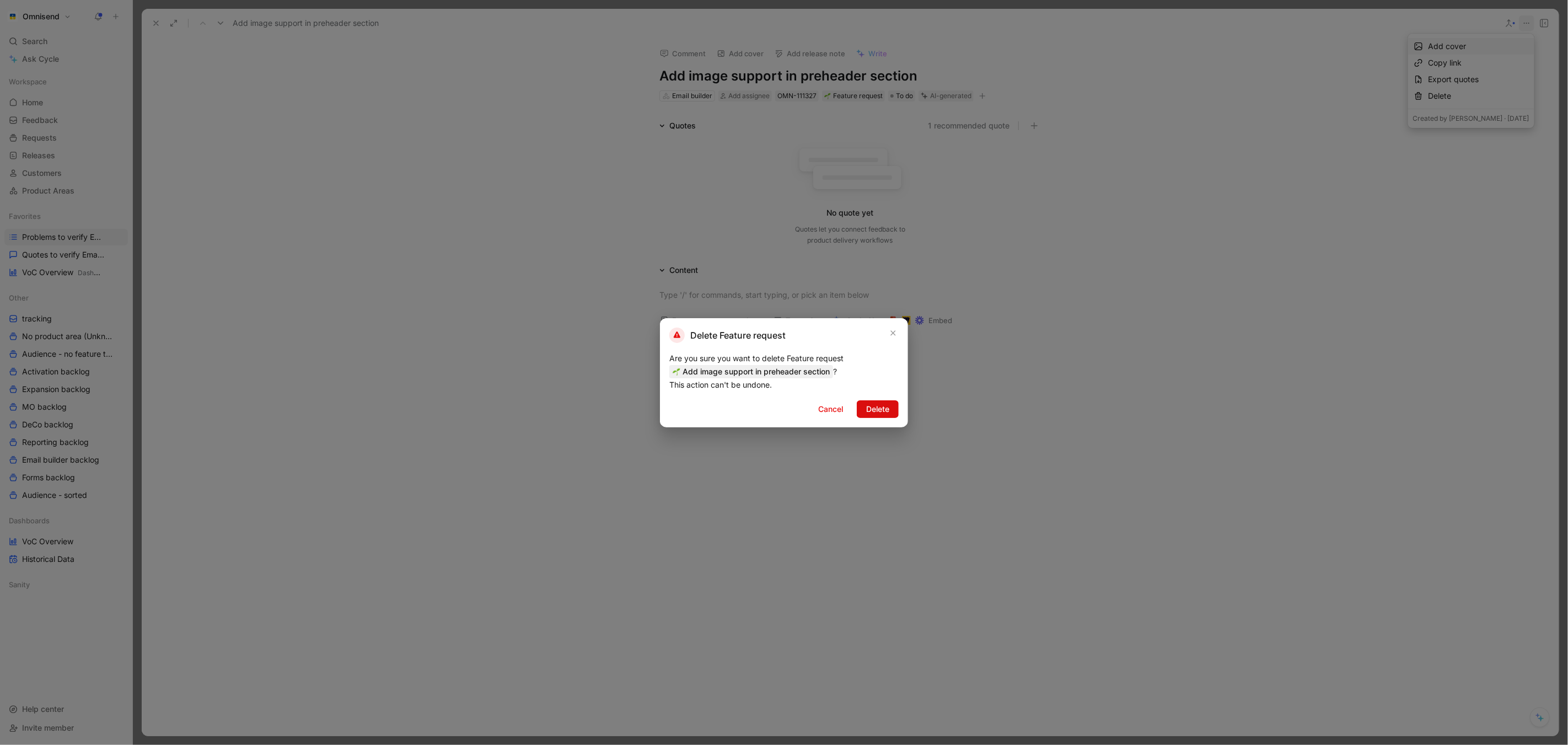
click at [866, 409] on span "Delete" at bounding box center [878, 409] width 23 height 13
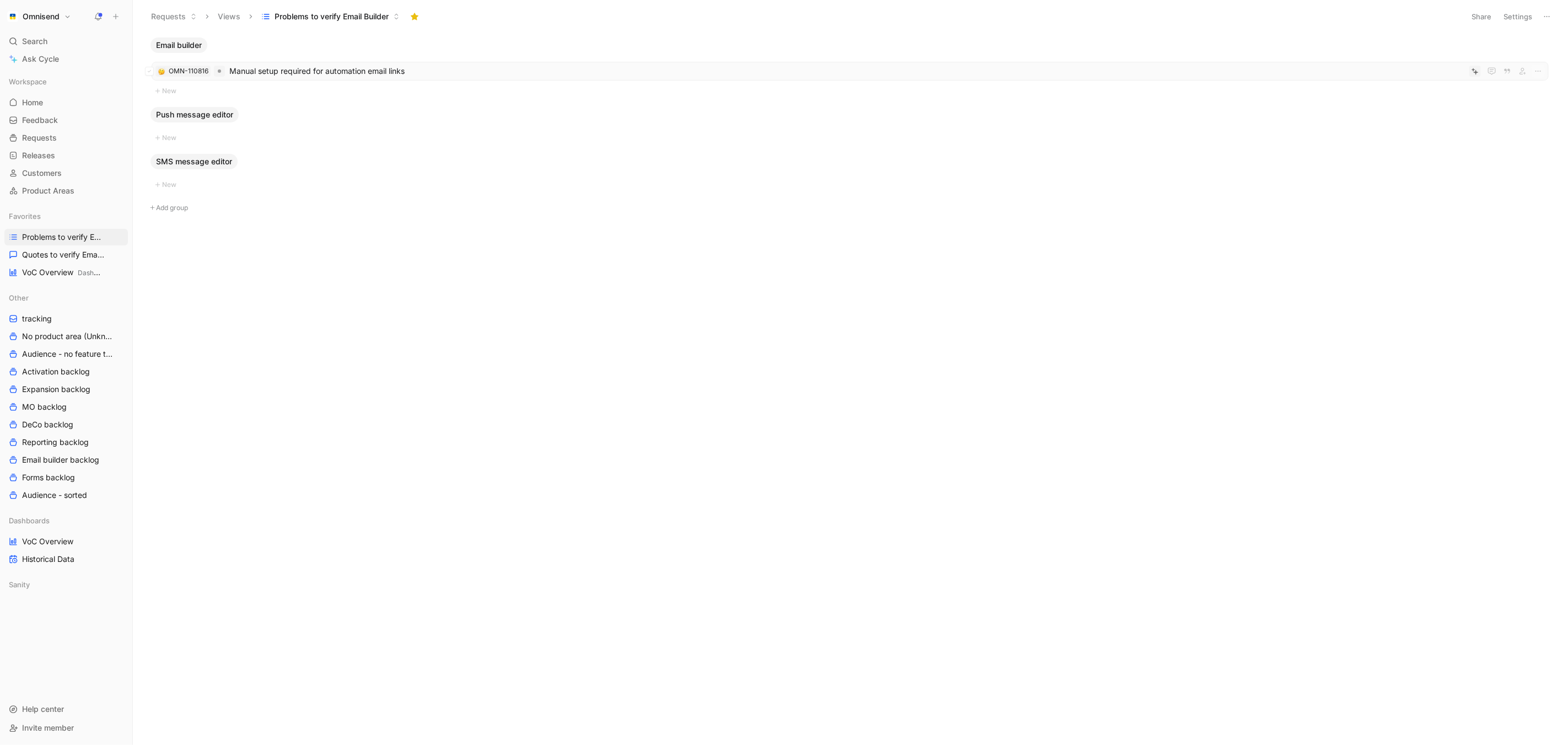
click at [358, 64] on span "Manual setup required for automation email links" at bounding box center [847, 70] width 1236 height 13
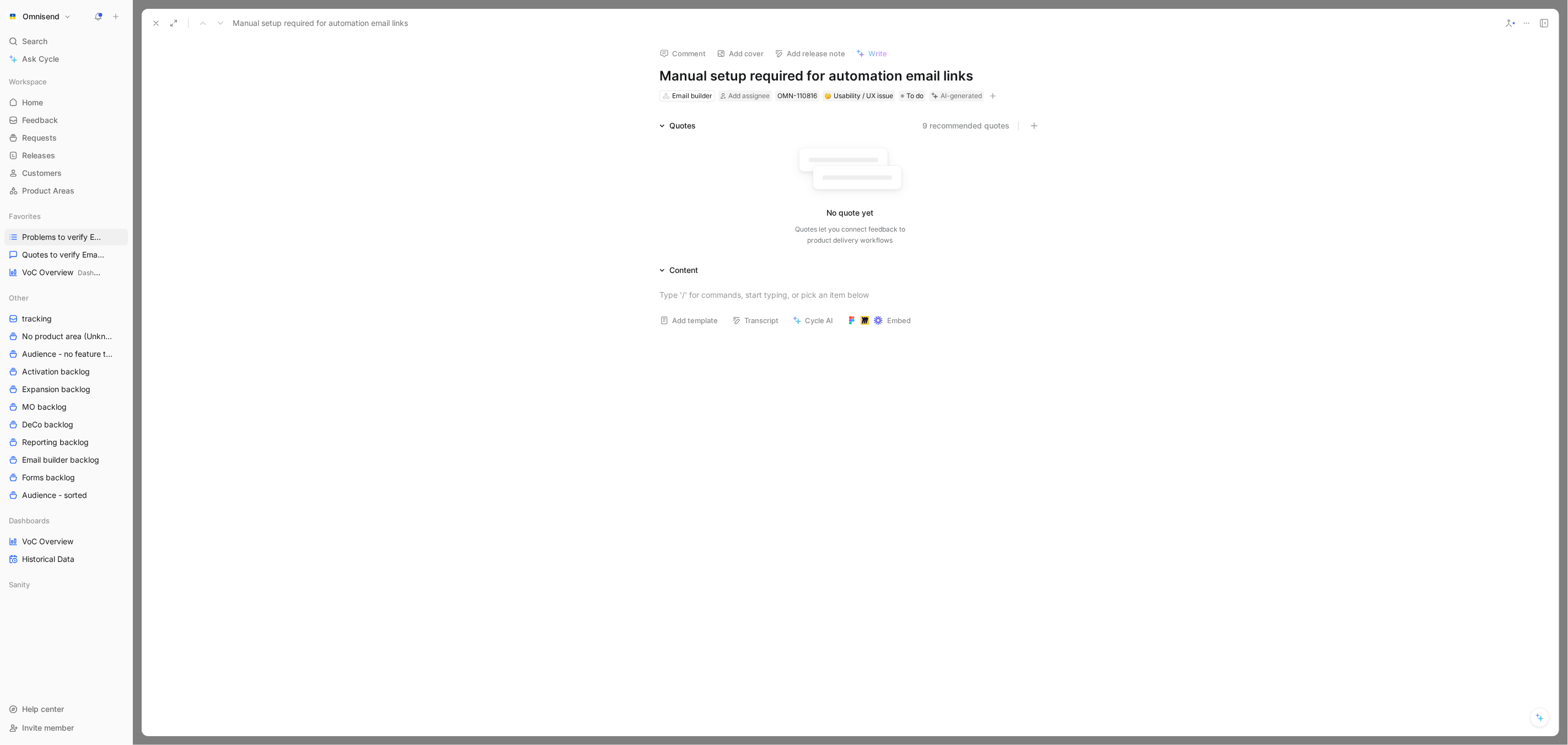
click at [1523, 25] on icon at bounding box center [1527, 23] width 9 height 9
click at [1498, 96] on div "Delete" at bounding box center [1478, 96] width 101 height 13
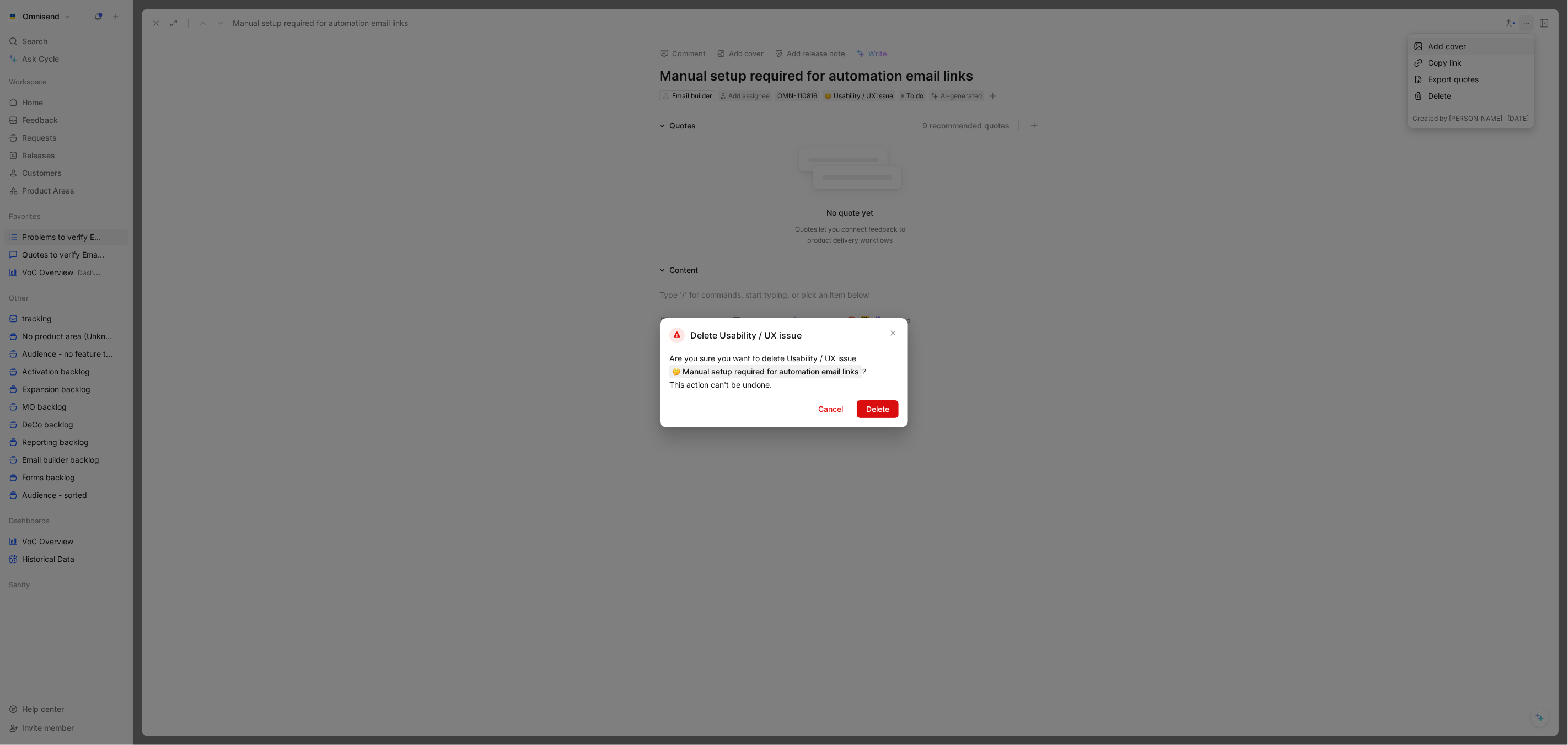
click at [872, 411] on span "Delete" at bounding box center [878, 409] width 23 height 13
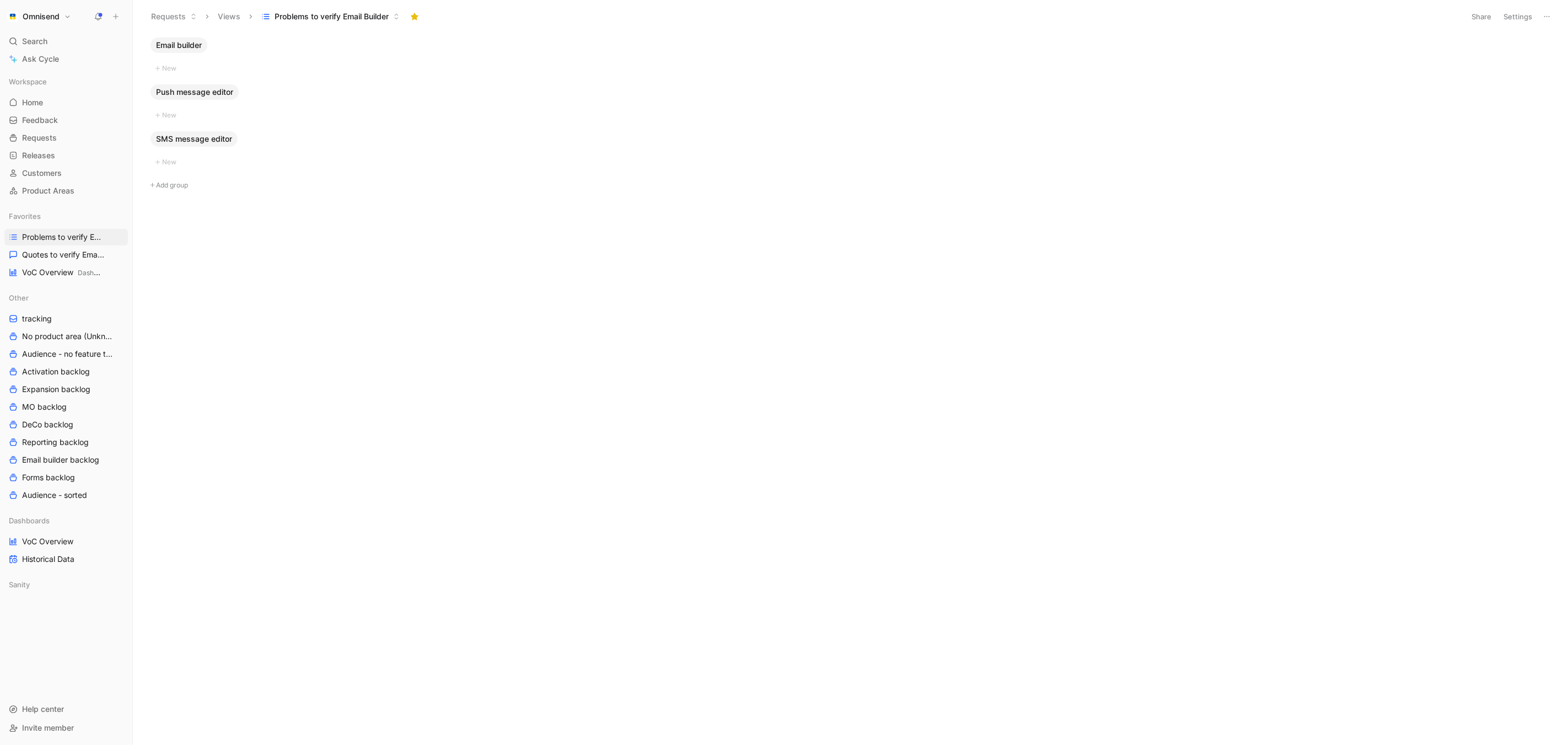
click at [1098, 379] on div "Email builder New Push message editor New SMS message editor New Add group" at bounding box center [850, 391] width 1419 height 707
